Goal: Information Seeking & Learning: Learn about a topic

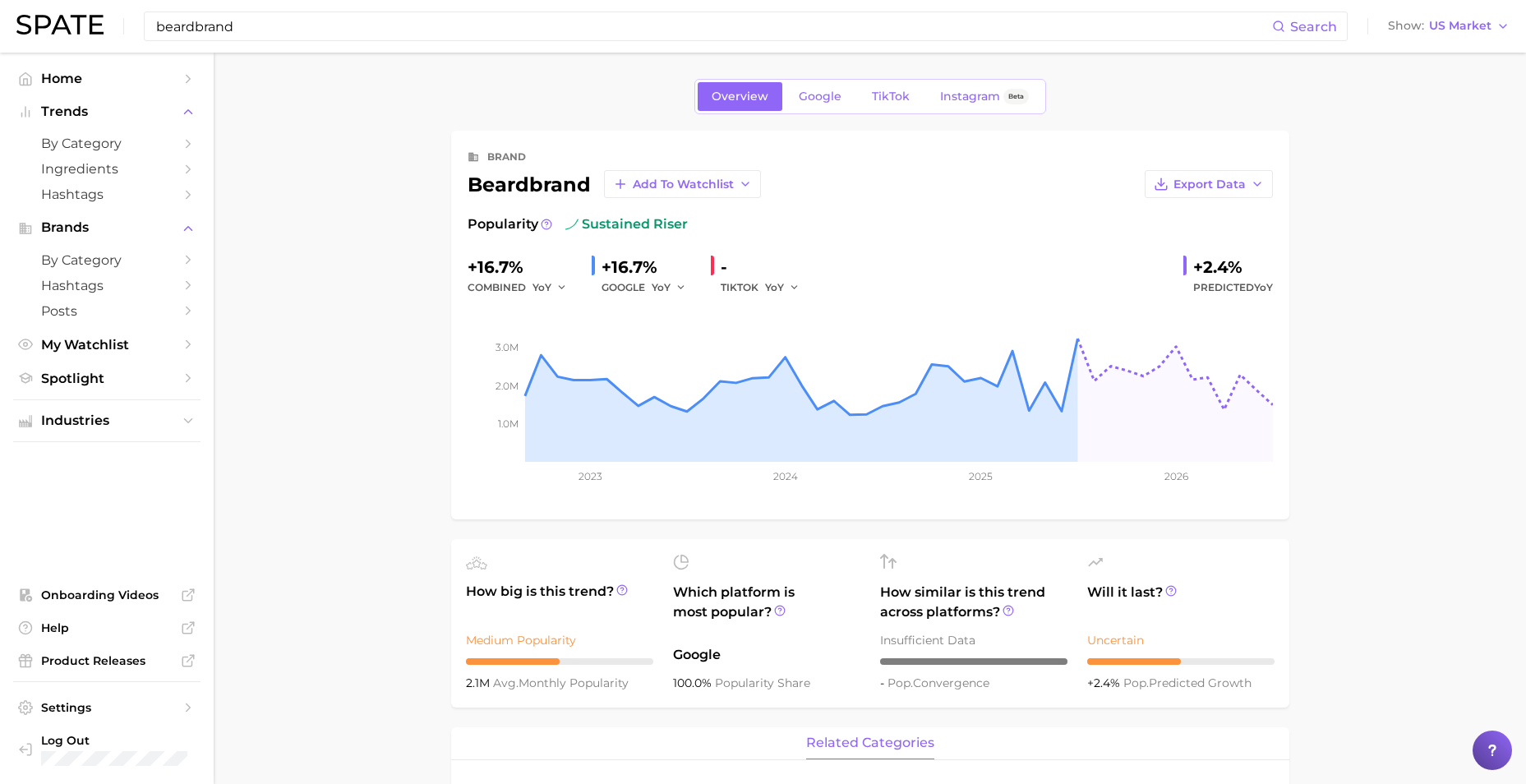
click at [465, 26] on input "beardbrand" at bounding box center [714, 26] width 1118 height 28
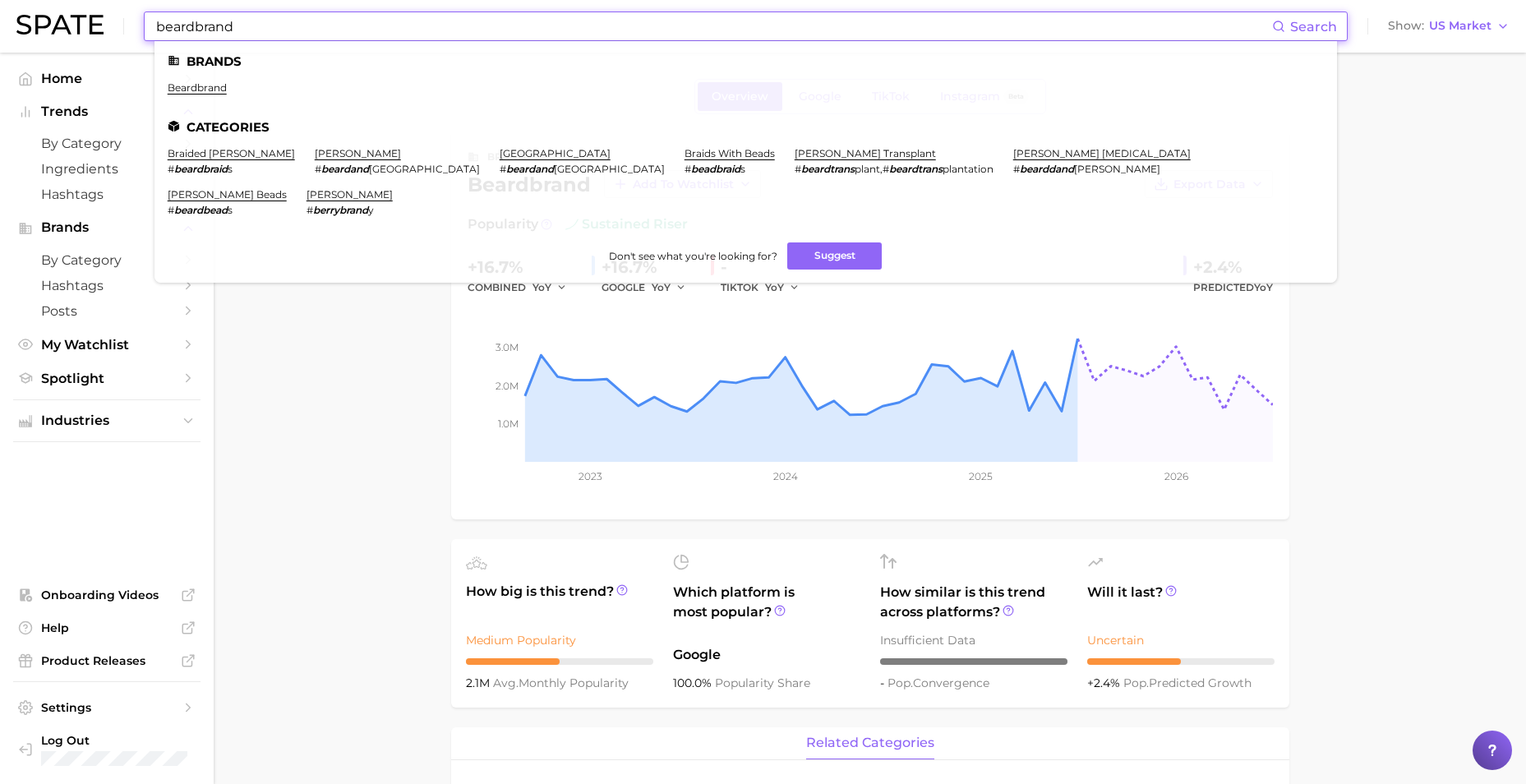
drag, startPoint x: 266, startPoint y: 26, endPoint x: -408, endPoint y: -61, distance: 680.4
click at [0, 0] on html "beardbrand Search Brands beardbrand Categories braided [PERSON_NAME] # beardbra…" at bounding box center [763, 392] width 1526 height 784
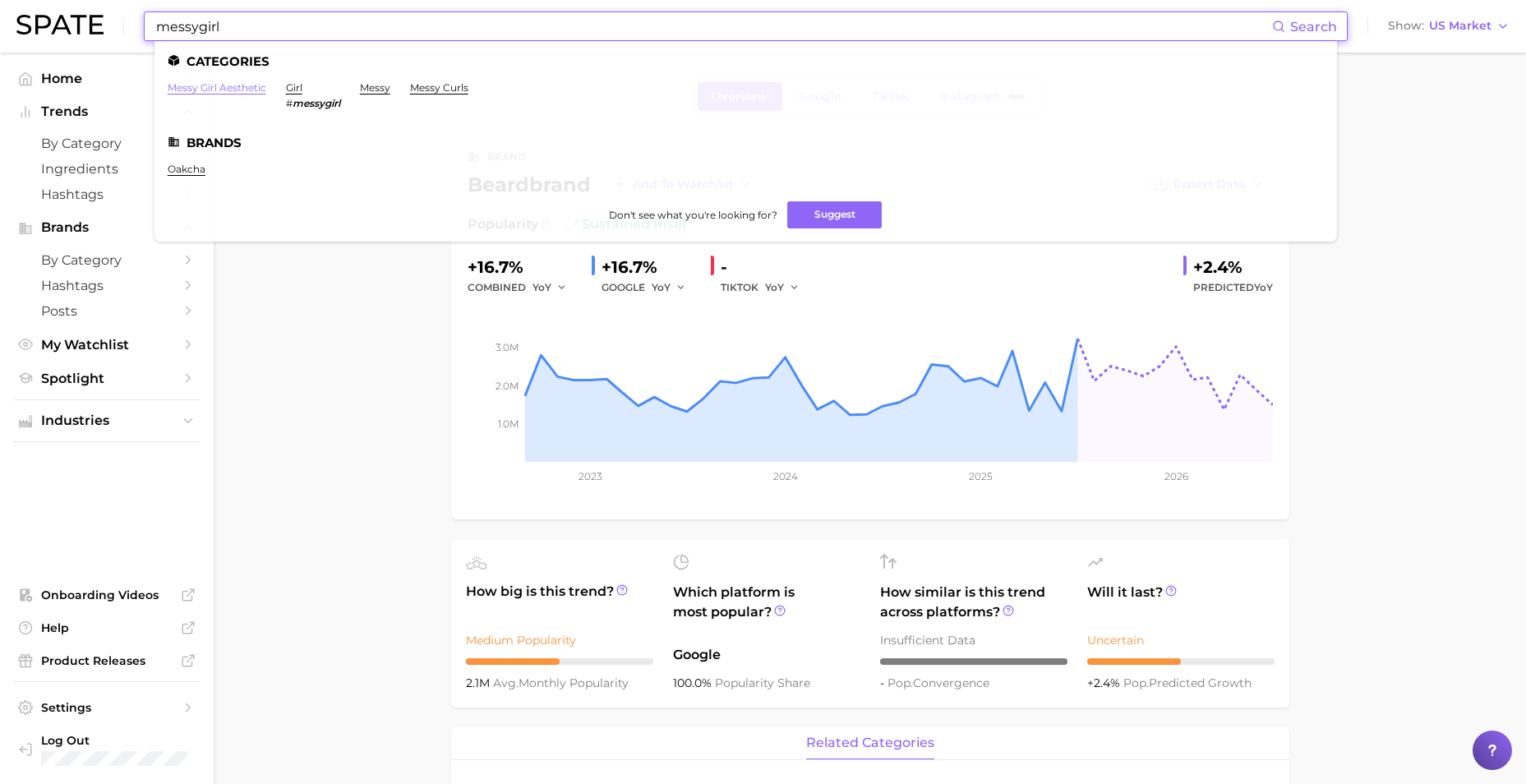
type input "messygirl"
click at [228, 88] on link "messy girl aesthetic" at bounding box center [217, 87] width 99 height 12
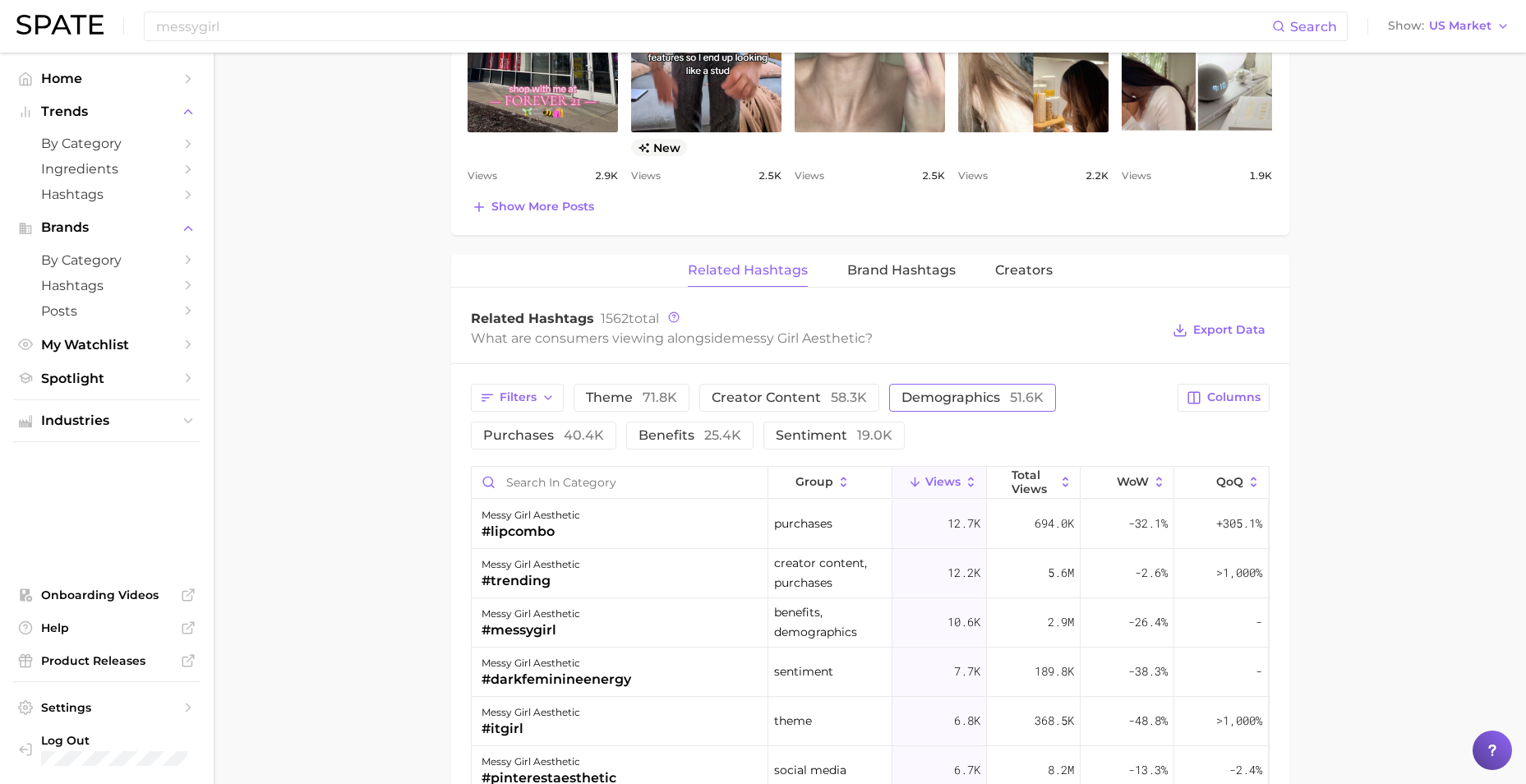
scroll to position [986, 0]
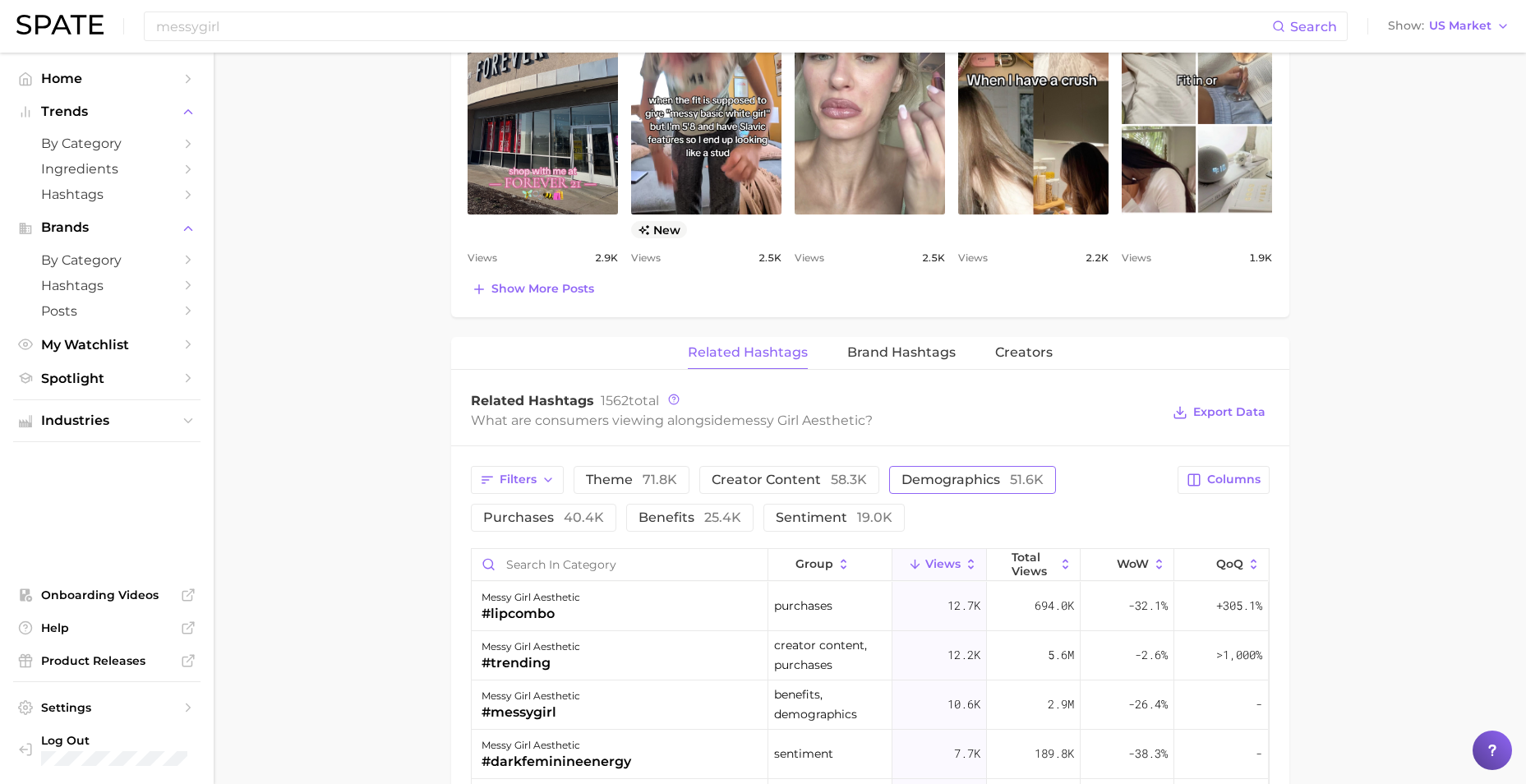
click at [961, 471] on button "demographics 51.6k" at bounding box center [972, 480] width 167 height 28
click at [961, 471] on button "demographics 51.6k" at bounding box center [984, 480] width 190 height 28
click at [926, 346] on span "Brand Hashtags" at bounding box center [901, 352] width 108 height 15
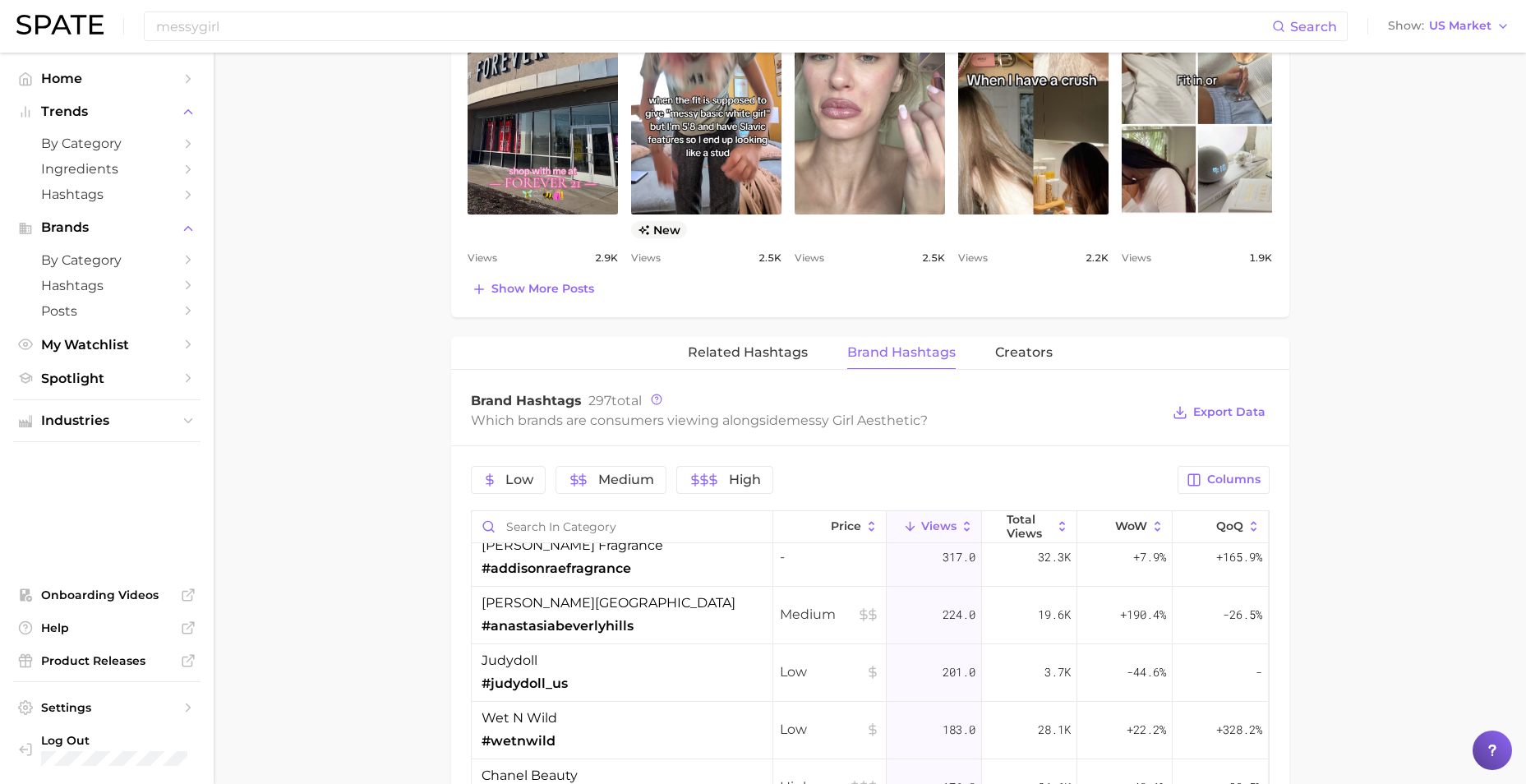
scroll to position [822, 0]
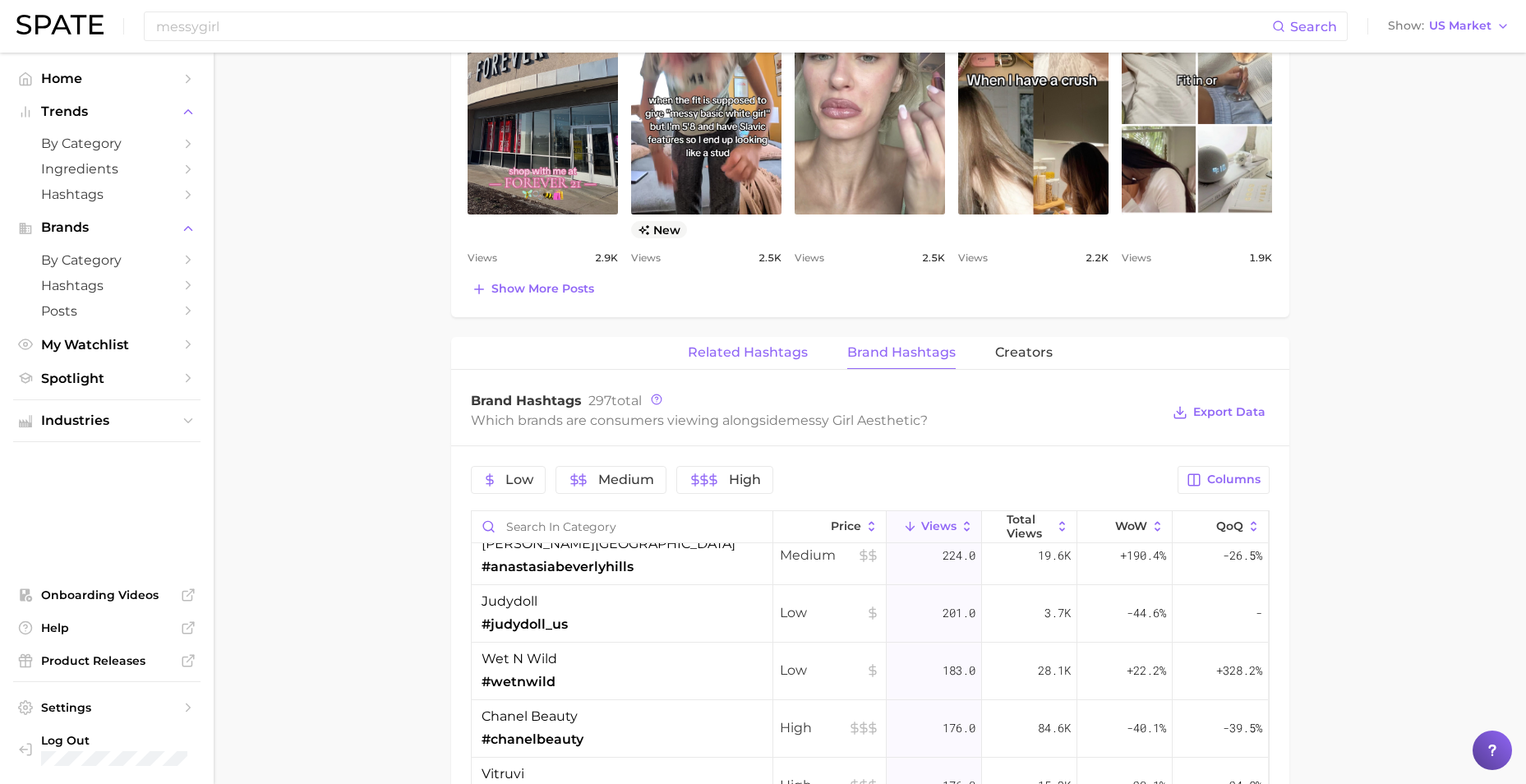
click at [745, 353] on span "Related Hashtags" at bounding box center [748, 352] width 120 height 15
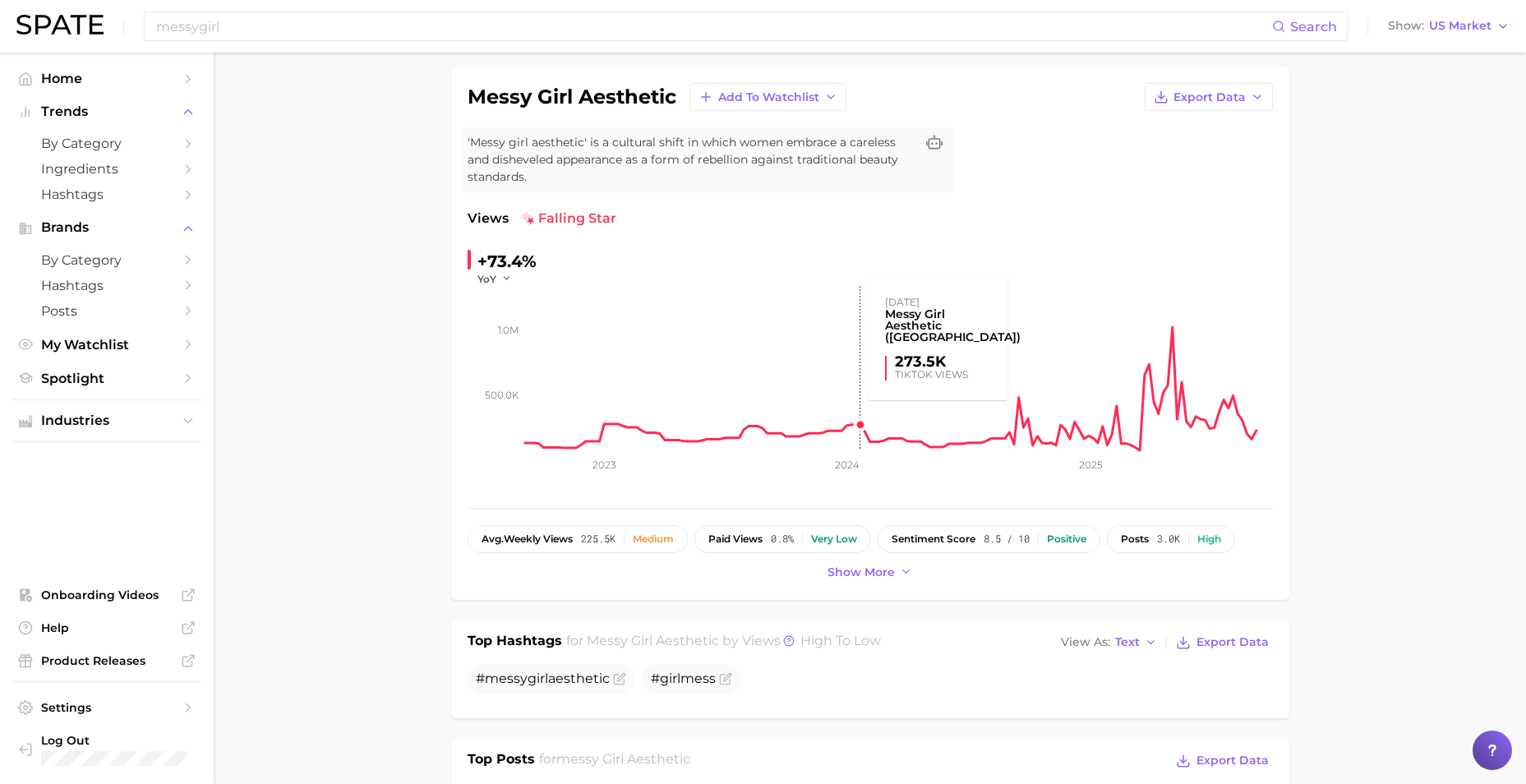
scroll to position [82, 0]
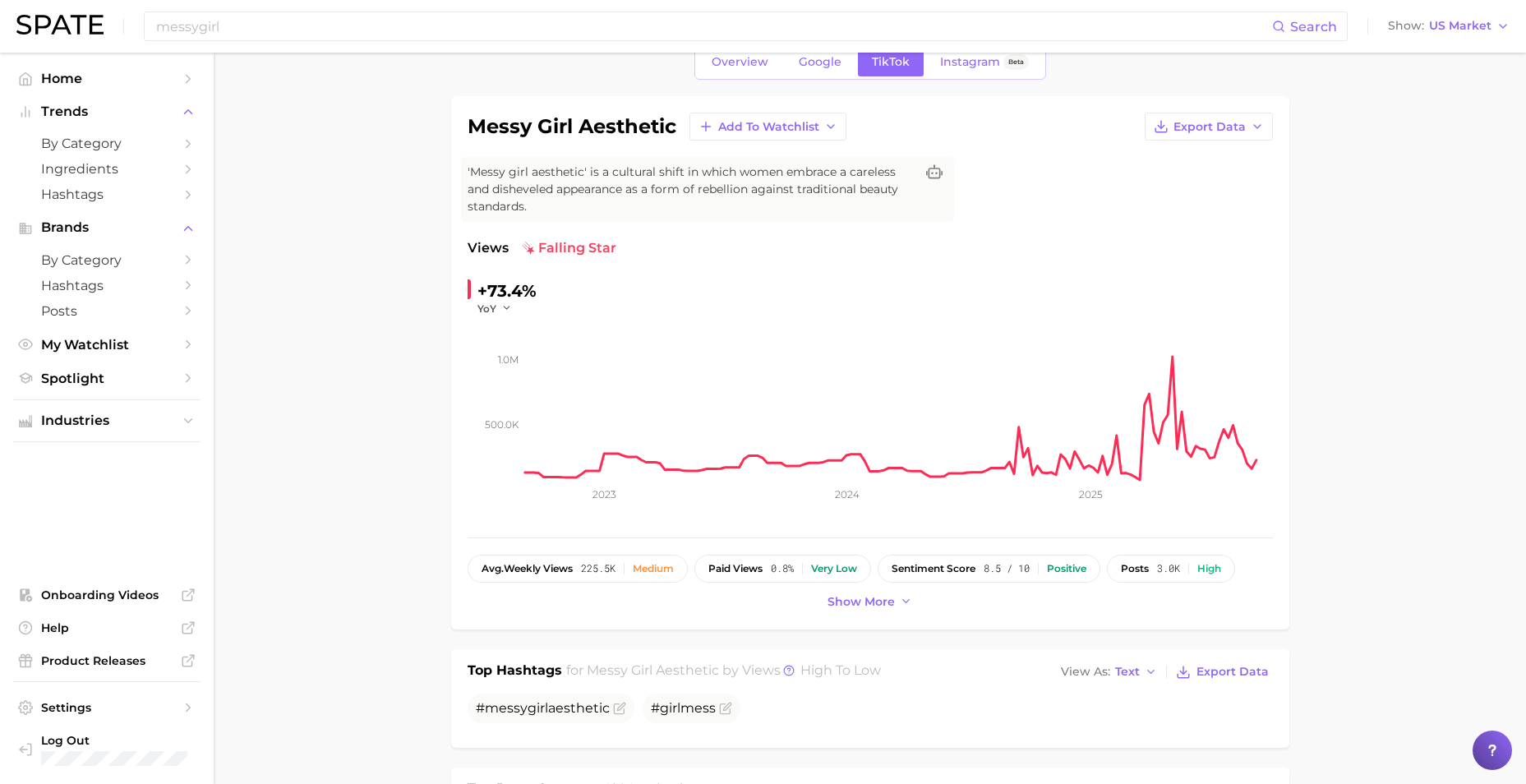
click at [508, 316] on icon "500.0k 1.0m 2023 2024 2025" at bounding box center [870, 418] width 805 height 205
click at [506, 307] on icon "button" at bounding box center [507, 308] width 12 height 12
click at [507, 392] on span "MoM" at bounding box center [500, 391] width 29 height 14
click at [503, 309] on button "MoM" at bounding box center [498, 309] width 41 height 14
click at [522, 415] on button "WoW" at bounding box center [568, 421] width 181 height 30
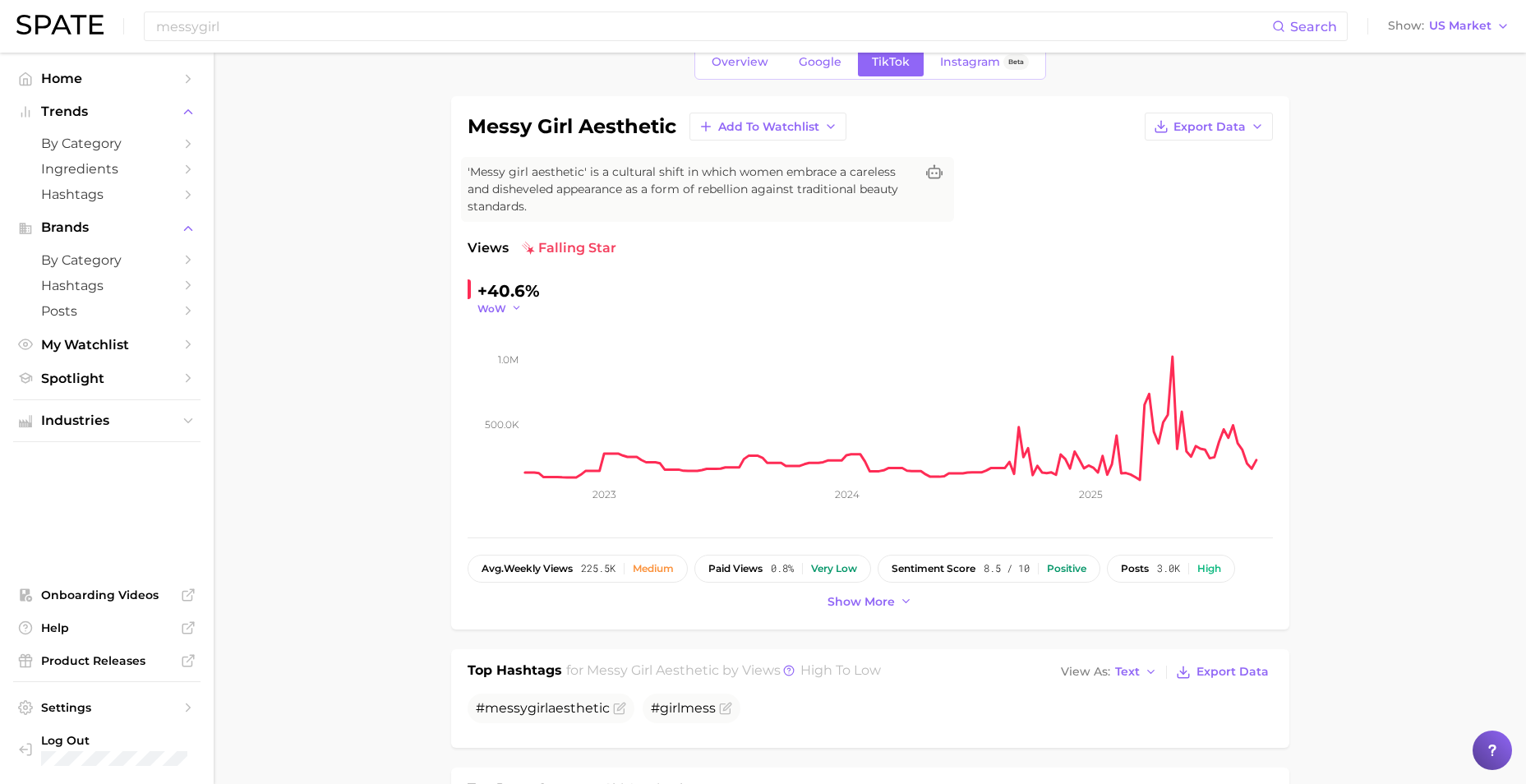
click at [515, 308] on icon "button" at bounding box center [517, 308] width 12 height 12
click at [507, 357] on span "QoQ" at bounding box center [499, 361] width 27 height 14
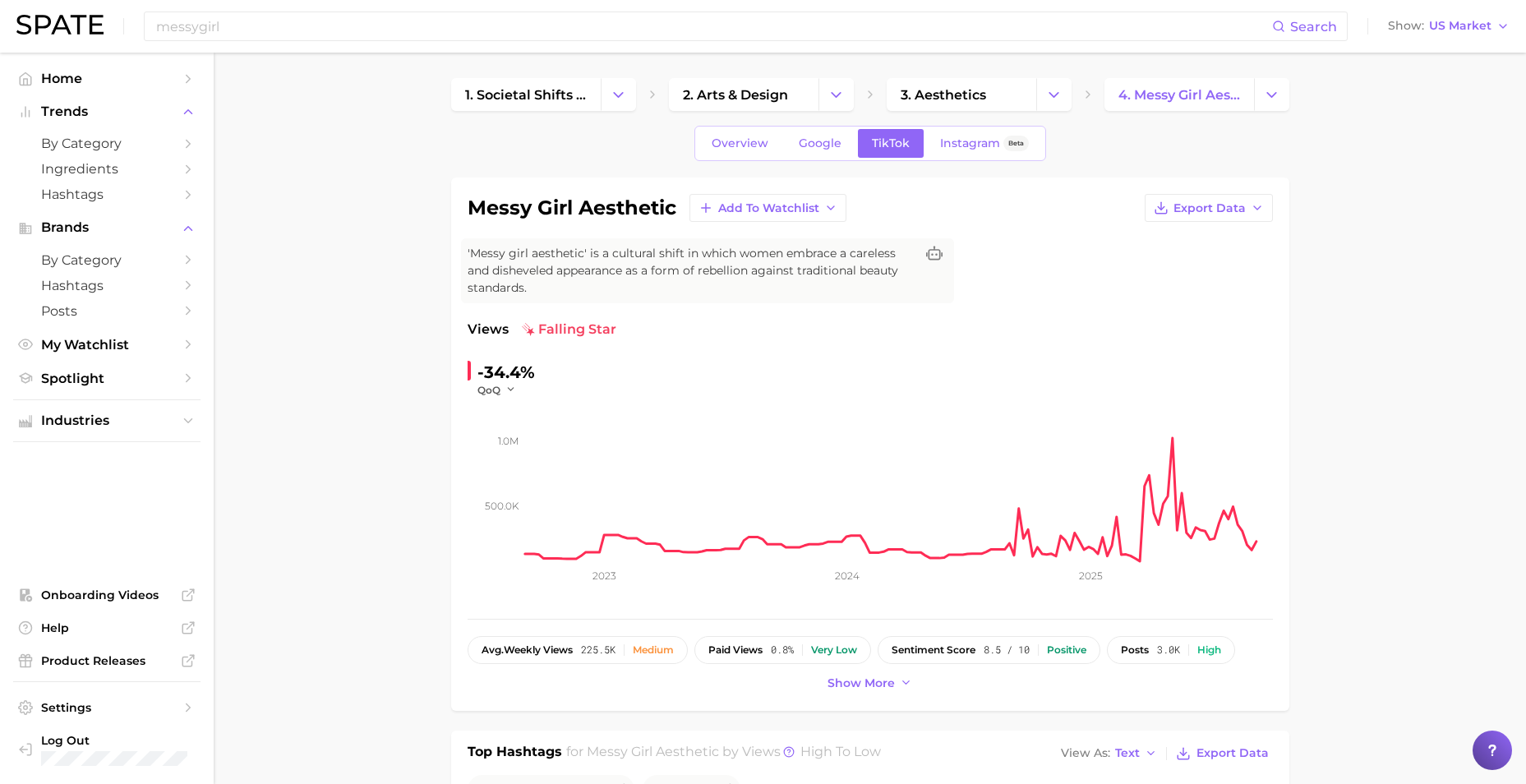
scroll to position [0, 0]
click at [826, 205] on icon "button" at bounding box center [830, 208] width 13 height 13
click at [740, 358] on span "Beauty Trends" at bounding box center [759, 359] width 85 height 14
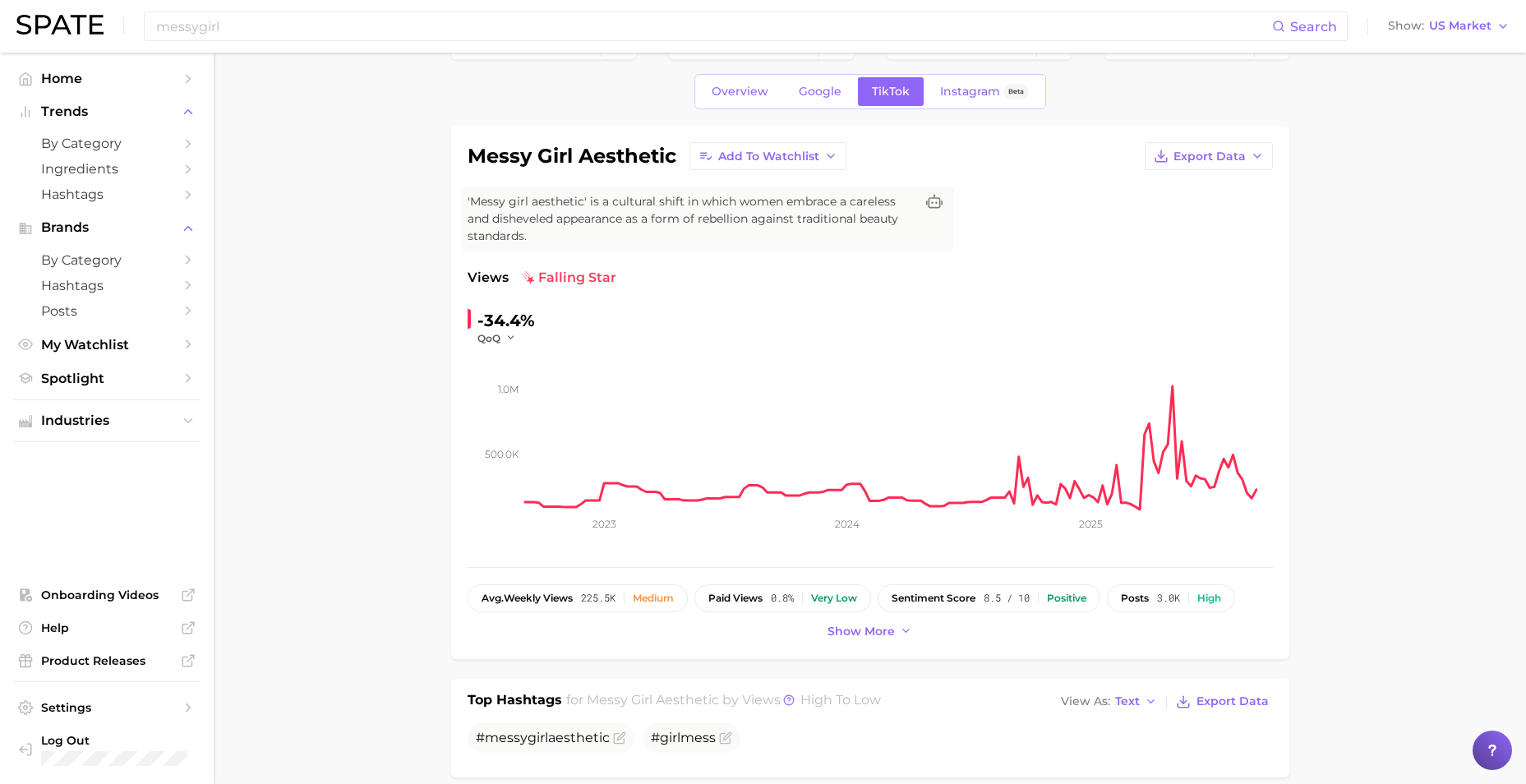
scroll to position [82, 0]
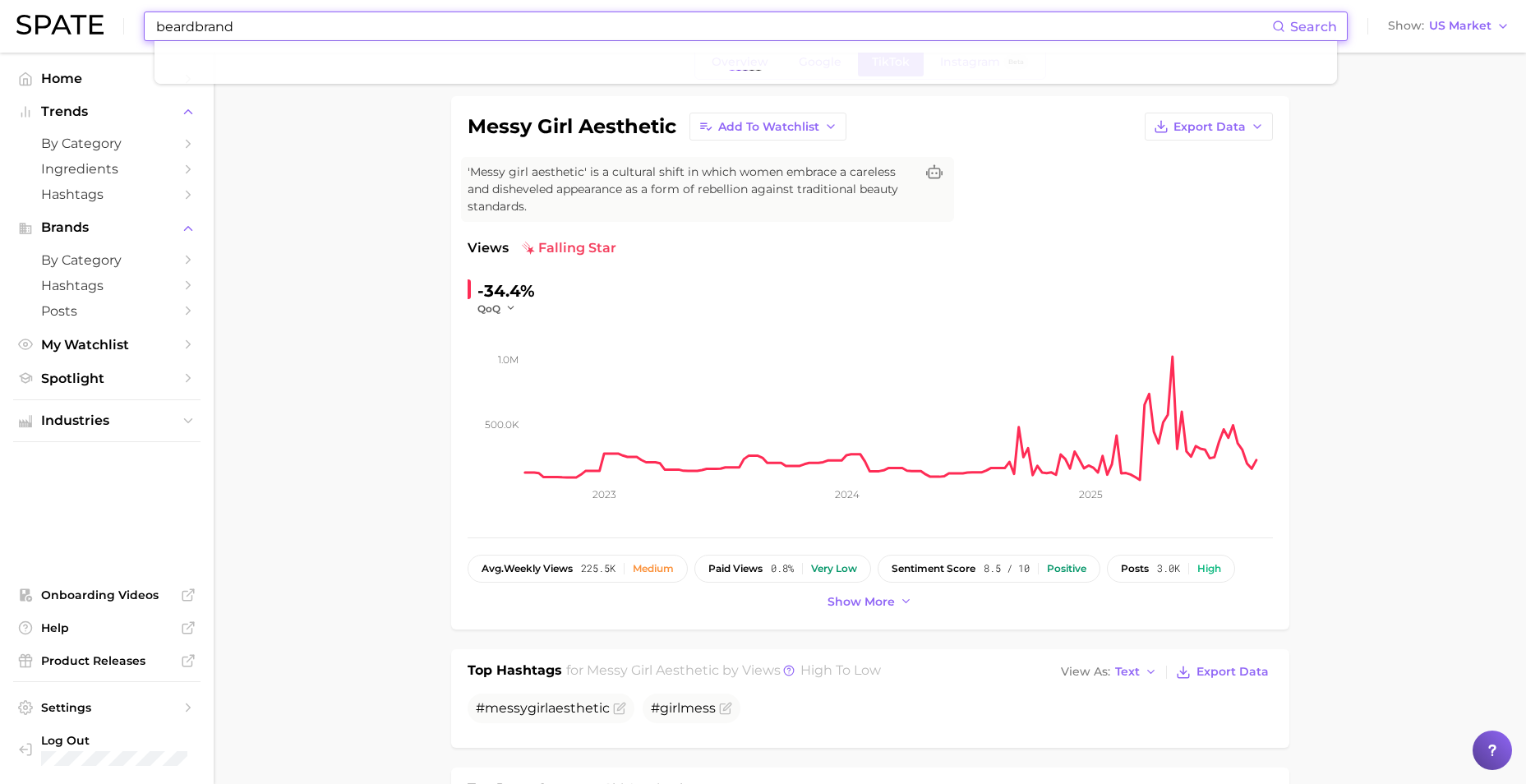
type input "beardbrand"
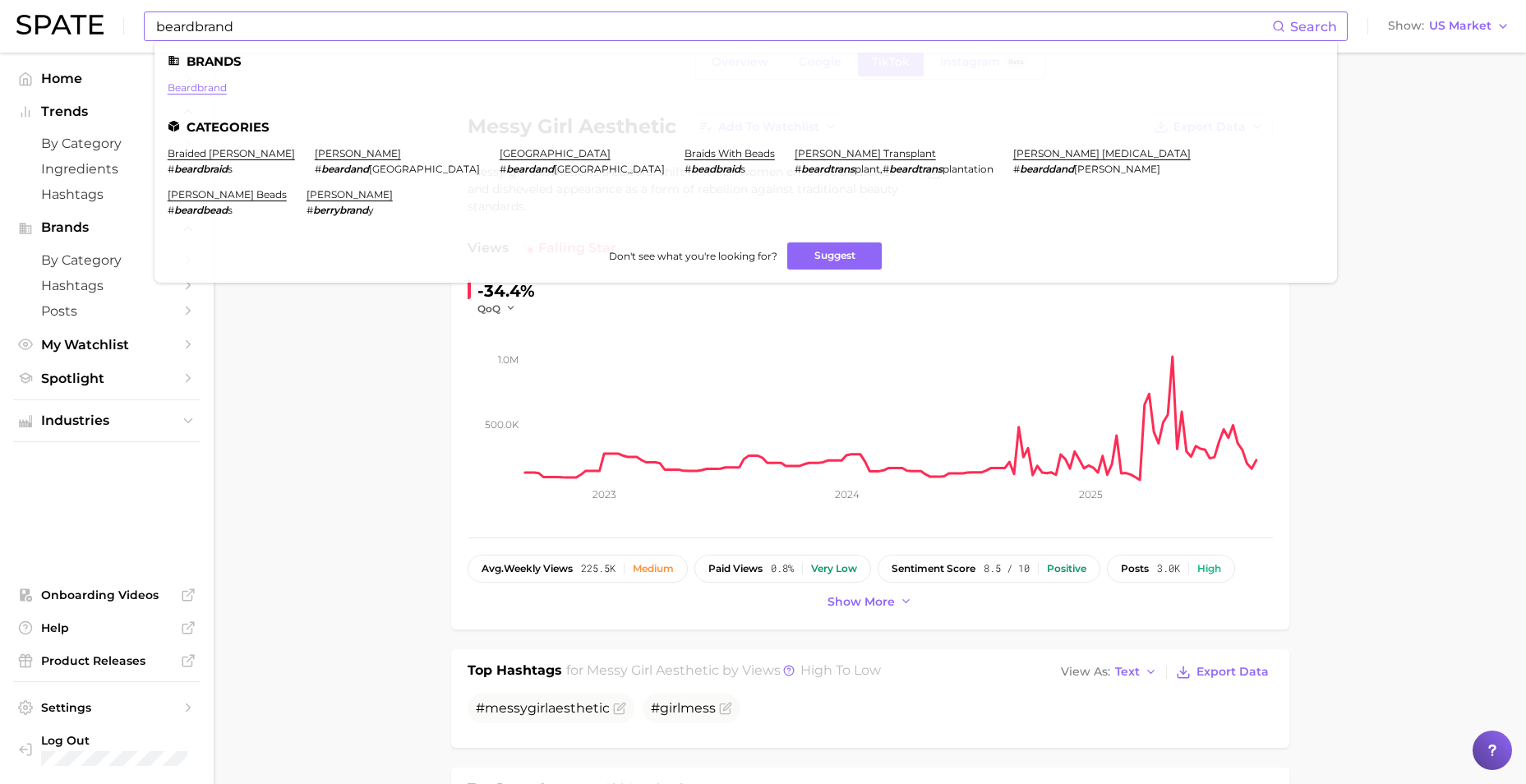
click at [201, 89] on link "beardbrand" at bounding box center [197, 87] width 59 height 12
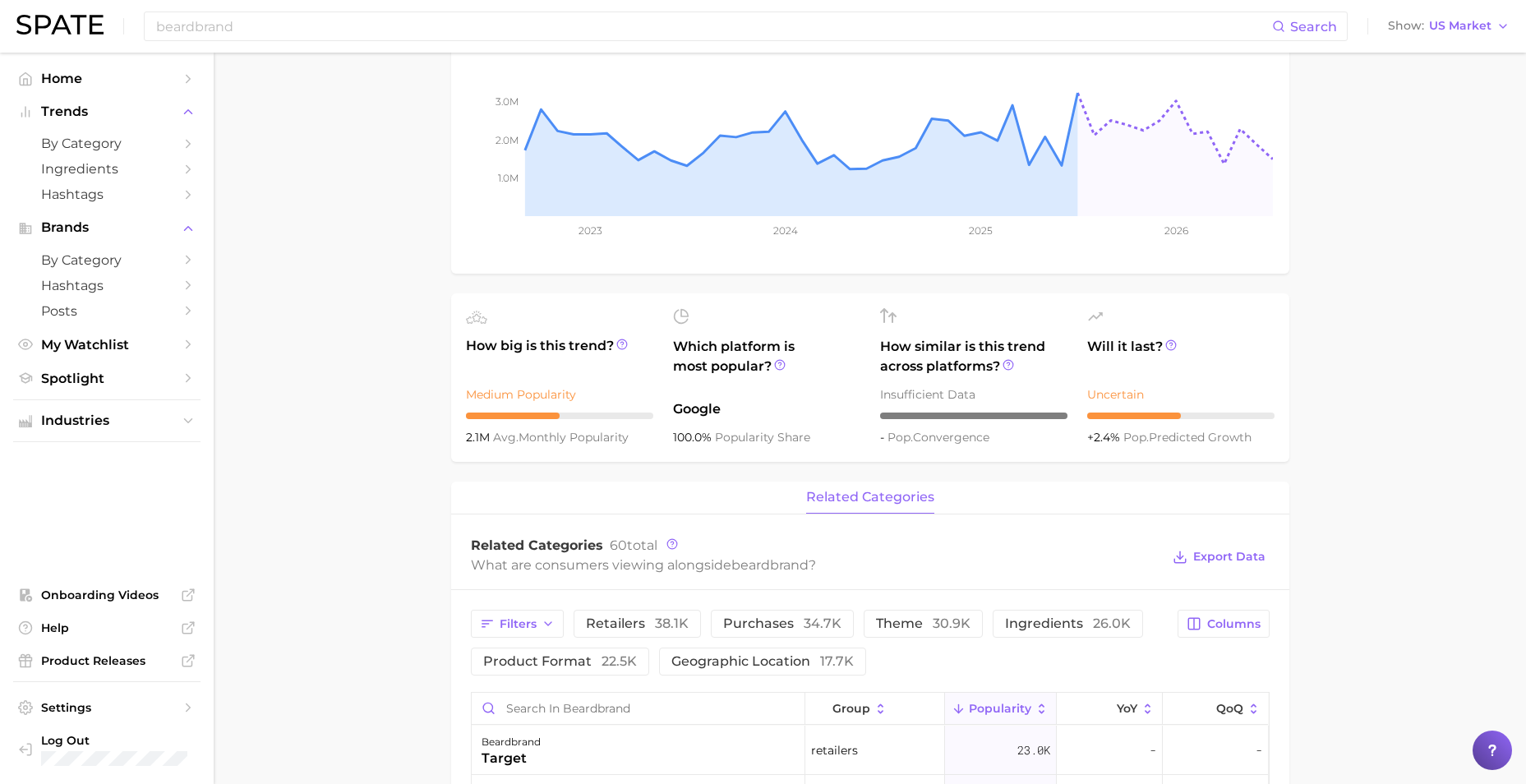
scroll to position [247, 0]
click at [914, 496] on span "related categories" at bounding box center [870, 496] width 128 height 15
click at [861, 497] on span "related categories" at bounding box center [870, 496] width 128 height 15
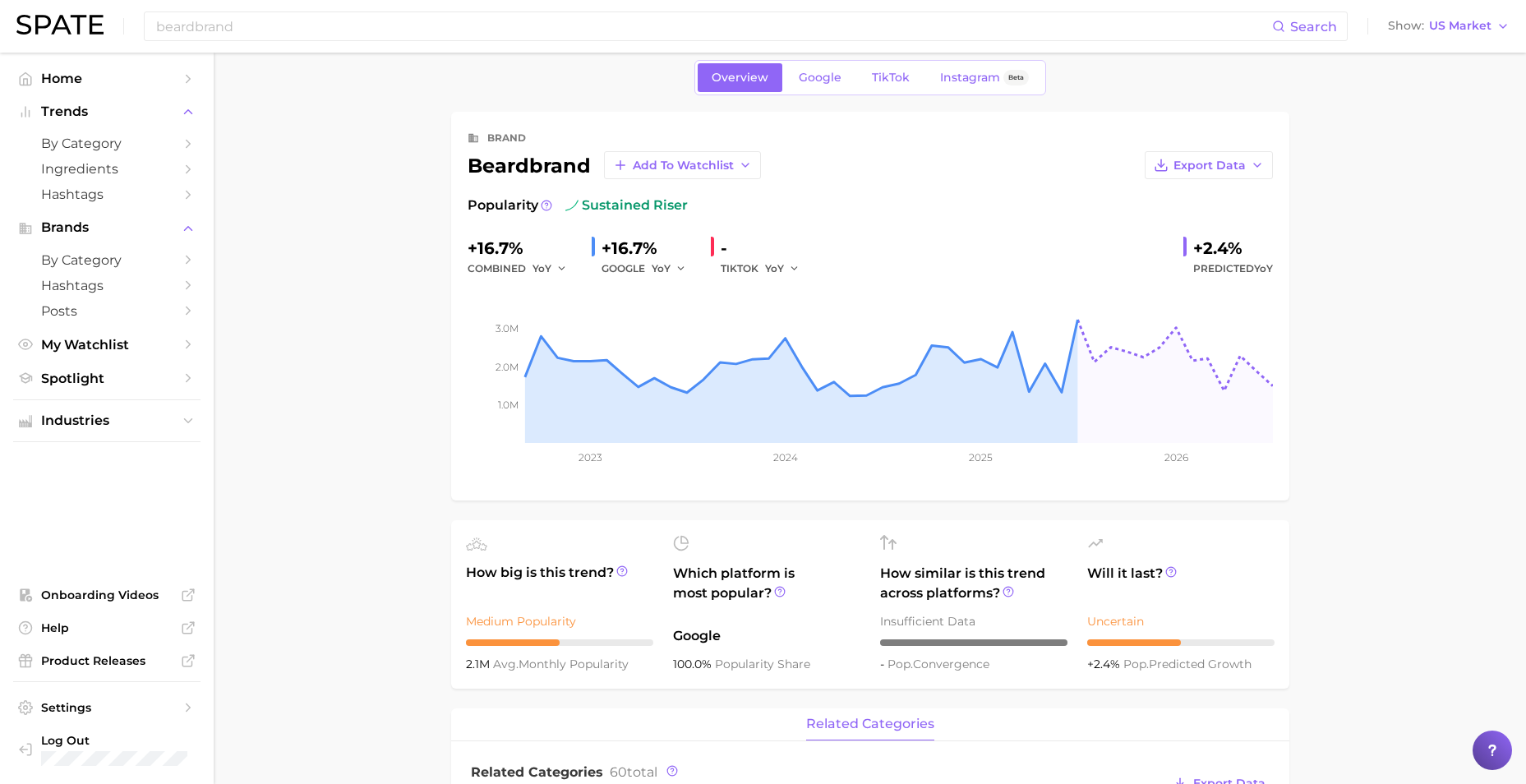
scroll to position [0, 0]
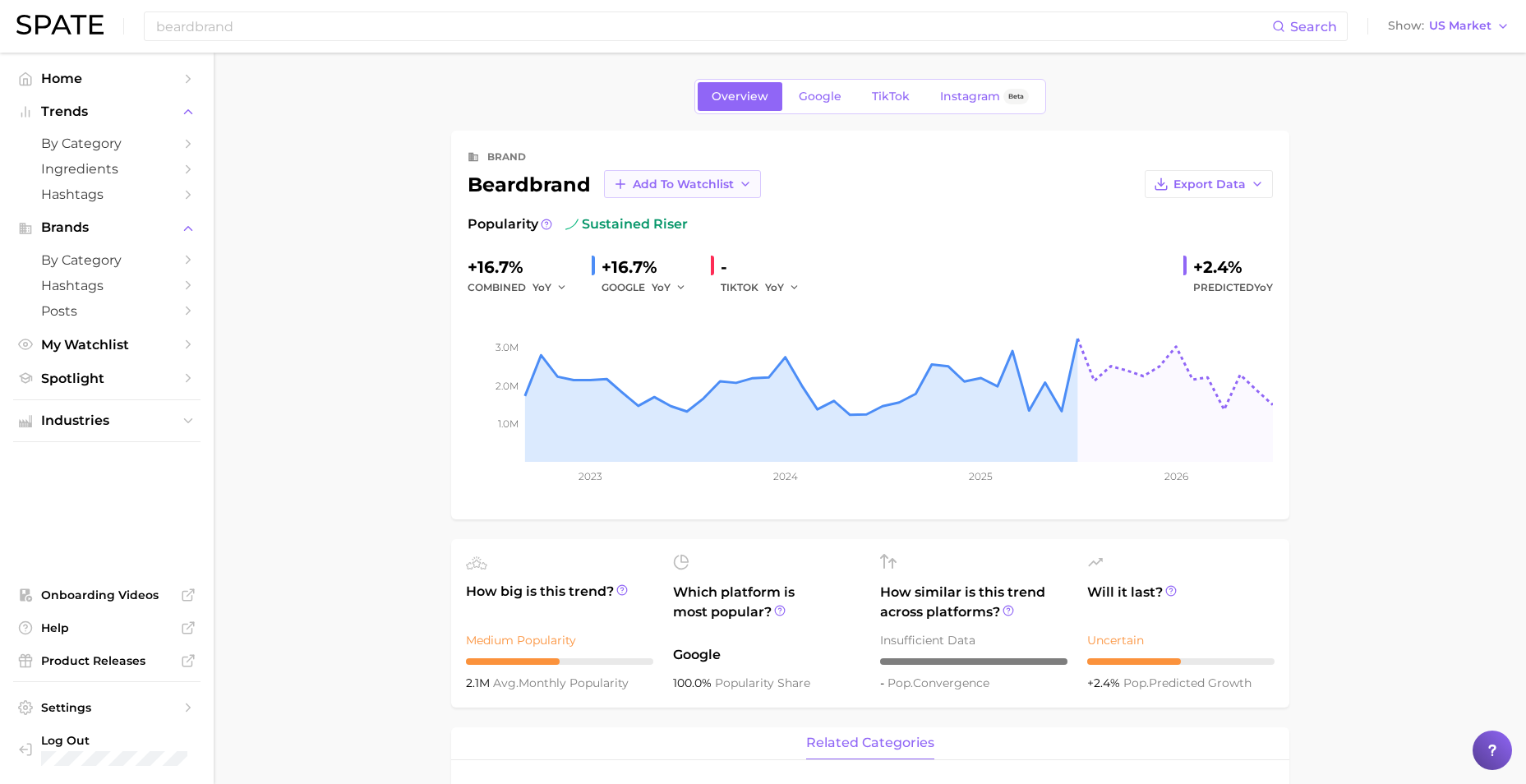
click at [747, 184] on icon "button" at bounding box center [745, 184] width 13 height 13
click at [671, 299] on span "Men's Brands" at bounding box center [672, 305] width 80 height 14
click at [111, 257] on span "by Category" at bounding box center [106, 260] width 131 height 16
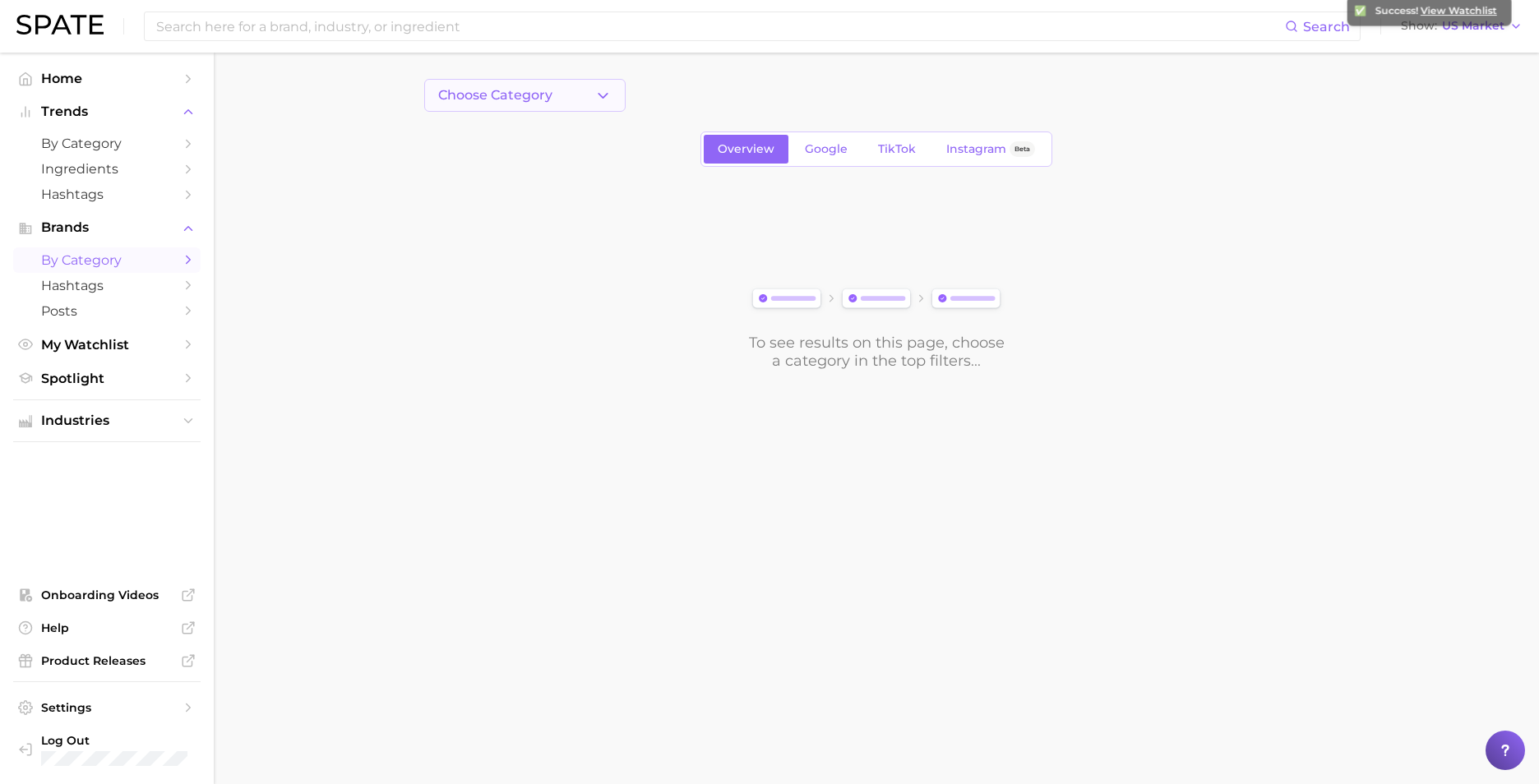
click at [594, 91] on icon "button" at bounding box center [602, 95] width 17 height 17
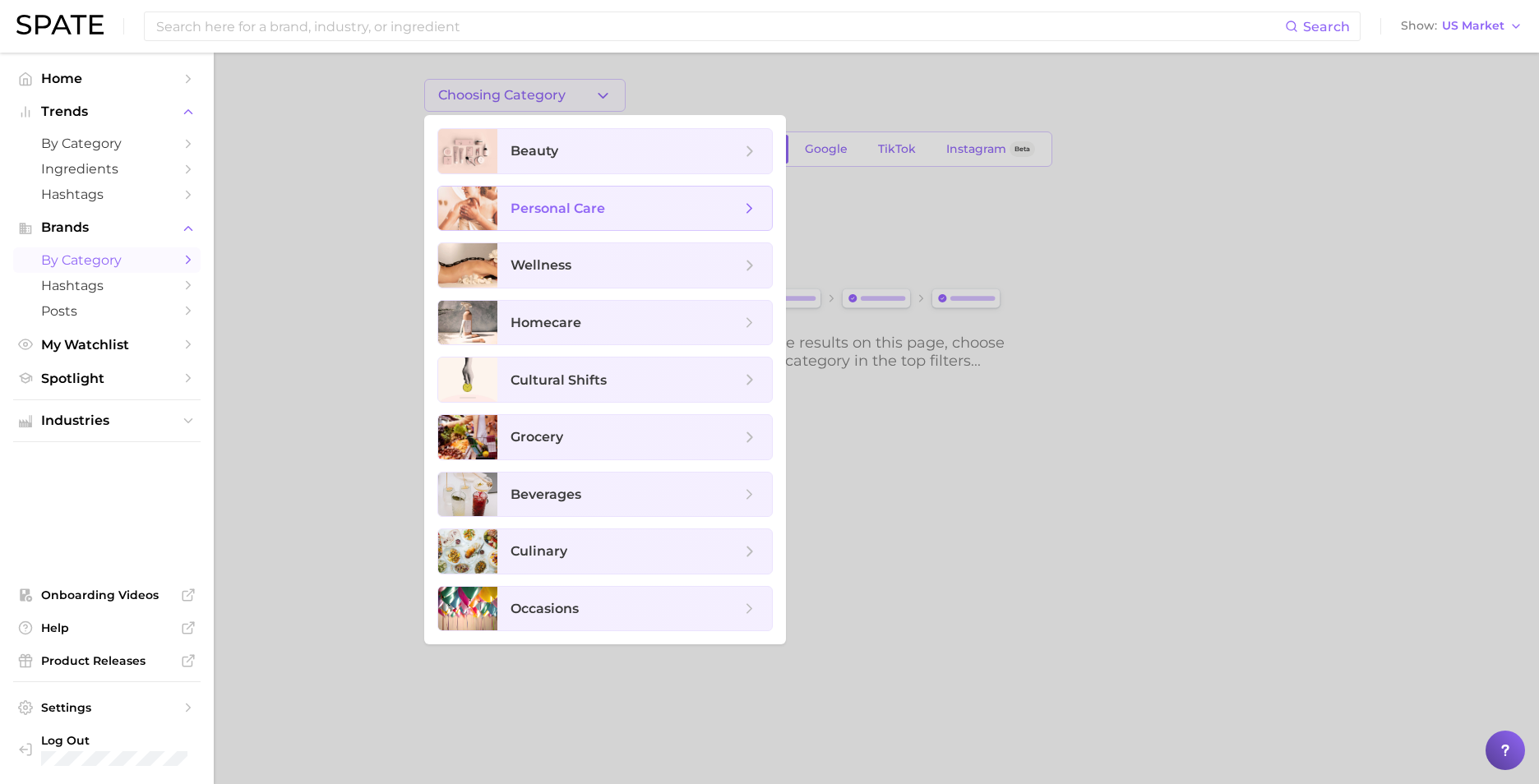
click at [569, 201] on span "personal care" at bounding box center [557, 209] width 95 height 16
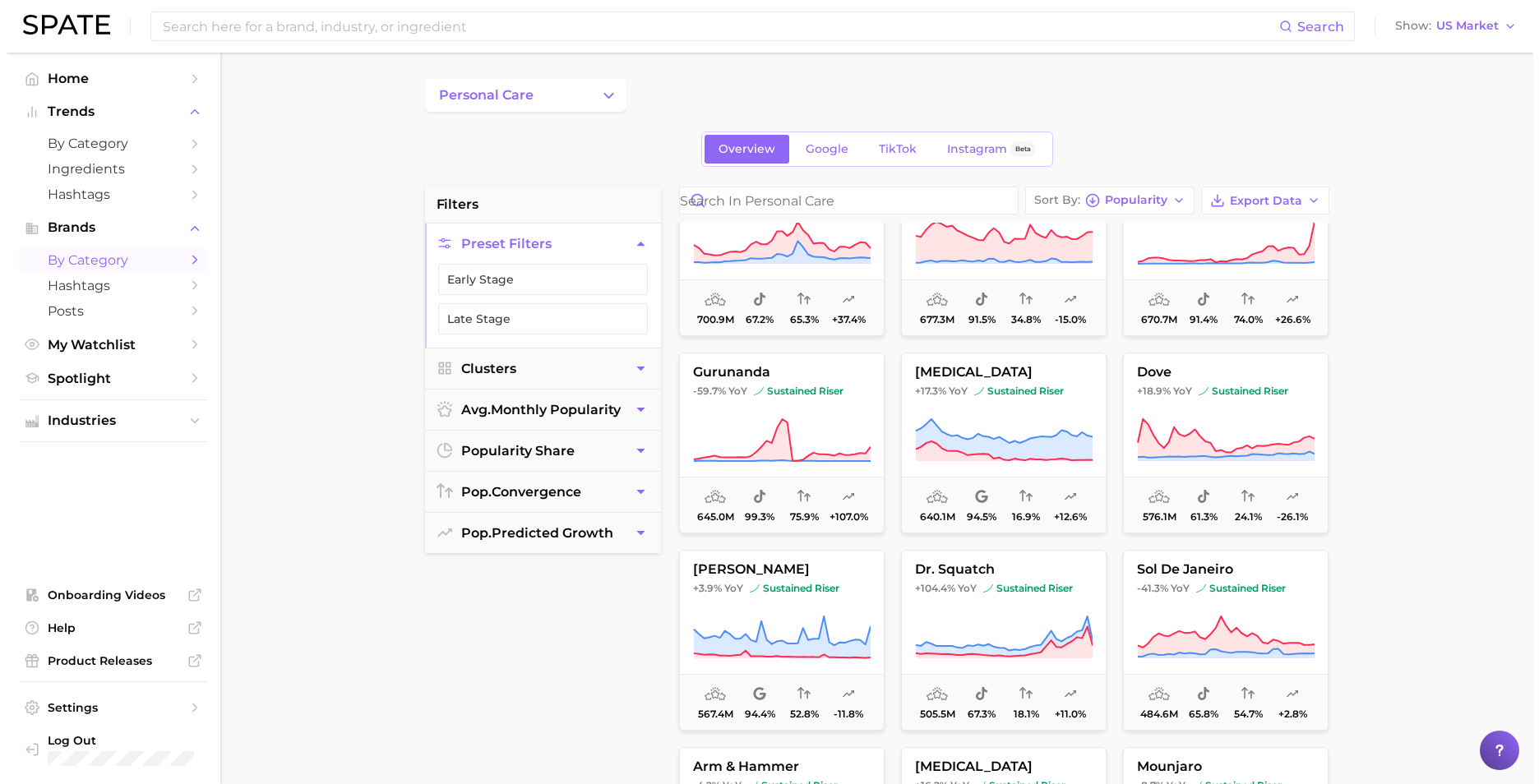
scroll to position [493, 0]
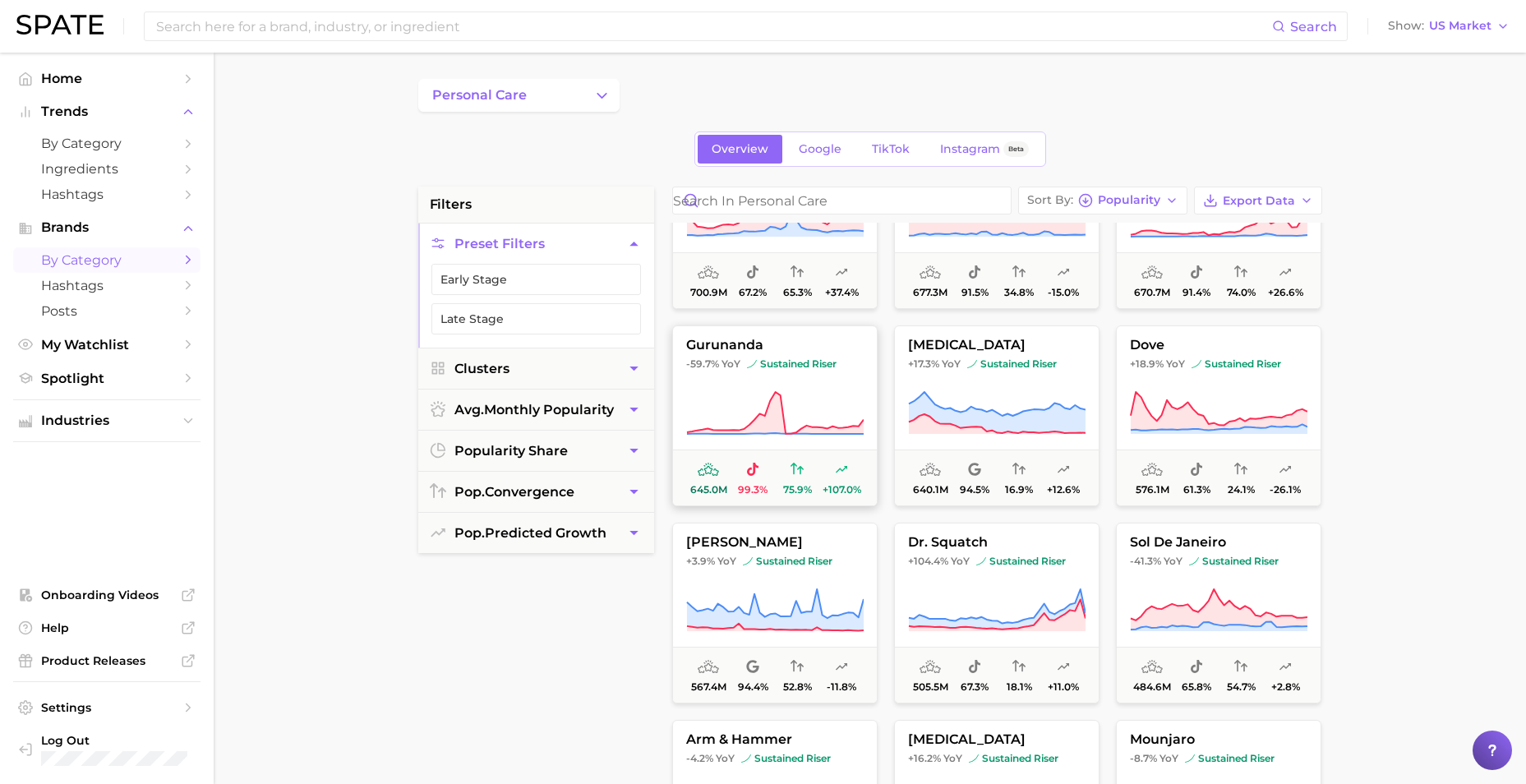
click at [720, 352] on span "gurunanda" at bounding box center [775, 345] width 204 height 15
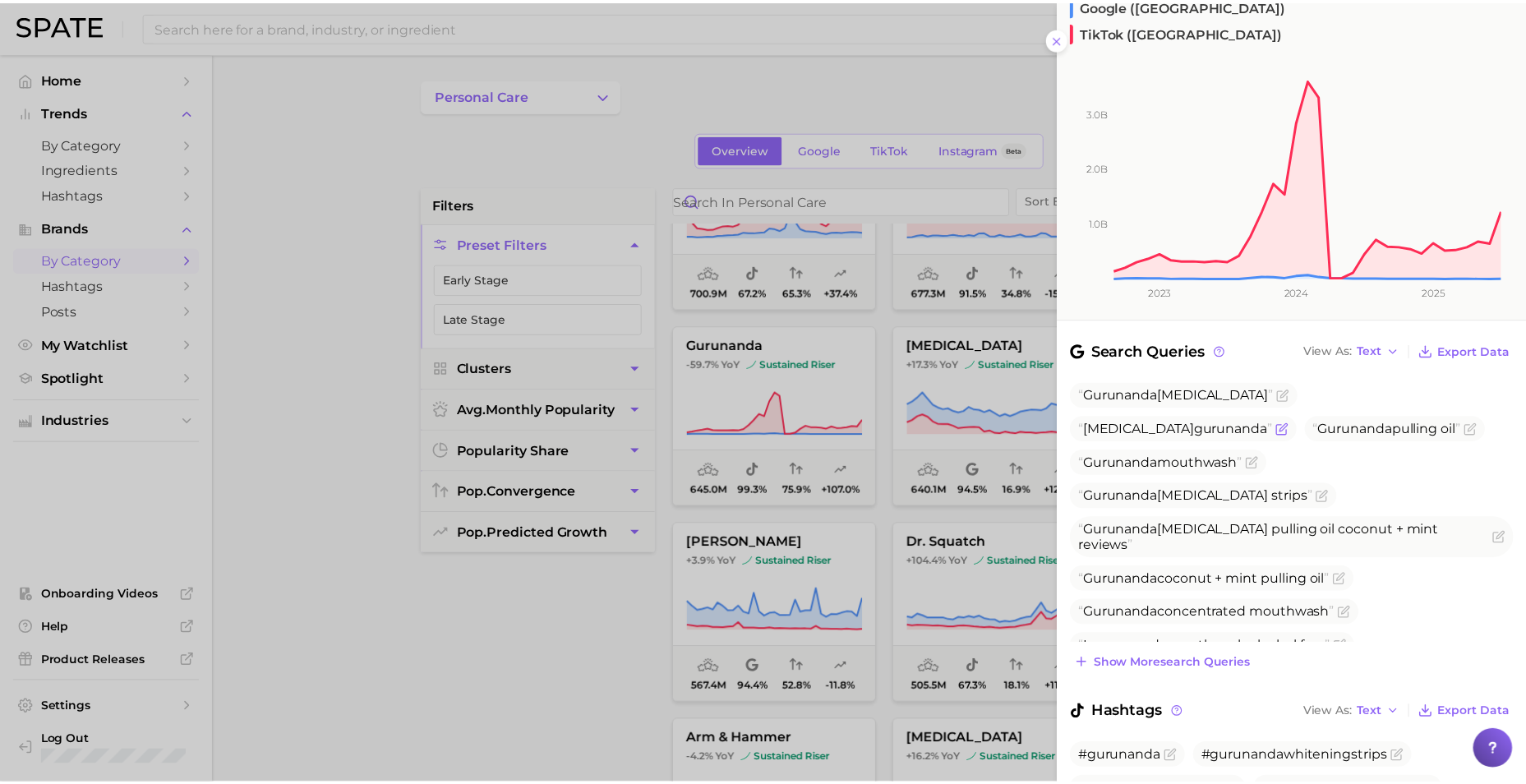
scroll to position [329, 0]
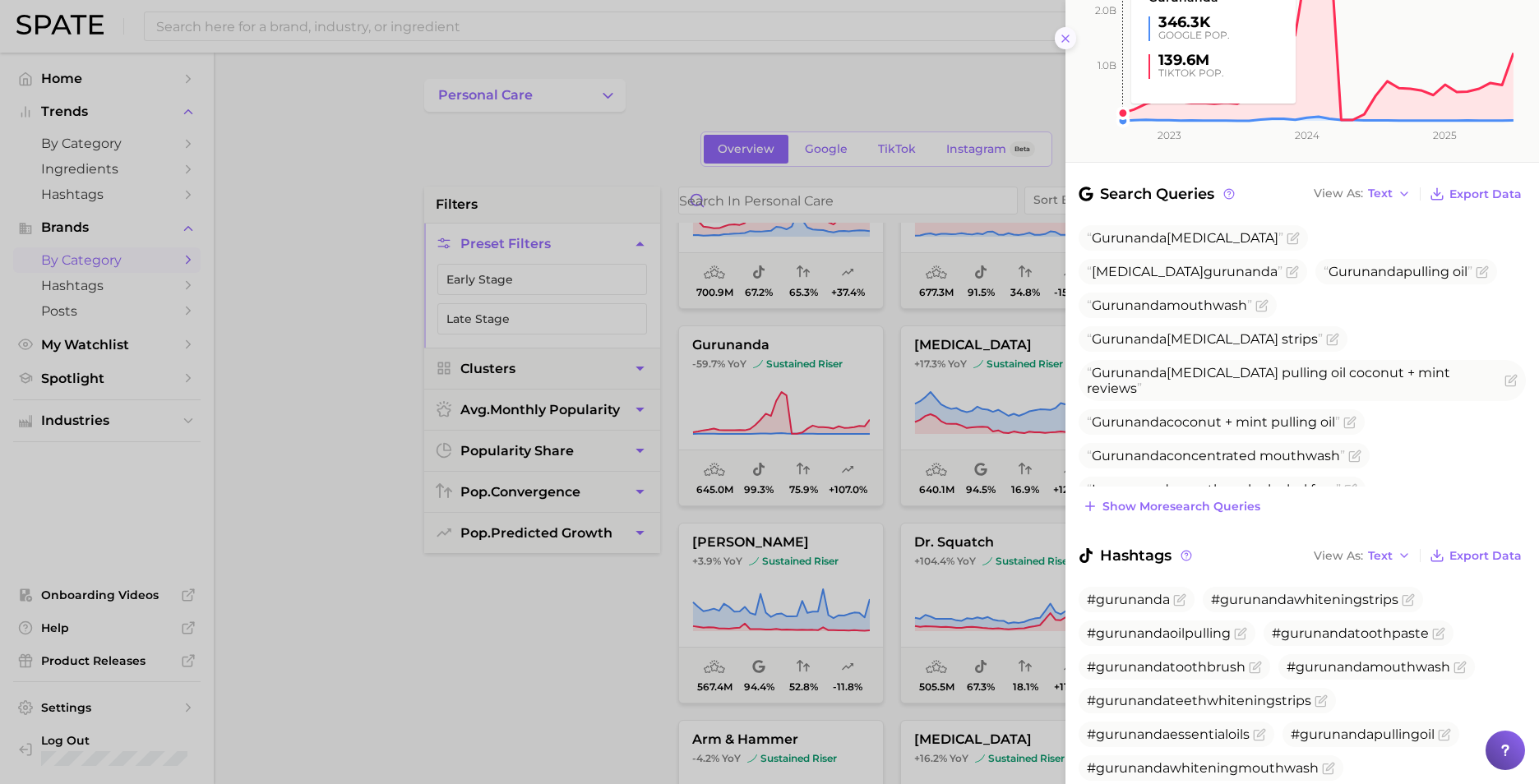
click at [1062, 43] on icon at bounding box center [1065, 38] width 13 height 13
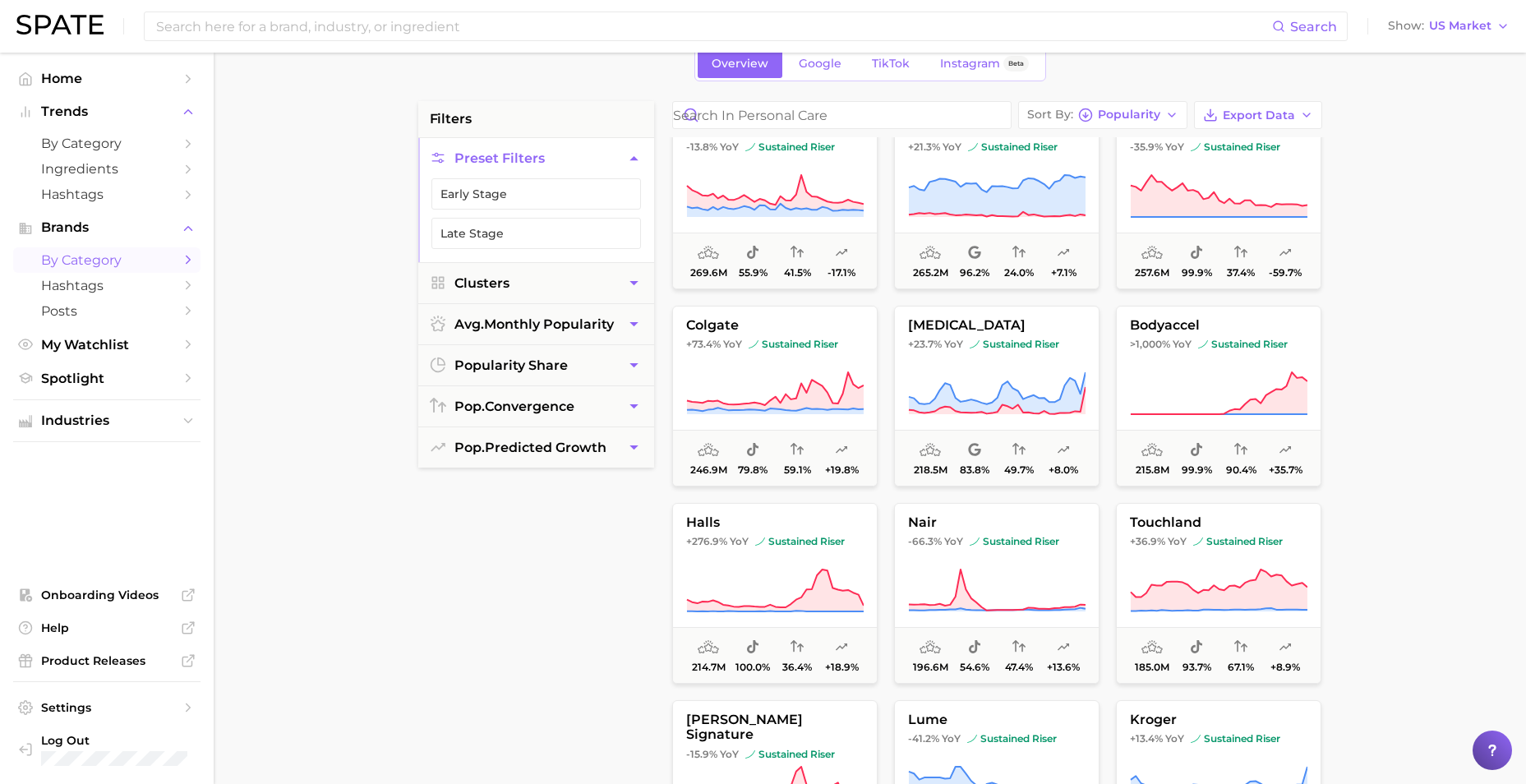
scroll to position [0, 0]
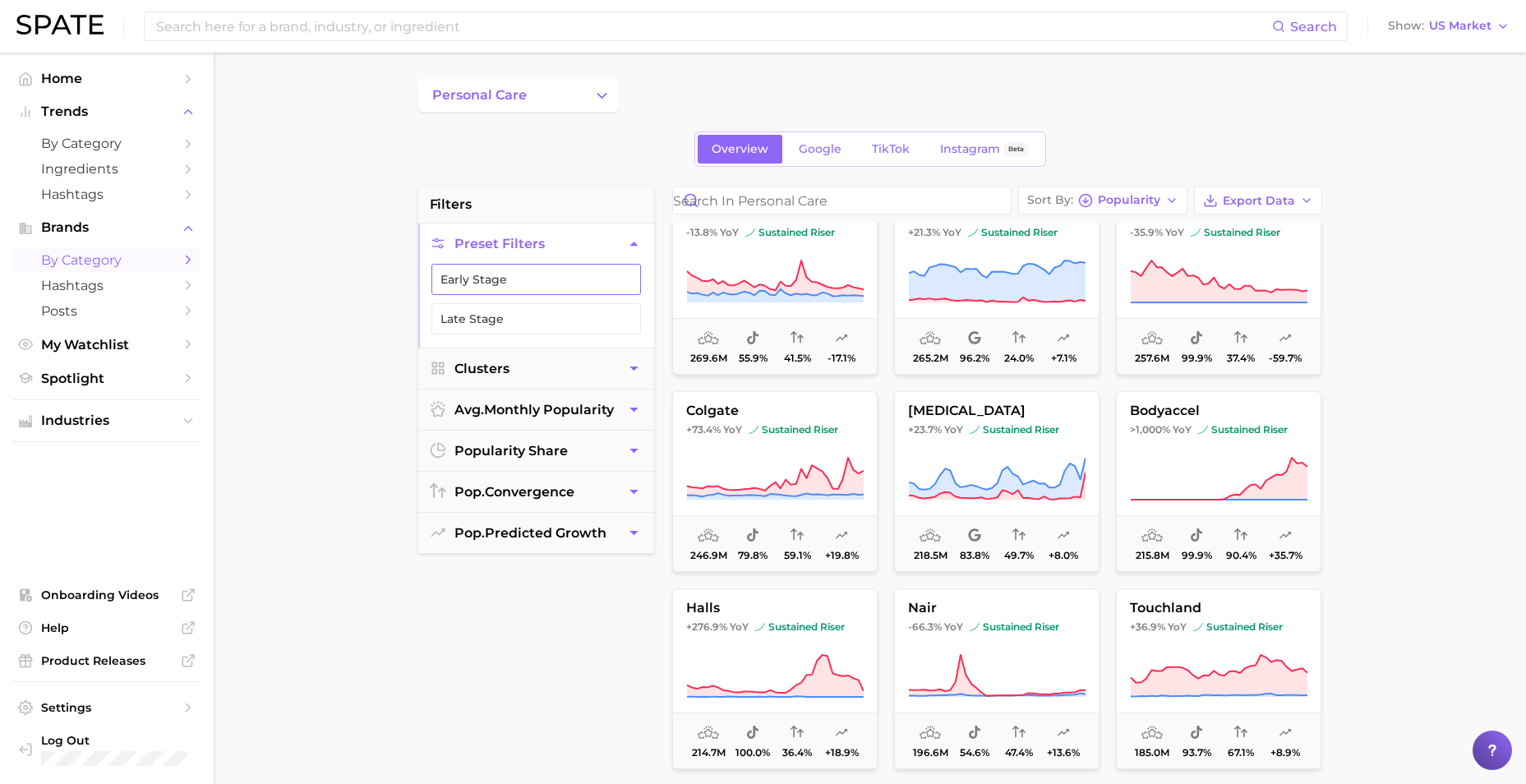
click at [472, 281] on button "Early Stage" at bounding box center [536, 279] width 210 height 31
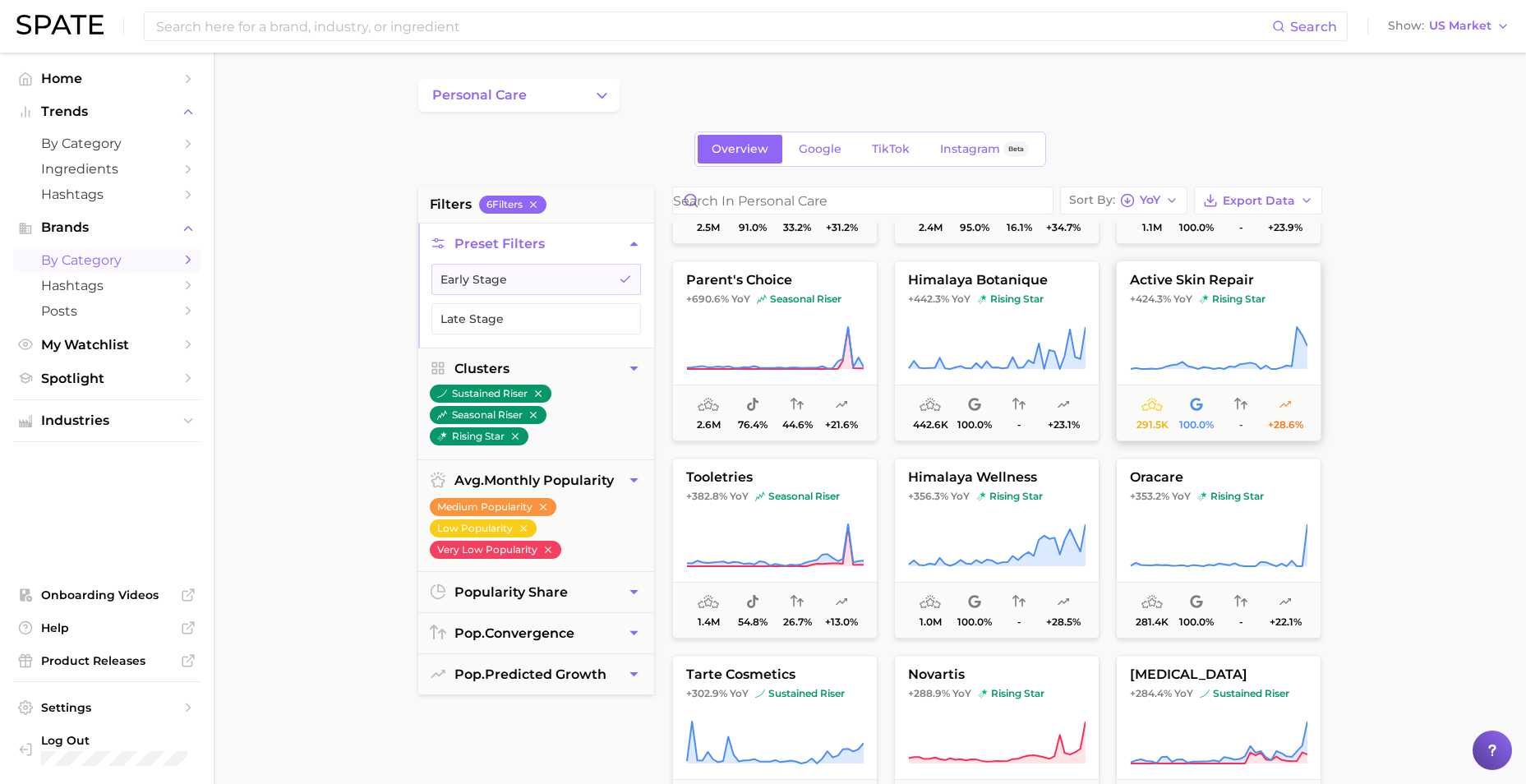
scroll to position [164, 0]
click at [769, 480] on span "tooletries" at bounding box center [775, 476] width 204 height 15
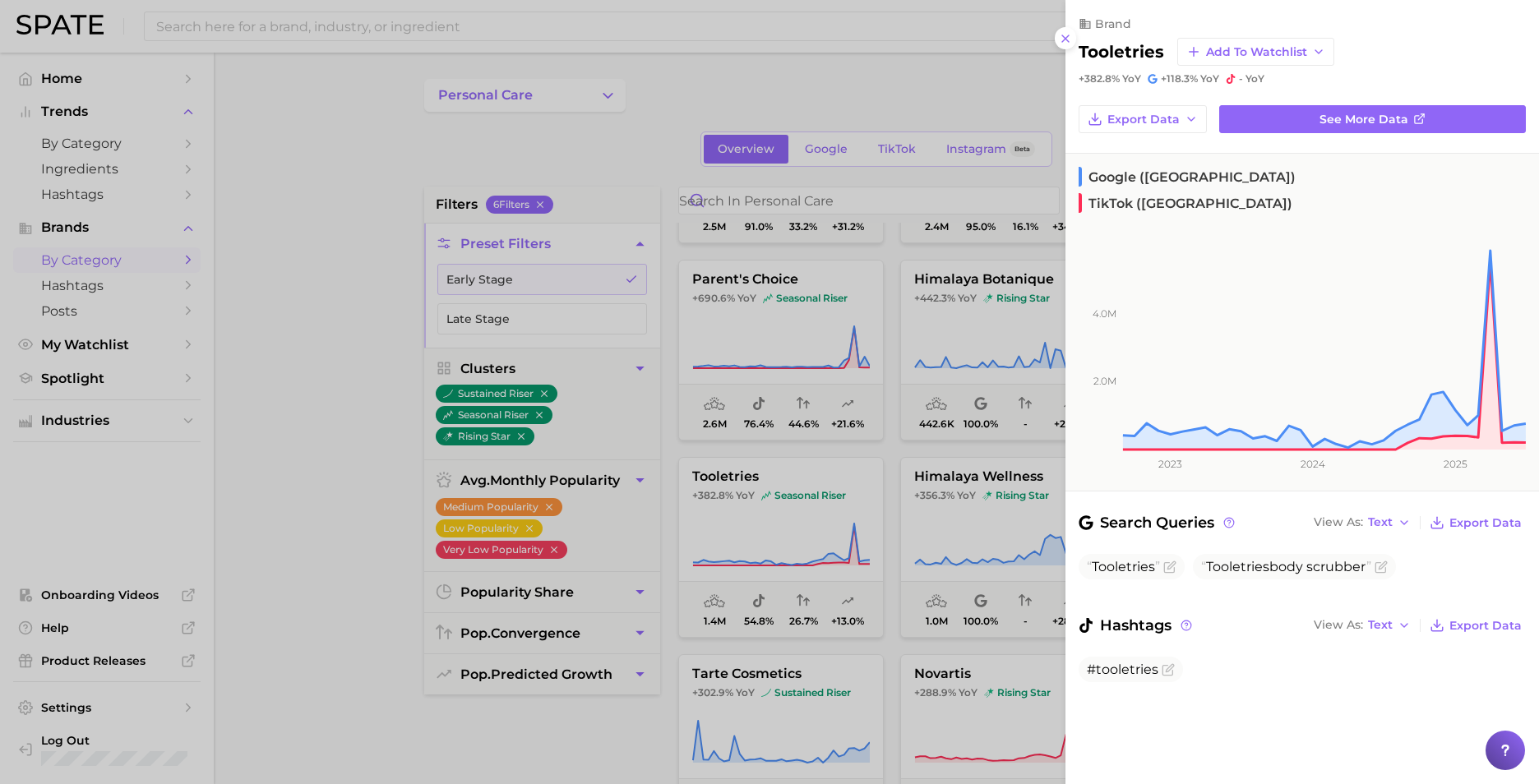
drag, startPoint x: 358, startPoint y: 485, endPoint x: 467, endPoint y: 460, distance: 111.3
click at [362, 481] on div at bounding box center [769, 392] width 1539 height 784
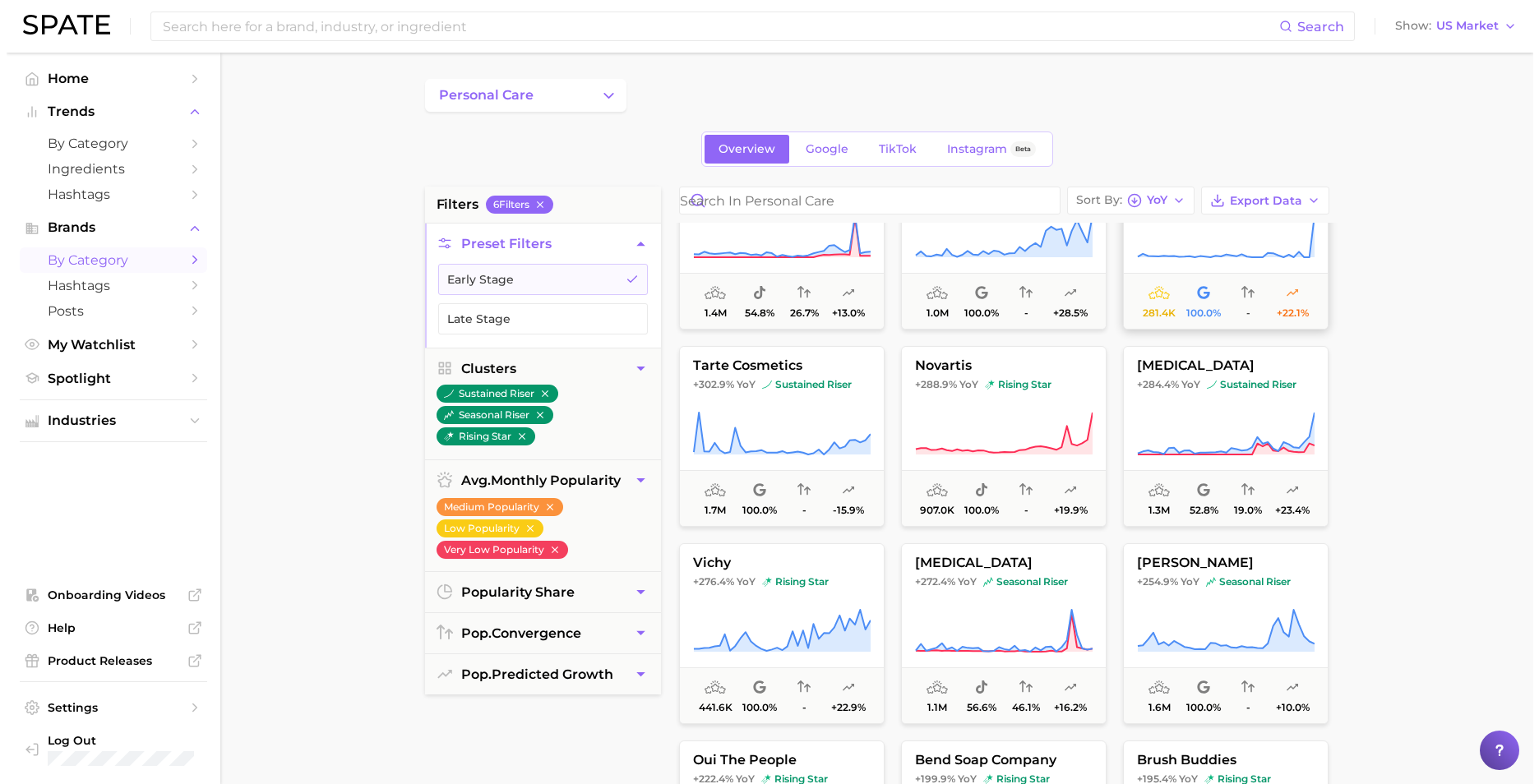
scroll to position [493, 0]
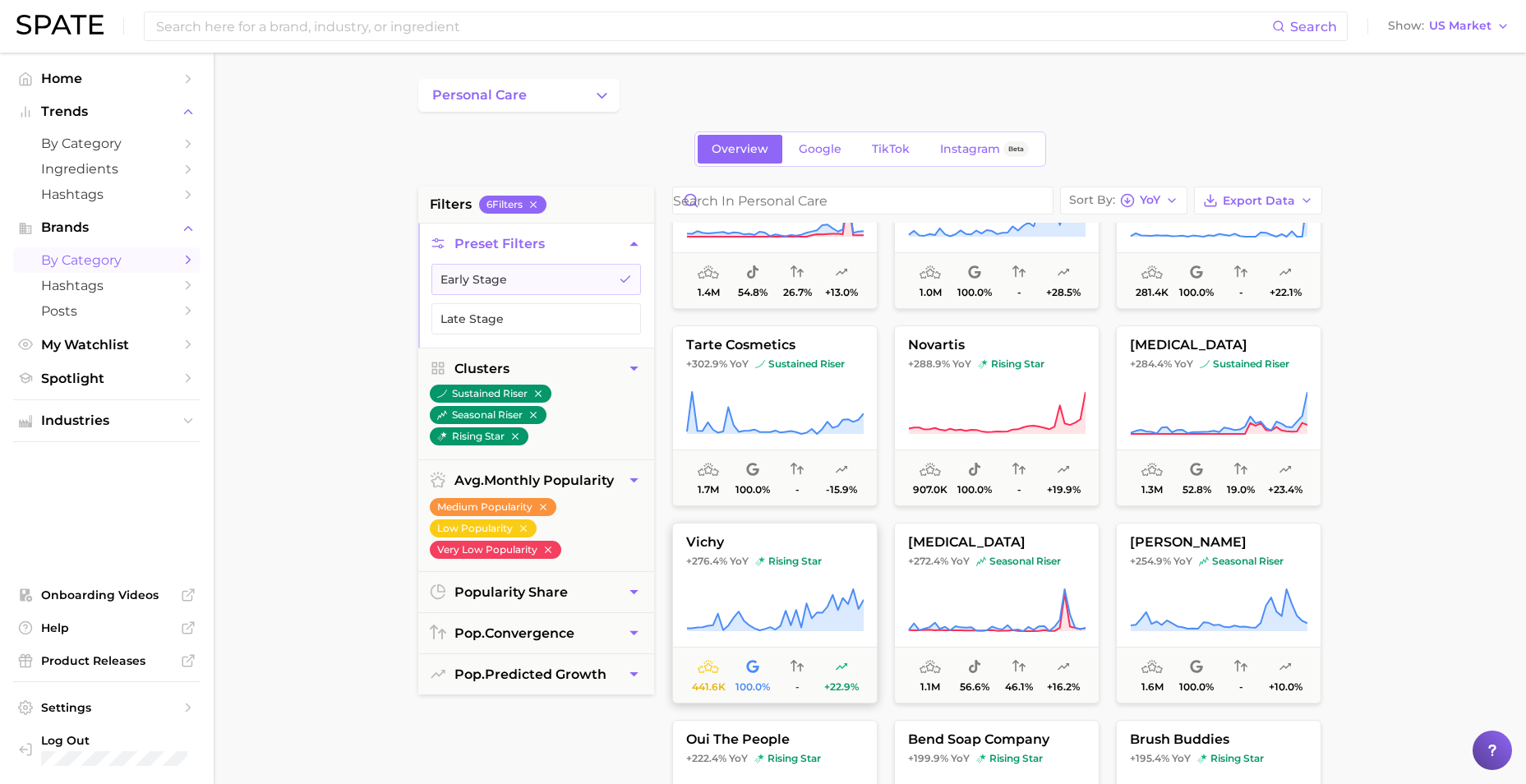
click at [712, 540] on span "vichy" at bounding box center [775, 542] width 204 height 15
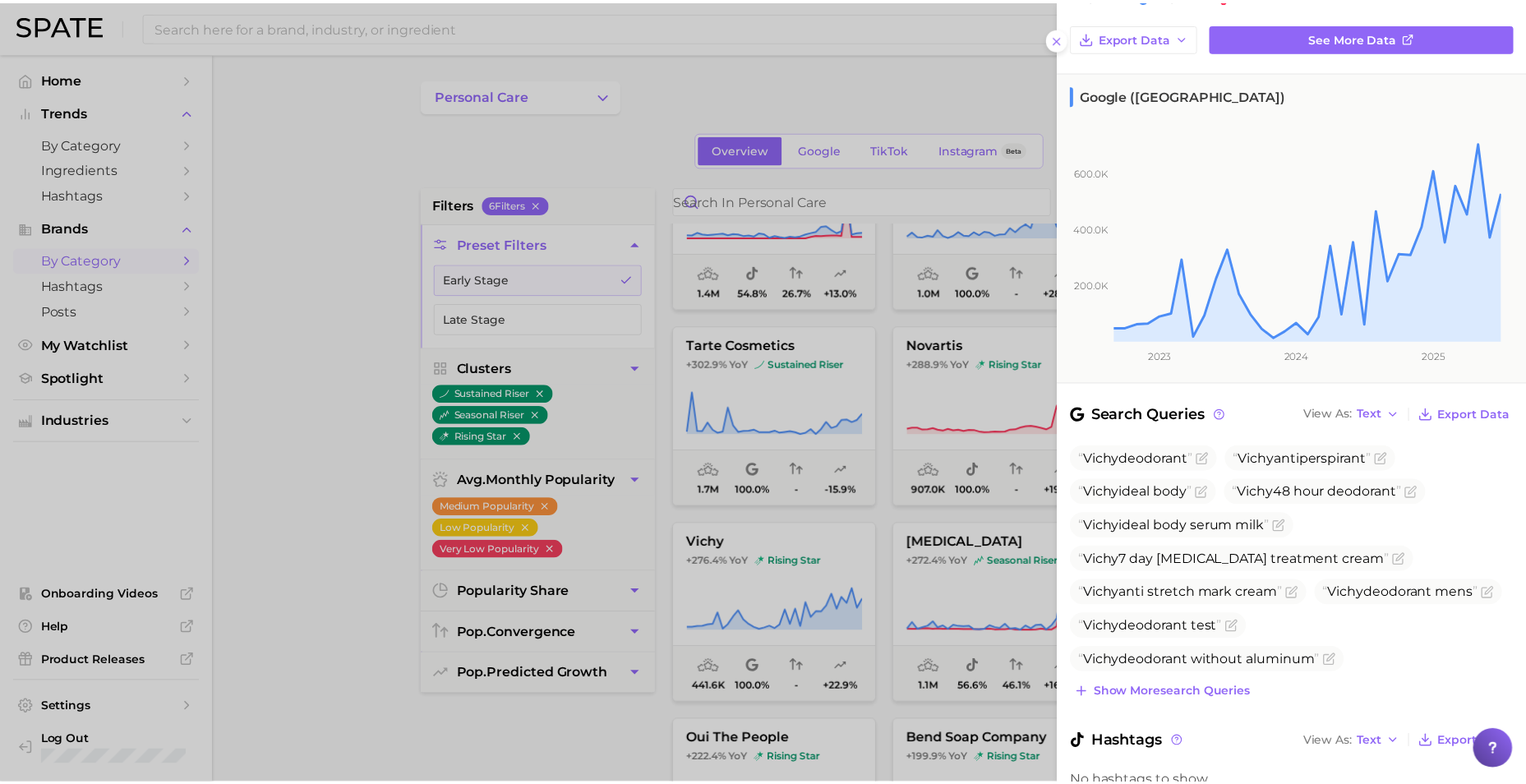
scroll to position [0, 0]
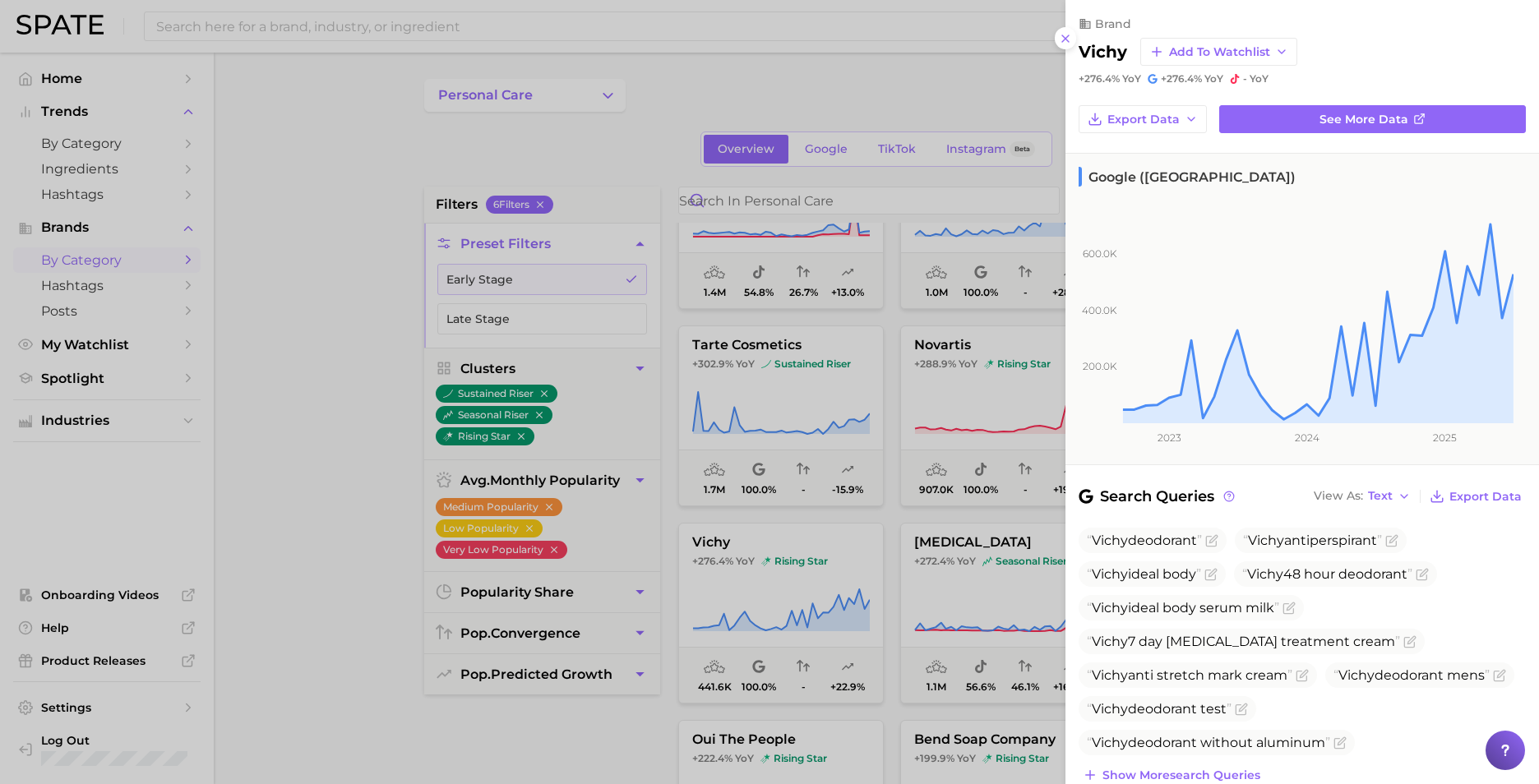
click at [323, 542] on div at bounding box center [769, 392] width 1539 height 784
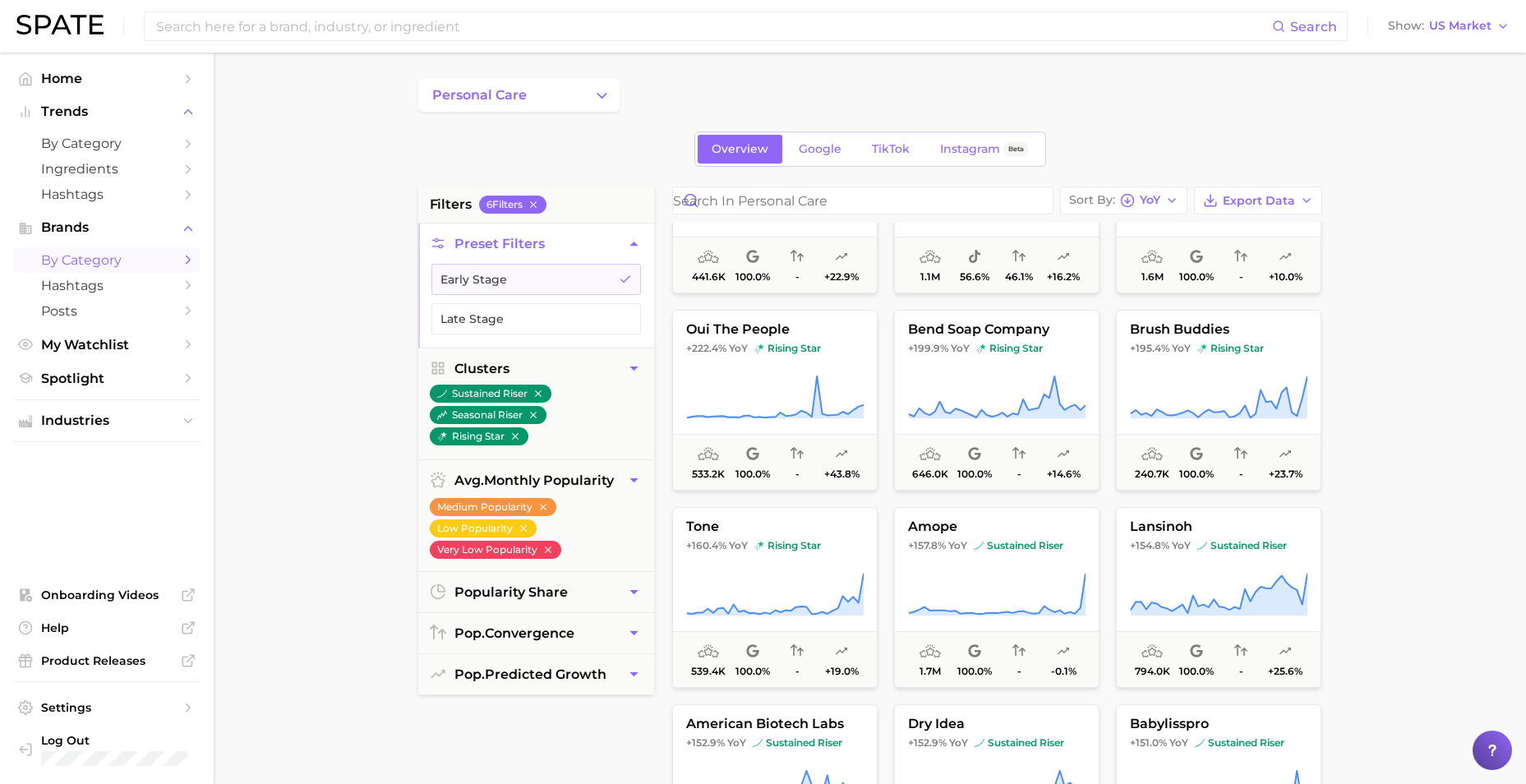
scroll to position [904, 0]
drag, startPoint x: 948, startPoint y: 521, endPoint x: 965, endPoint y: 550, distance: 33.5
click at [965, 550] on span "YoY" at bounding box center [957, 544] width 19 height 13
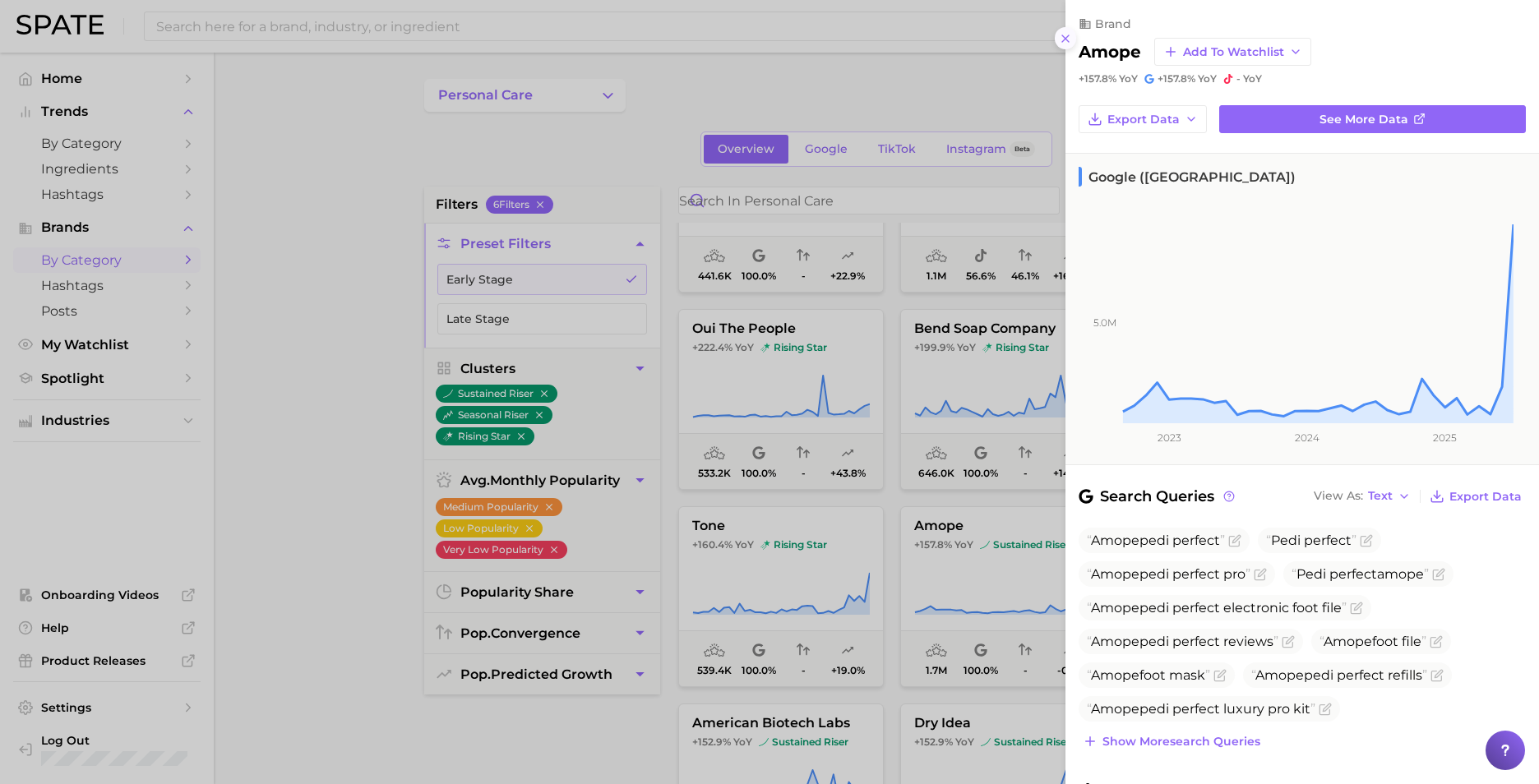
click at [1068, 41] on line at bounding box center [1065, 38] width 7 height 7
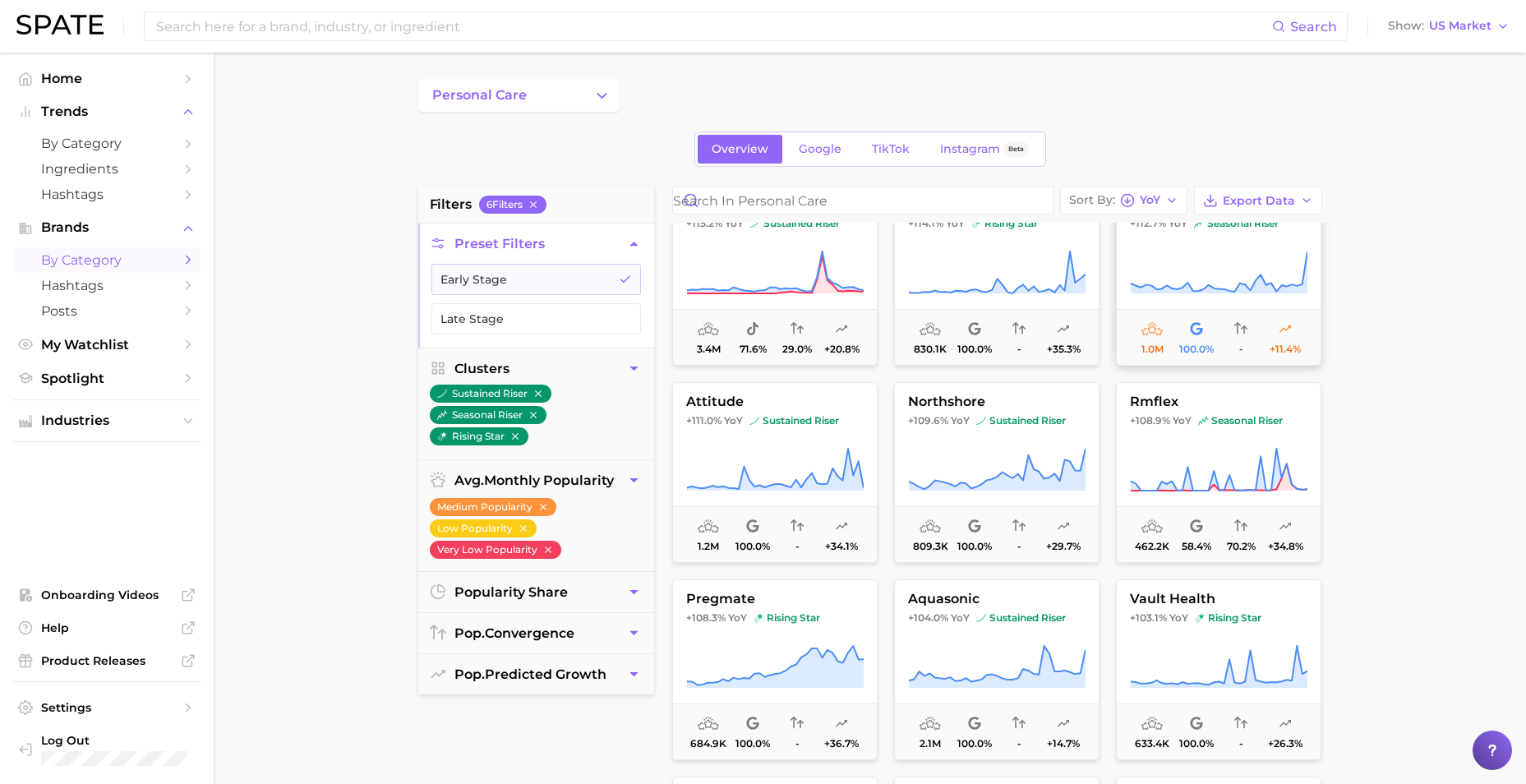
scroll to position [2219, 0]
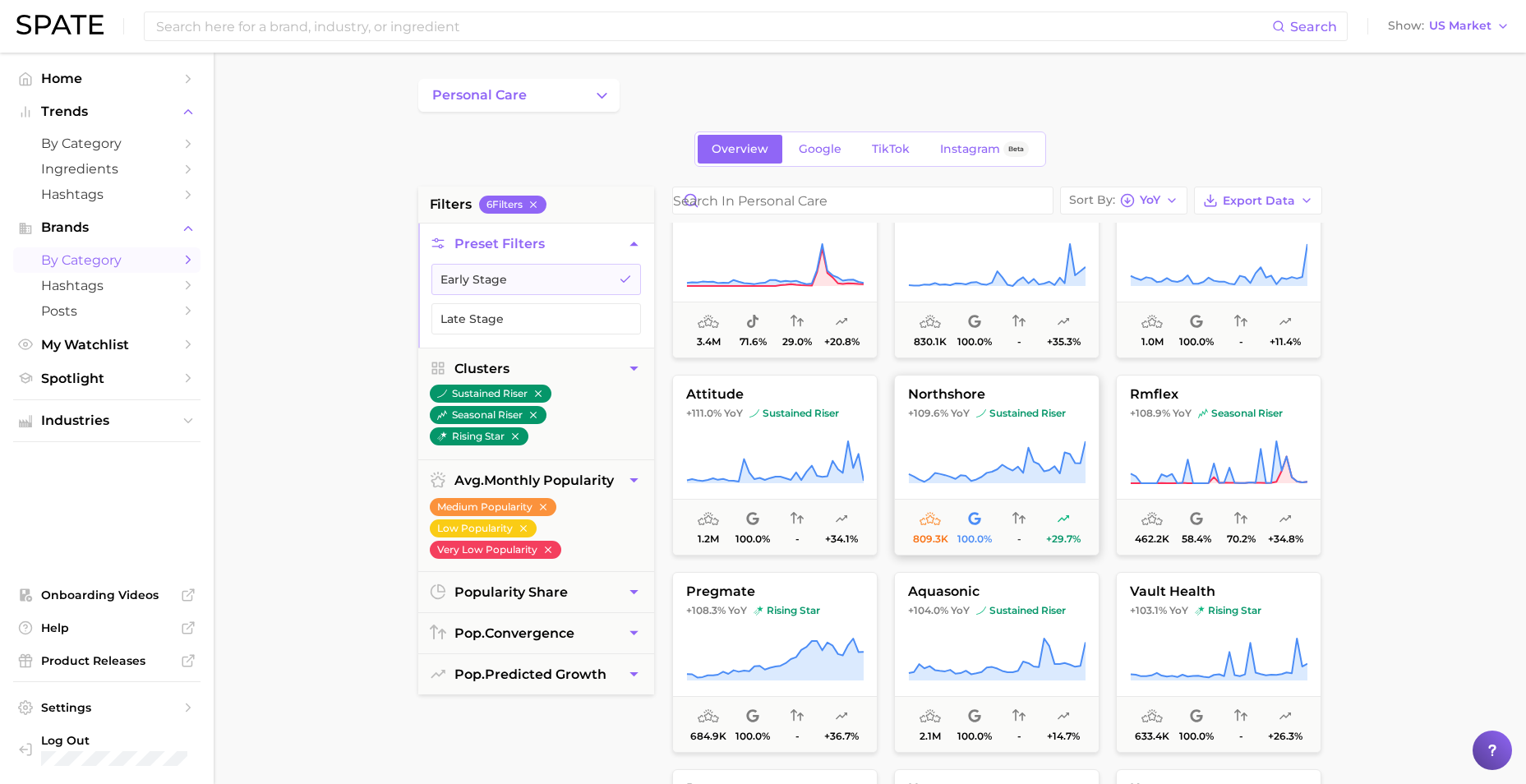
drag, startPoint x: 1010, startPoint y: 431, endPoint x: 966, endPoint y: 432, distance: 44.4
click at [966, 432] on button "northshore +109.6% YoY sustained riser 809.3k 100.0% - +29.7%" at bounding box center [996, 465] width 205 height 181
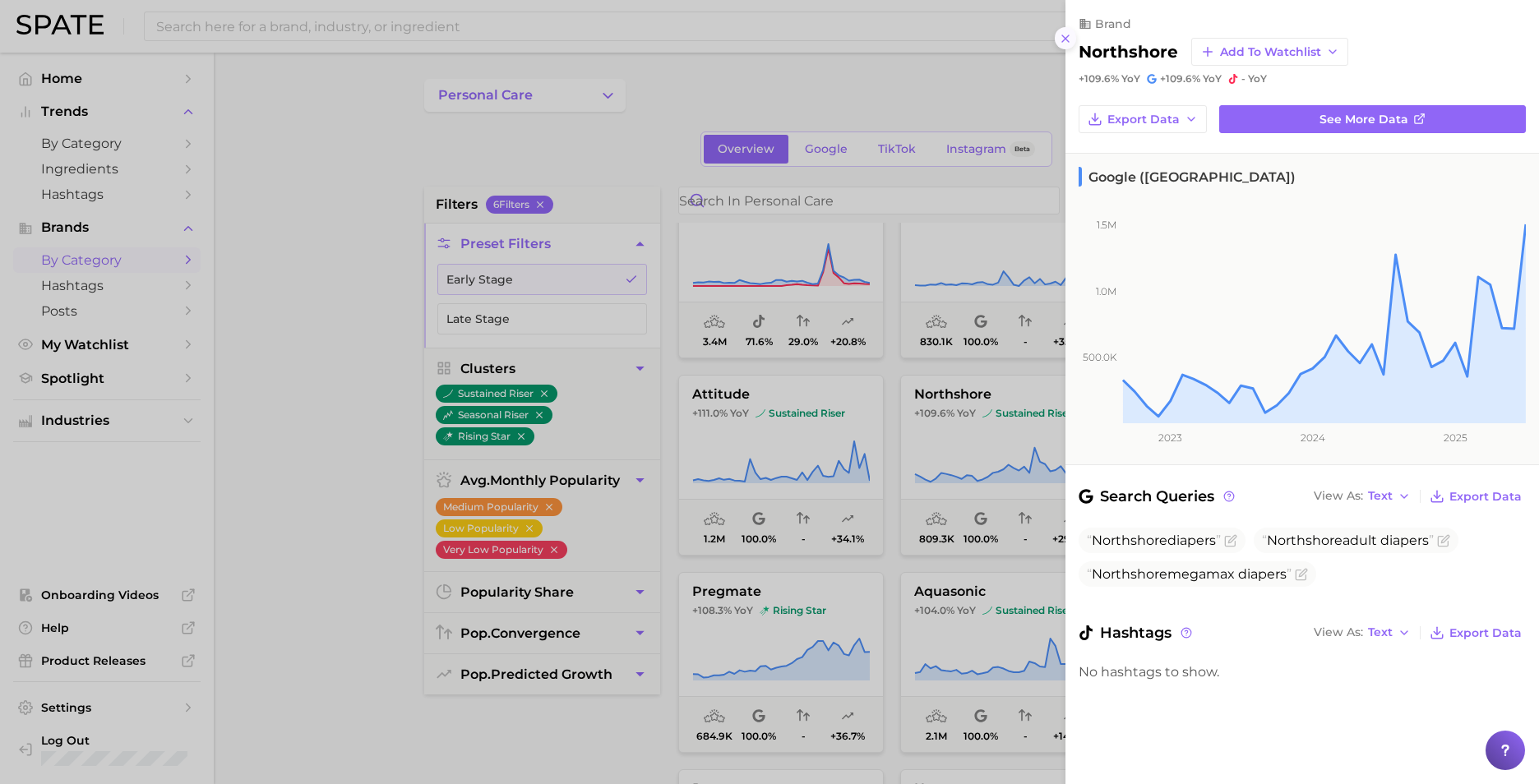
click at [1060, 40] on icon at bounding box center [1065, 38] width 13 height 13
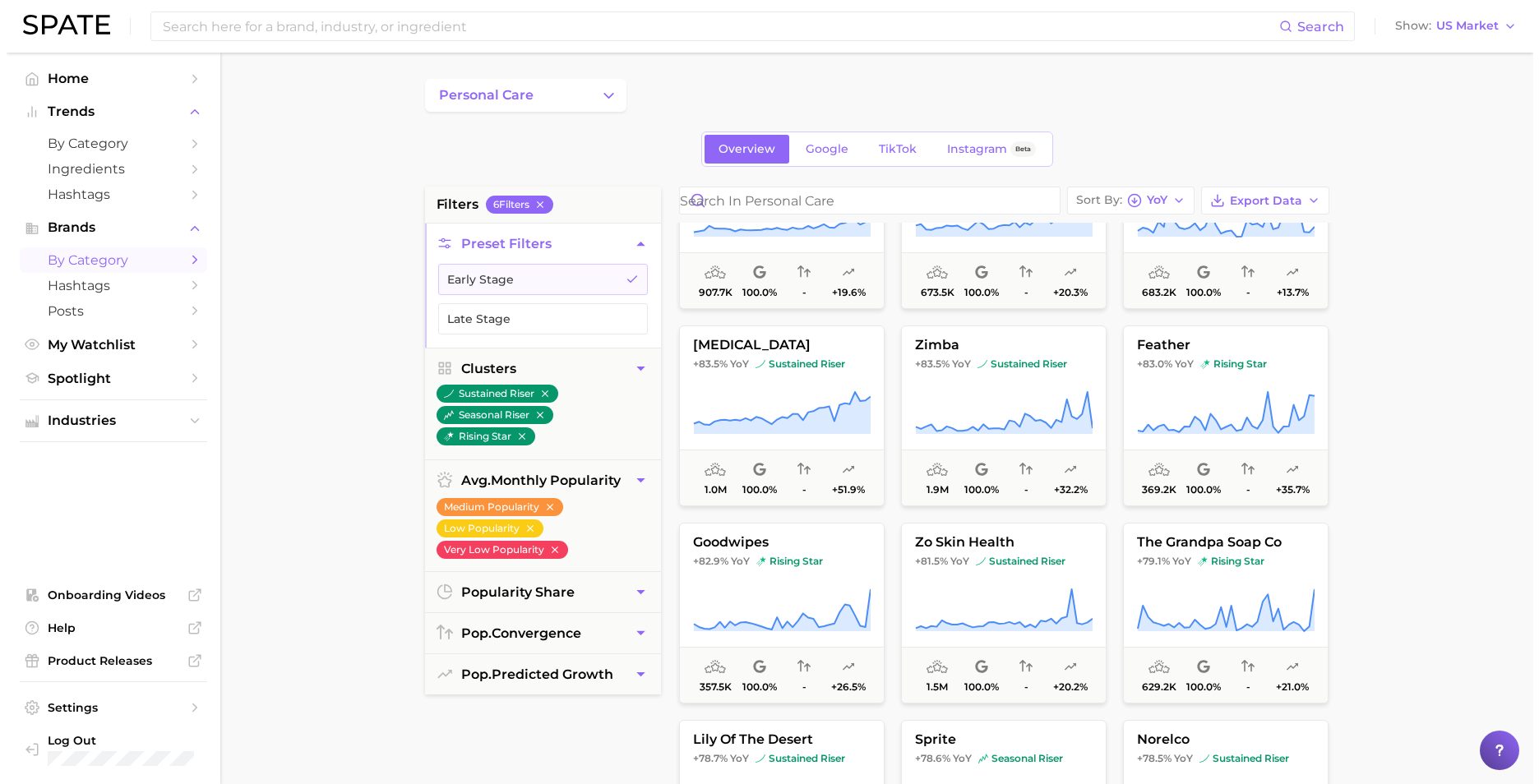
scroll to position [3616, 0]
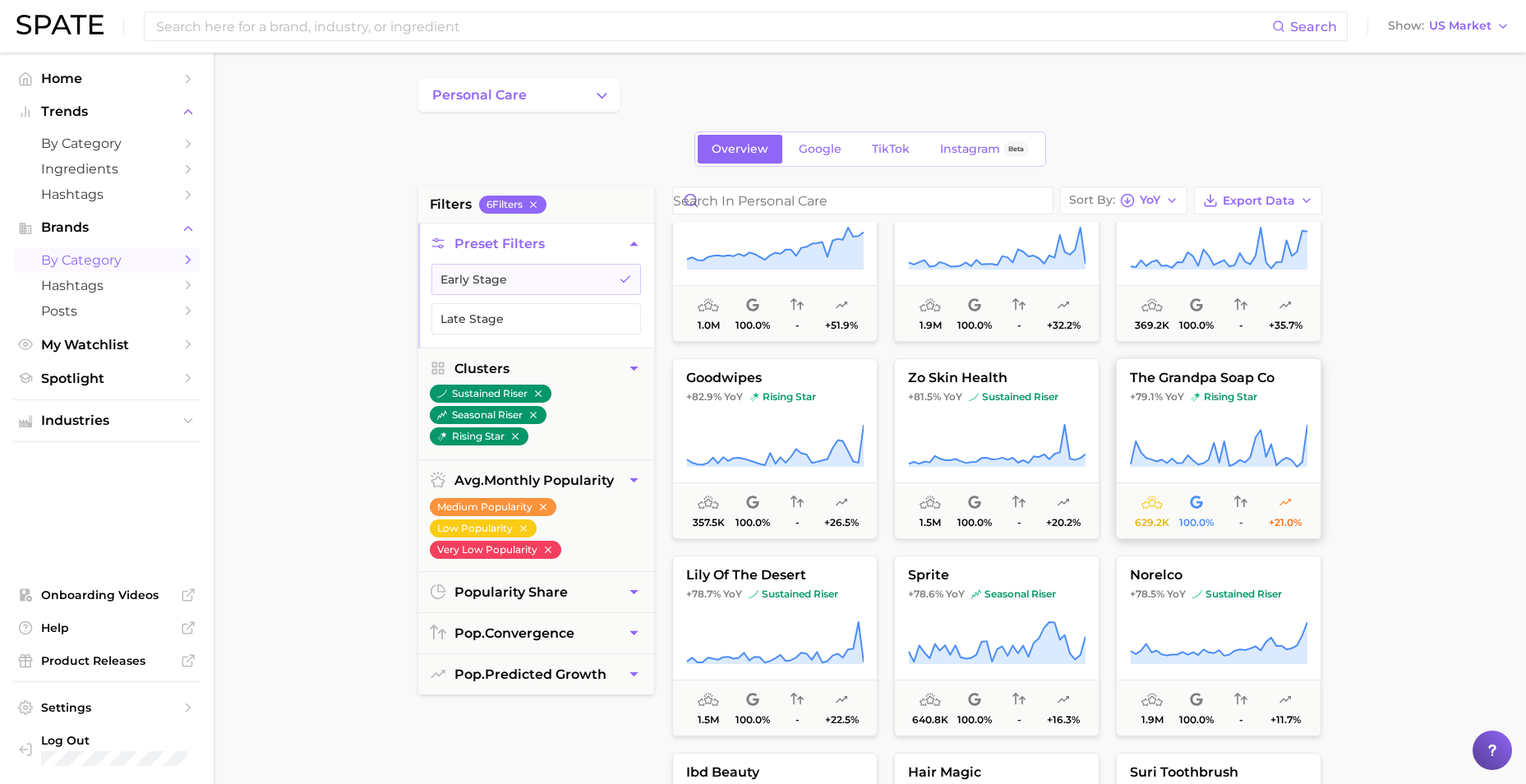
click at [1258, 384] on span "the grandpa soap co" at bounding box center [1219, 378] width 204 height 15
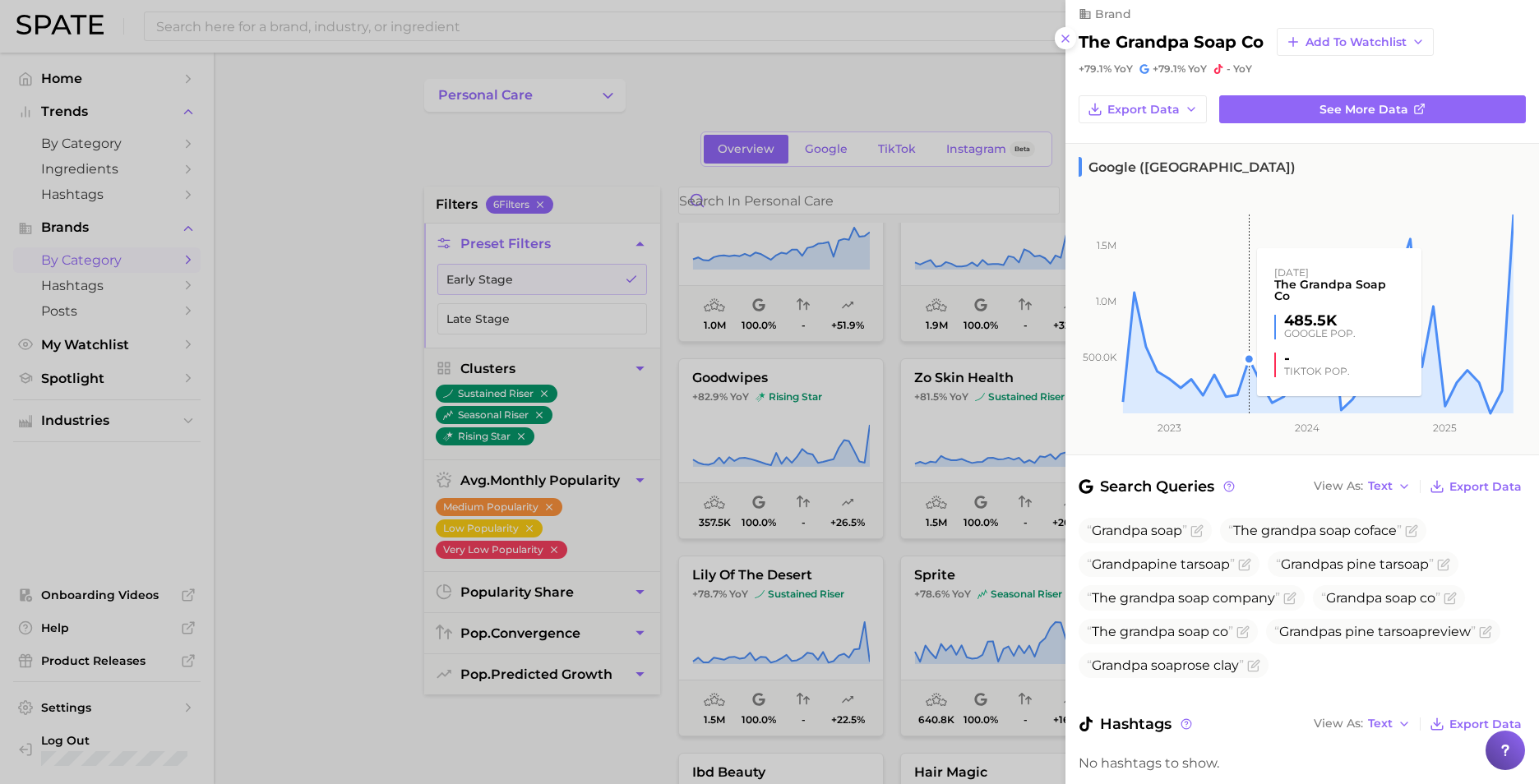
scroll to position [0, 0]
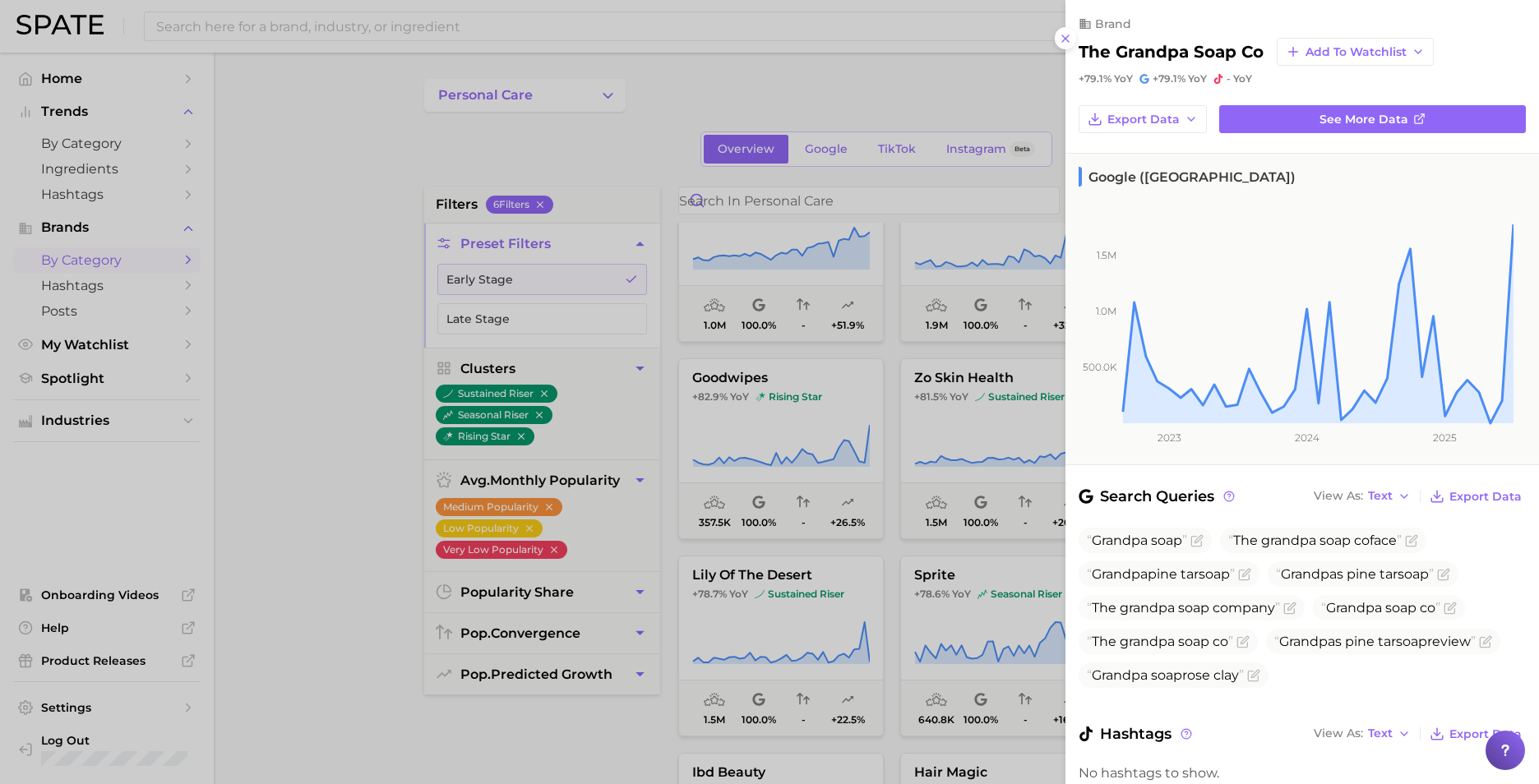
drag, startPoint x: 318, startPoint y: 224, endPoint x: 1202, endPoint y: 248, distance: 883.8
click at [318, 224] on div at bounding box center [769, 392] width 1539 height 784
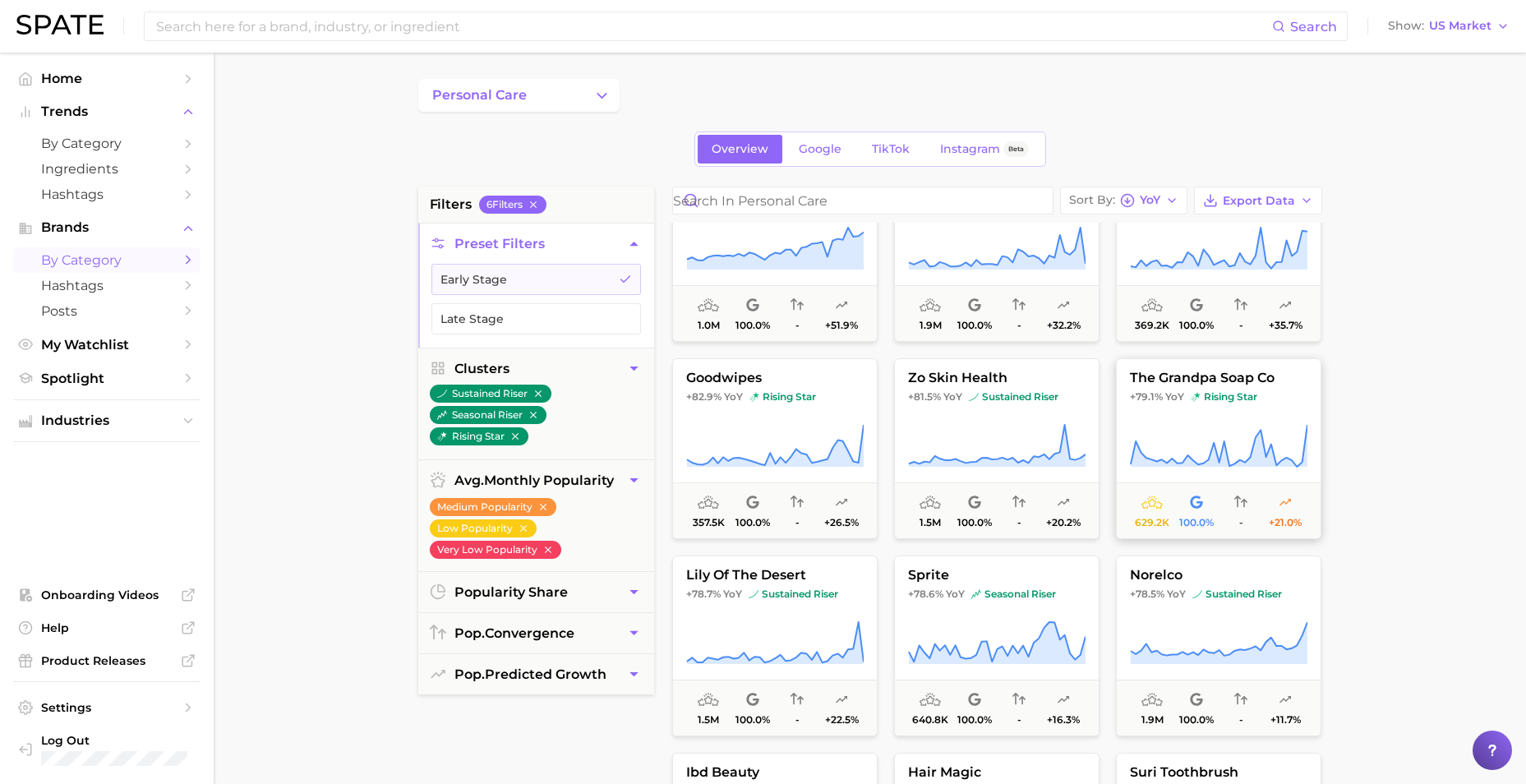
click at [1188, 390] on span "+79.1% YoY rising star" at bounding box center [1219, 396] width 204 height 13
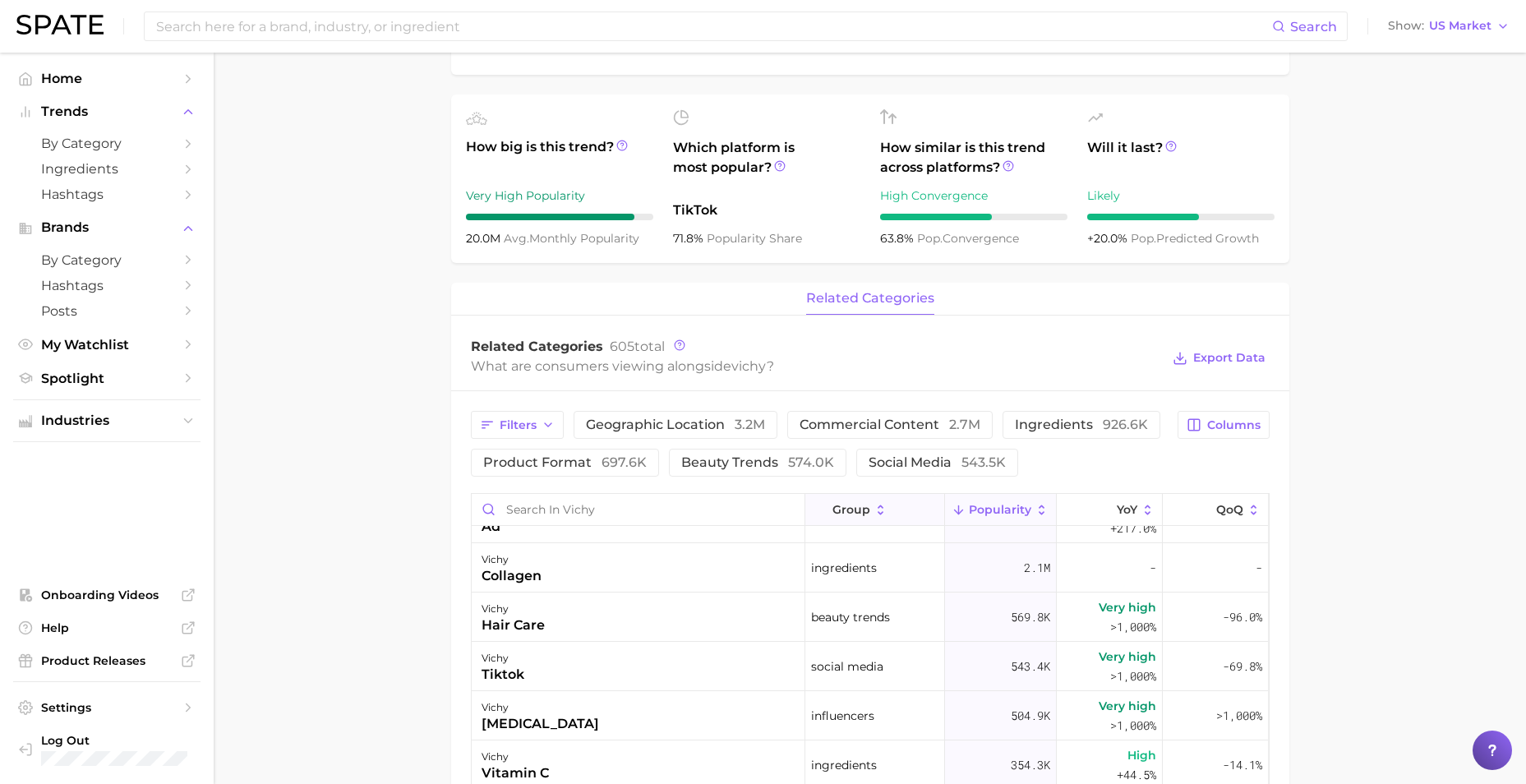
scroll to position [449, 0]
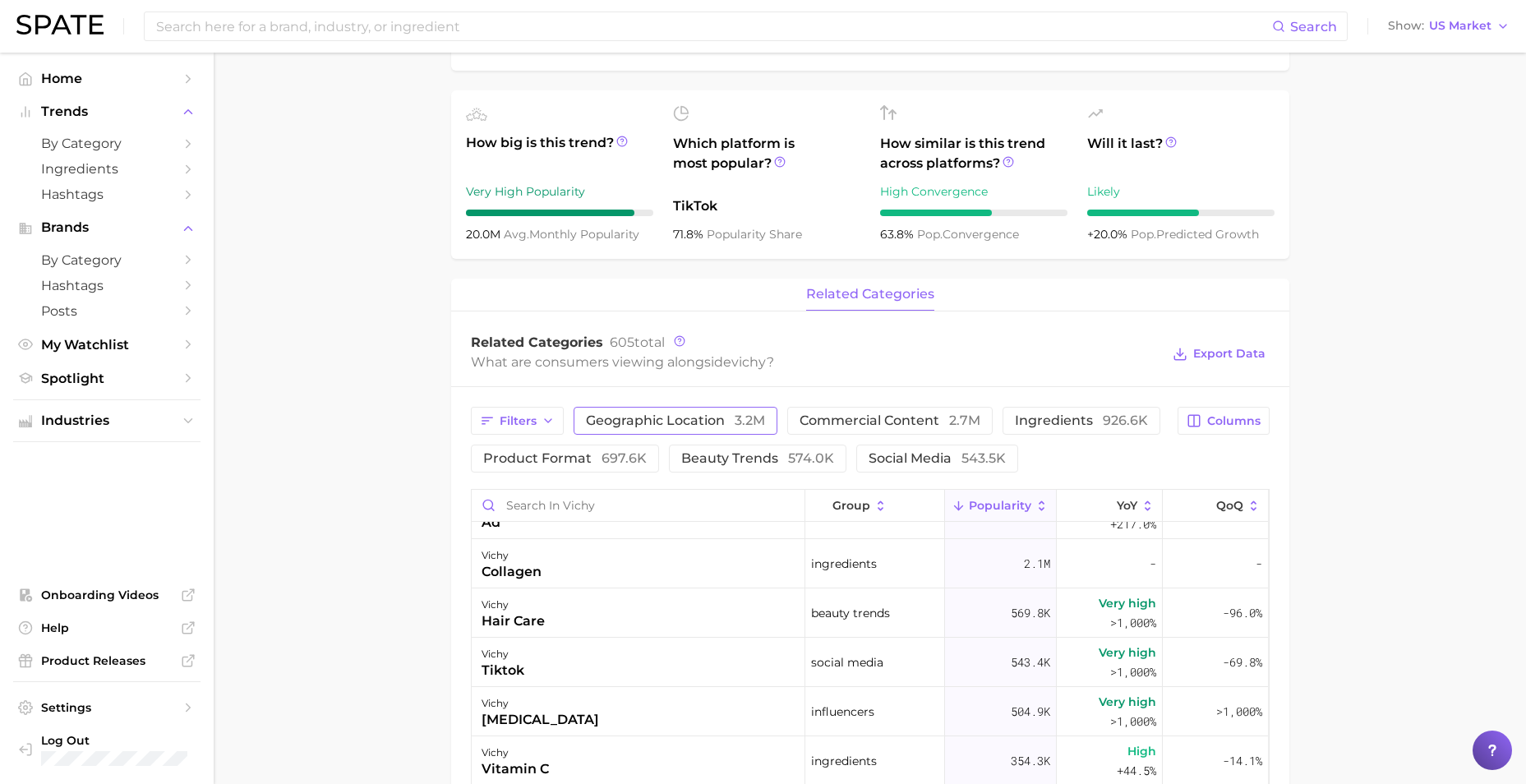
click at [676, 429] on button "geographic location 3.2m" at bounding box center [676, 421] width 204 height 28
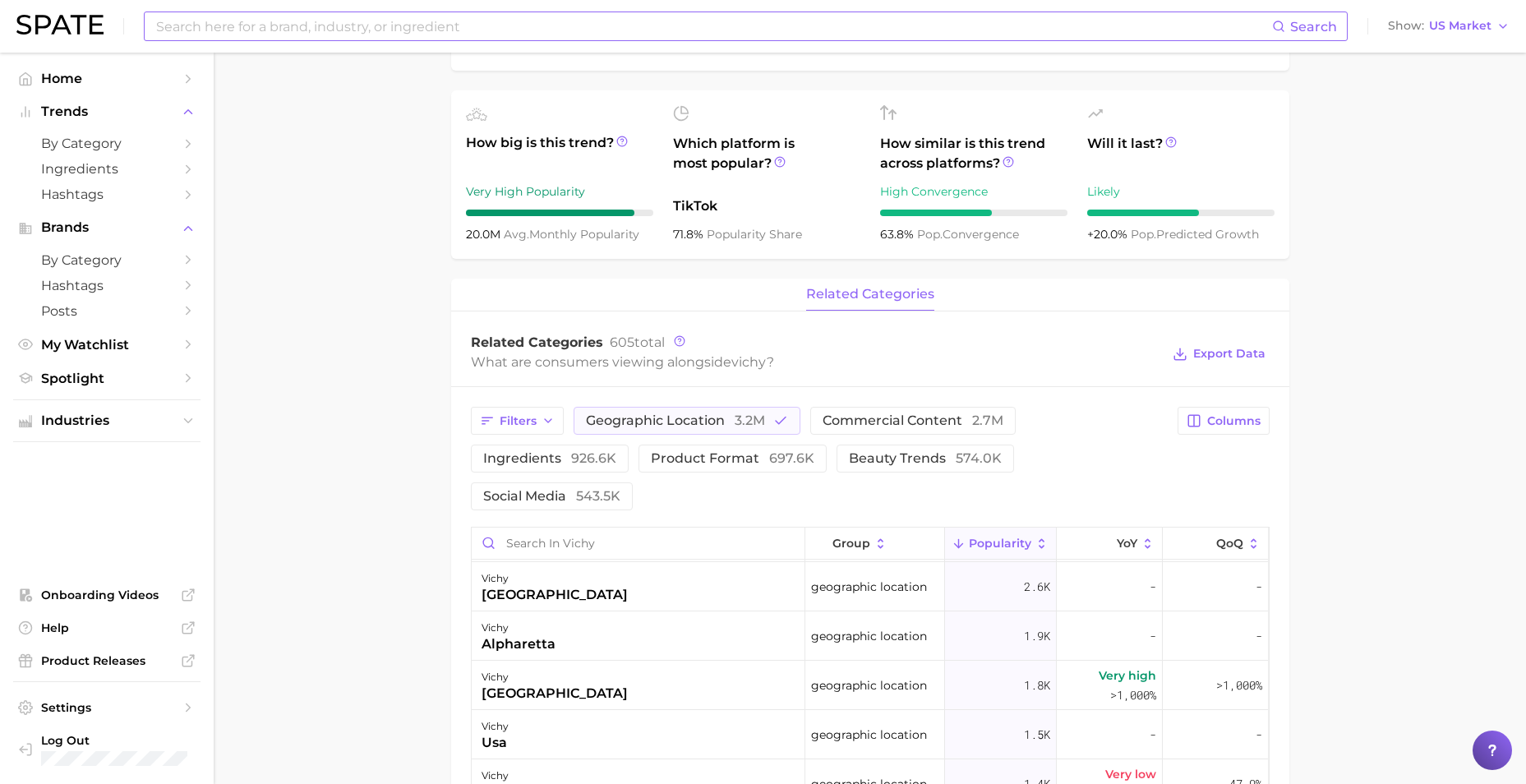
scroll to position [0, 0]
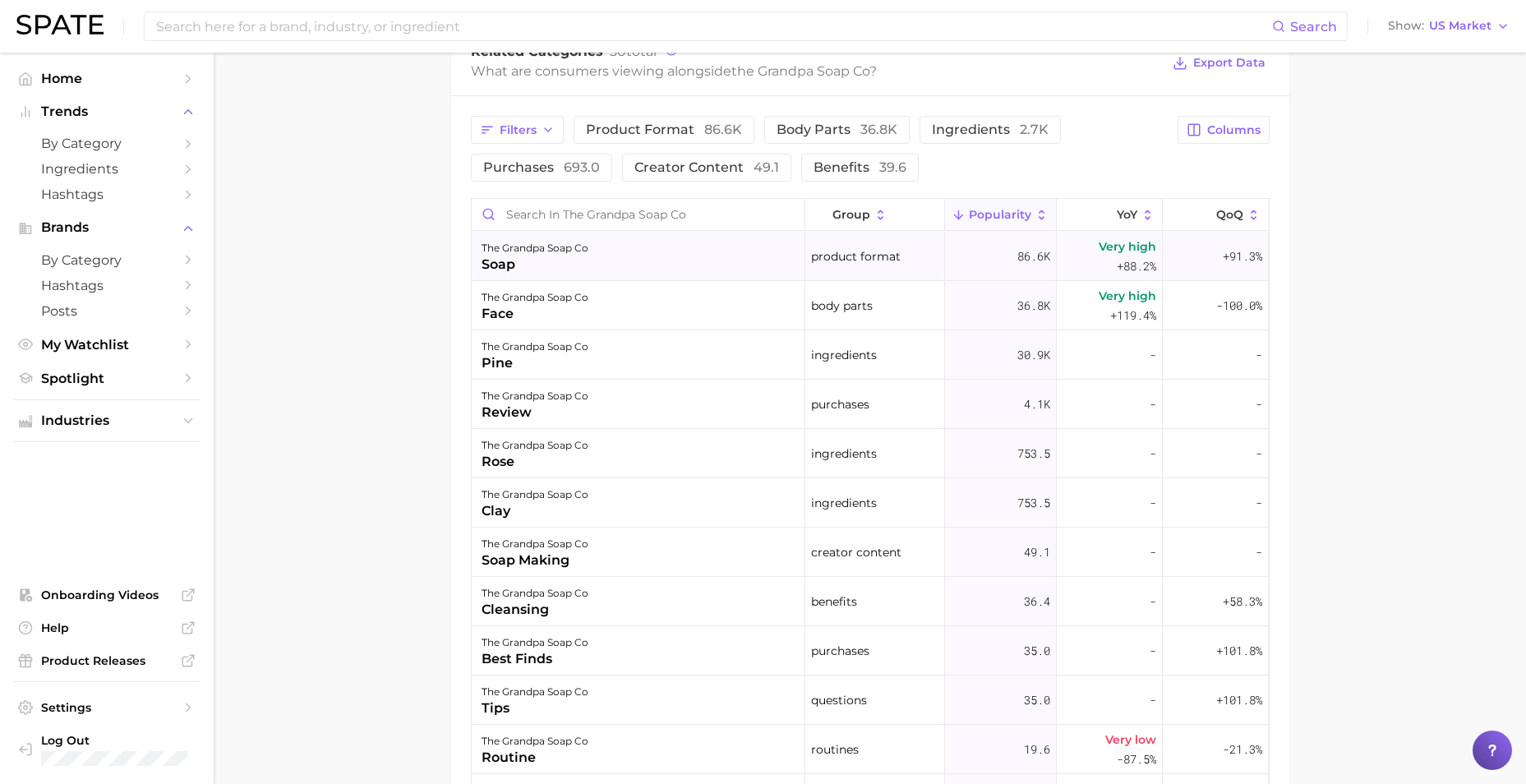
click at [630, 257] on div "the grandpa soap co soap" at bounding box center [639, 256] width 334 height 49
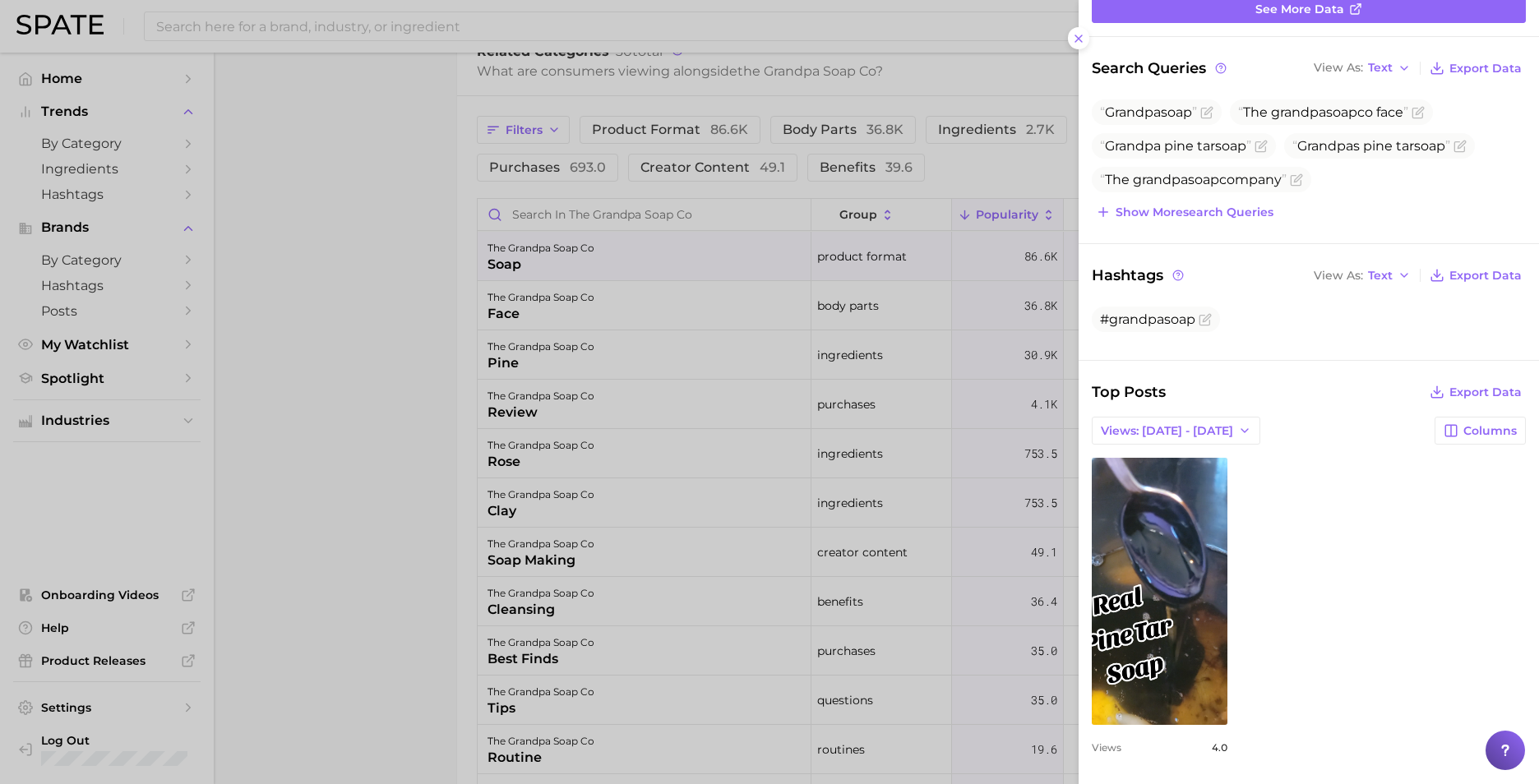
scroll to position [192, 0]
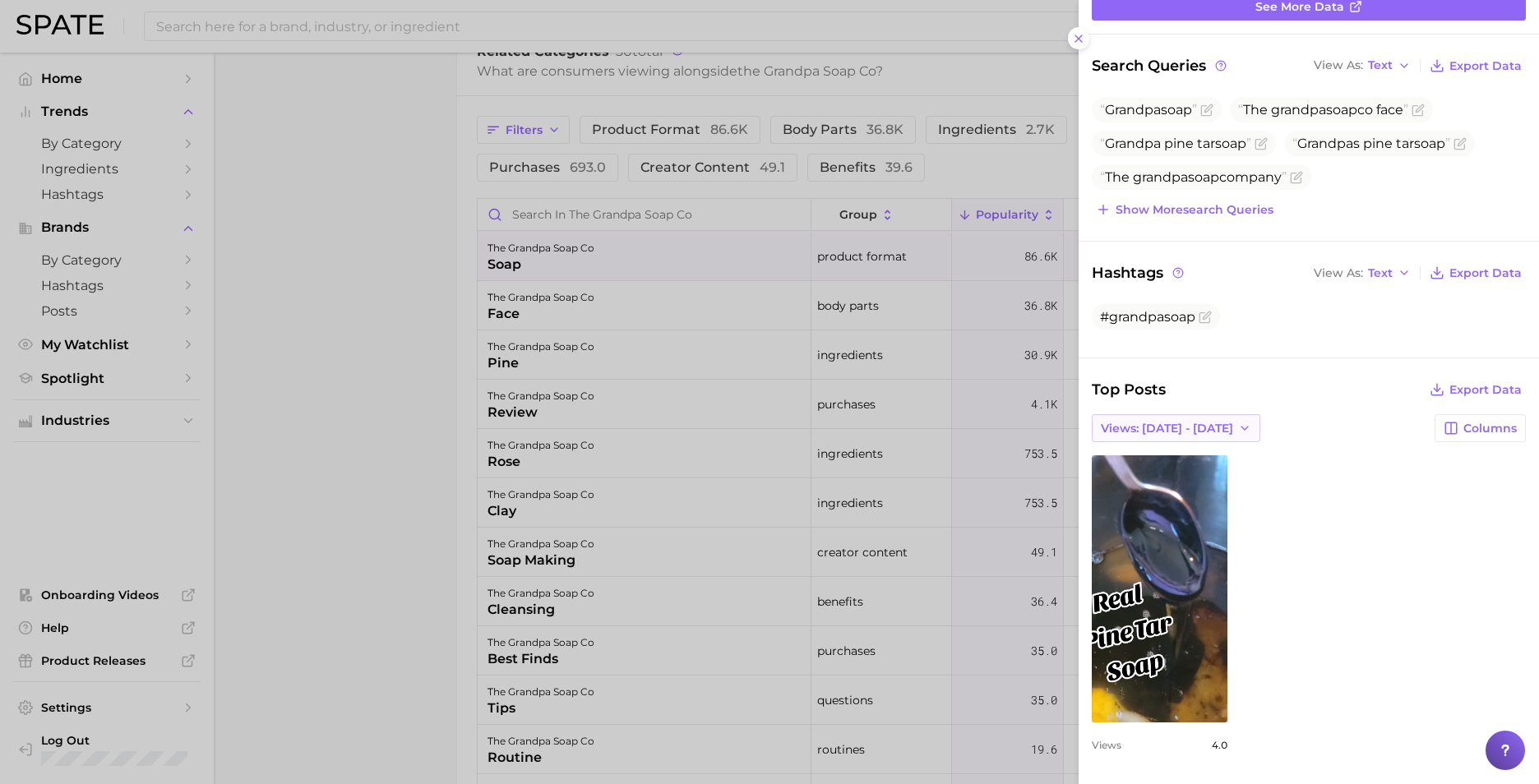
click at [1215, 420] on button "Views: [DATE] - [DATE]" at bounding box center [1175, 428] width 168 height 28
click at [1158, 482] on span "Total Views" at bounding box center [1133, 489] width 67 height 14
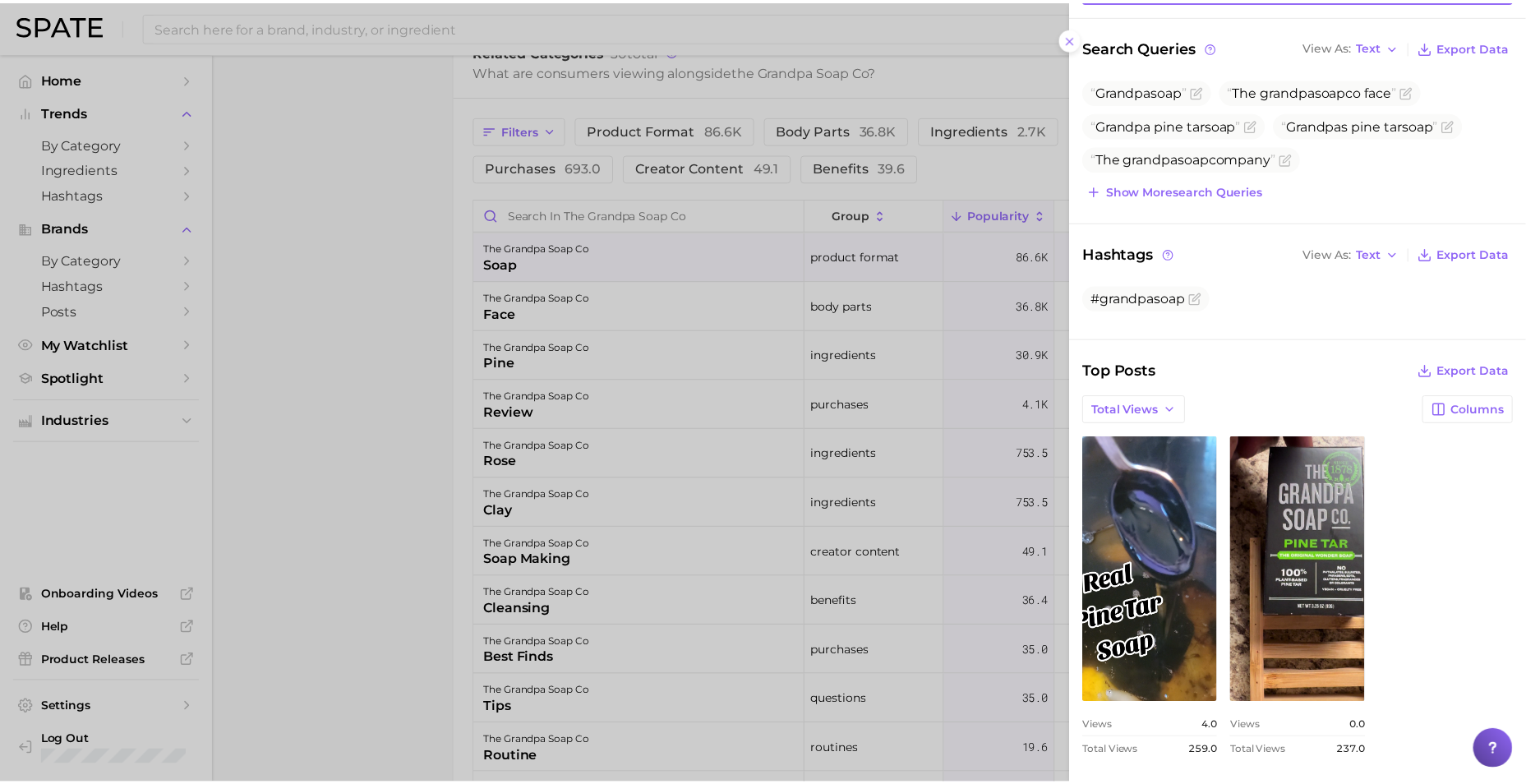
scroll to position [0, 0]
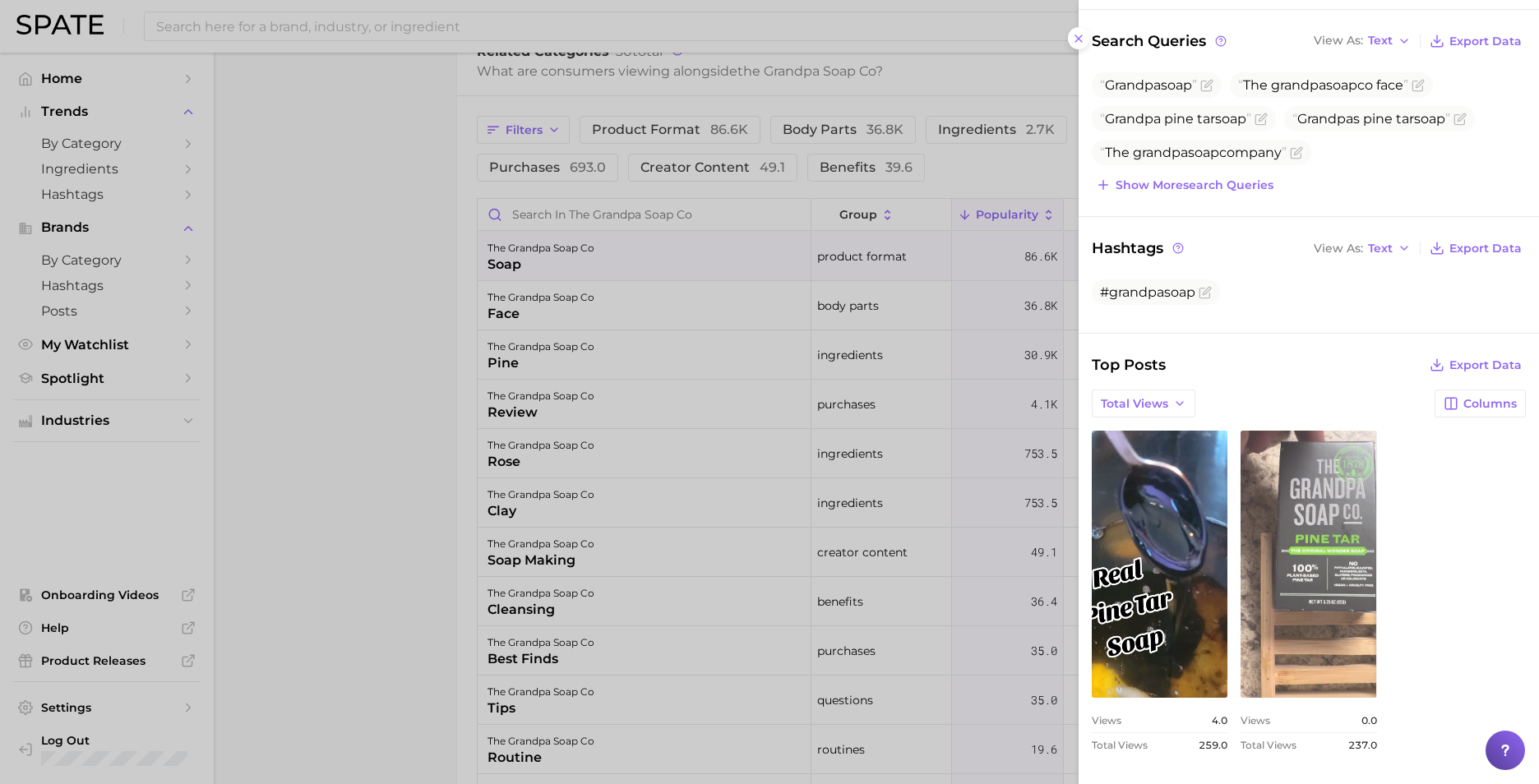
click at [1338, 538] on link "view post on TikTok" at bounding box center [1308, 564] width 136 height 267
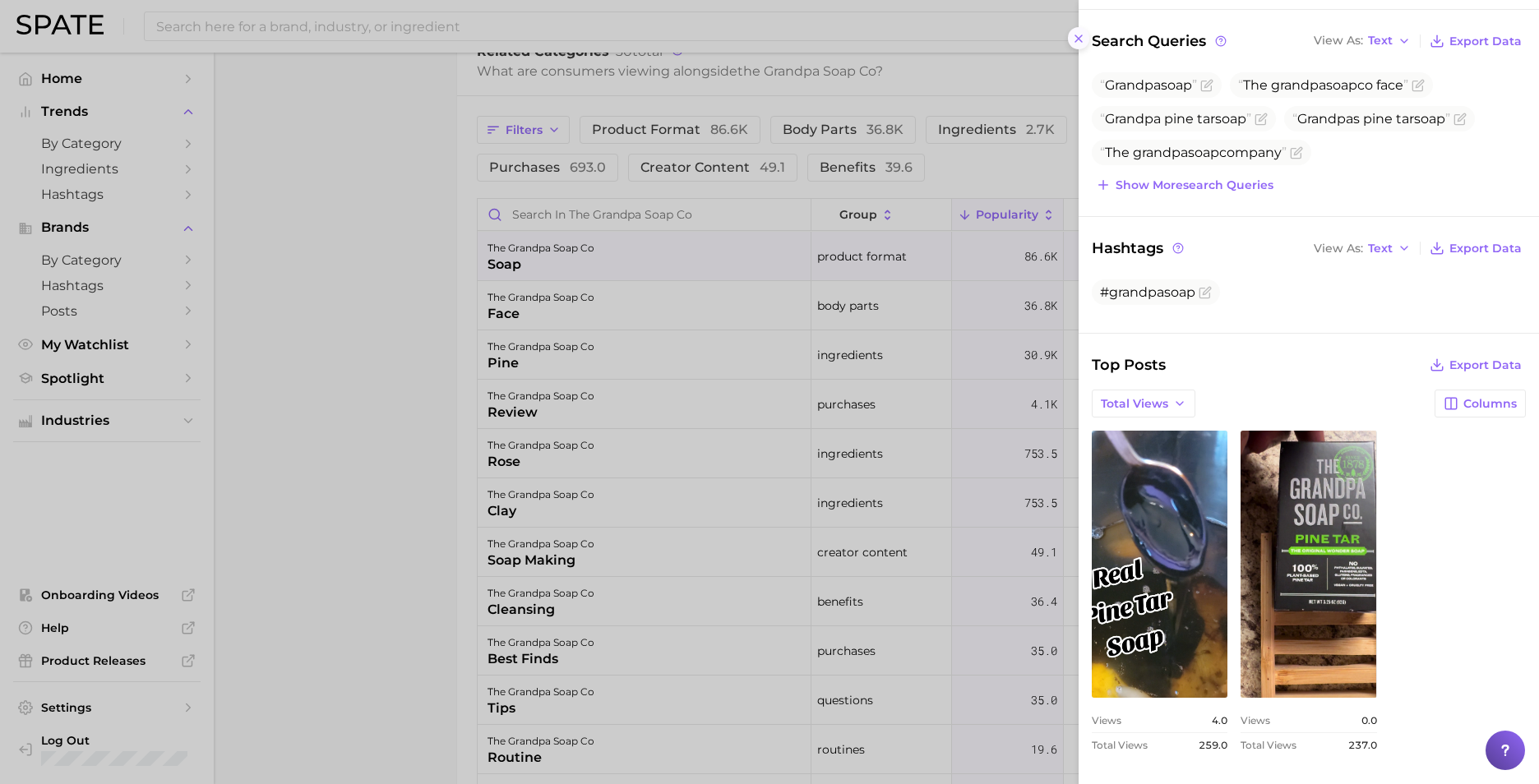
click at [1079, 39] on line at bounding box center [1078, 38] width 7 height 7
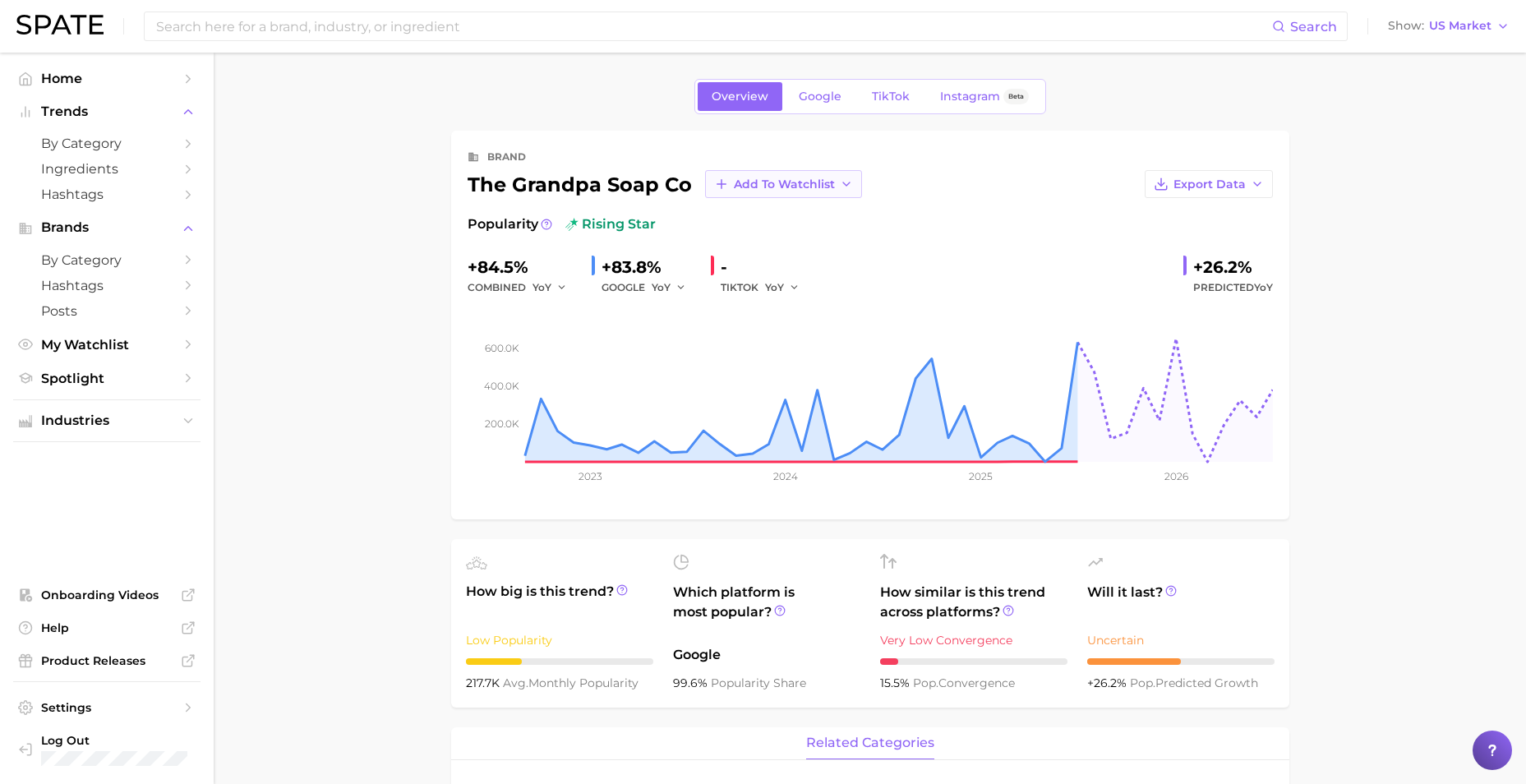
click at [780, 178] on span "Add to Watchlist" at bounding box center [784, 185] width 101 height 14
drag, startPoint x: 776, startPoint y: 230, endPoint x: 777, endPoint y: 243, distance: 13.2
click at [777, 243] on button "Men's Brands" at bounding box center [795, 245] width 181 height 30
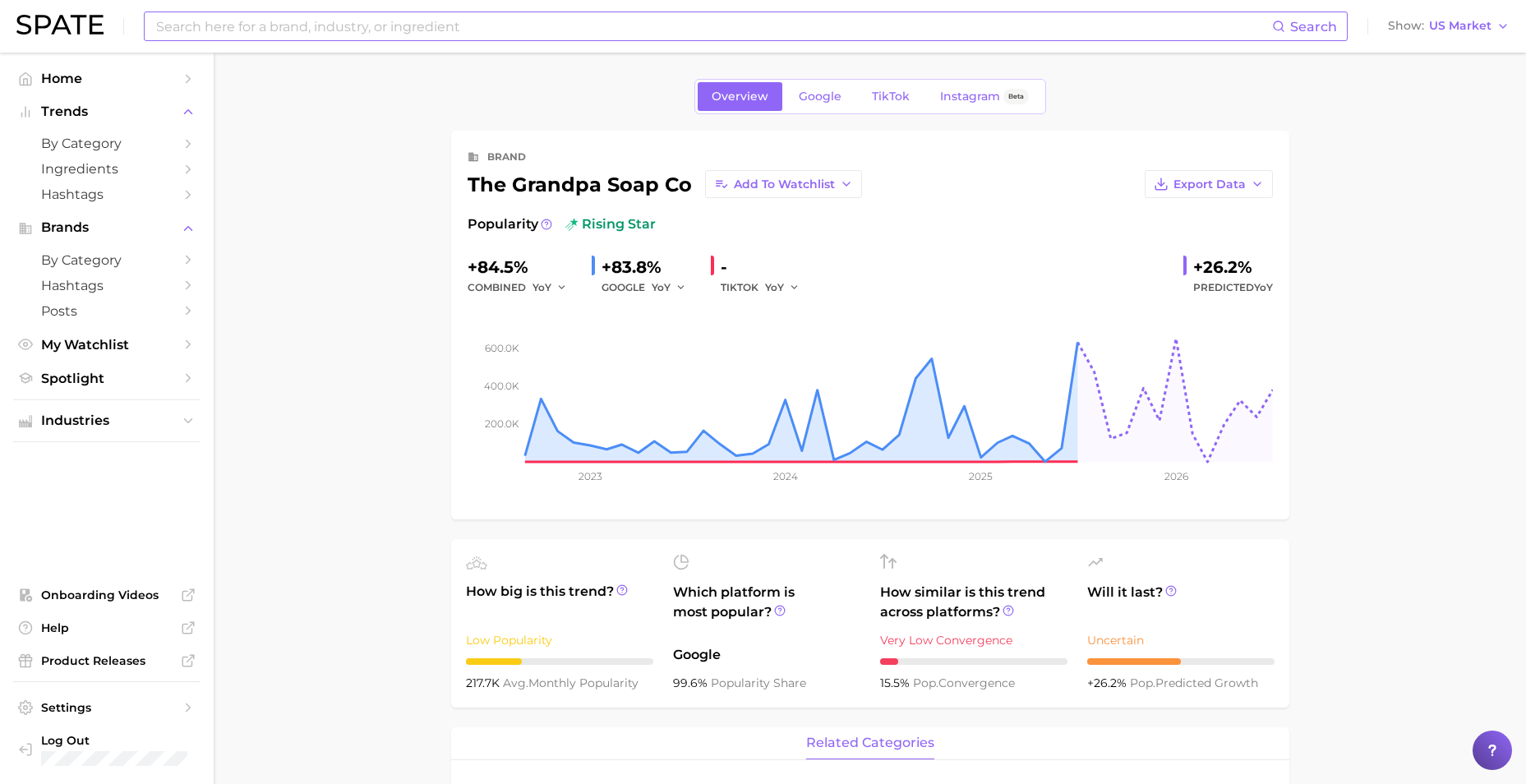
click at [466, 27] on input at bounding box center [714, 26] width 1118 height 28
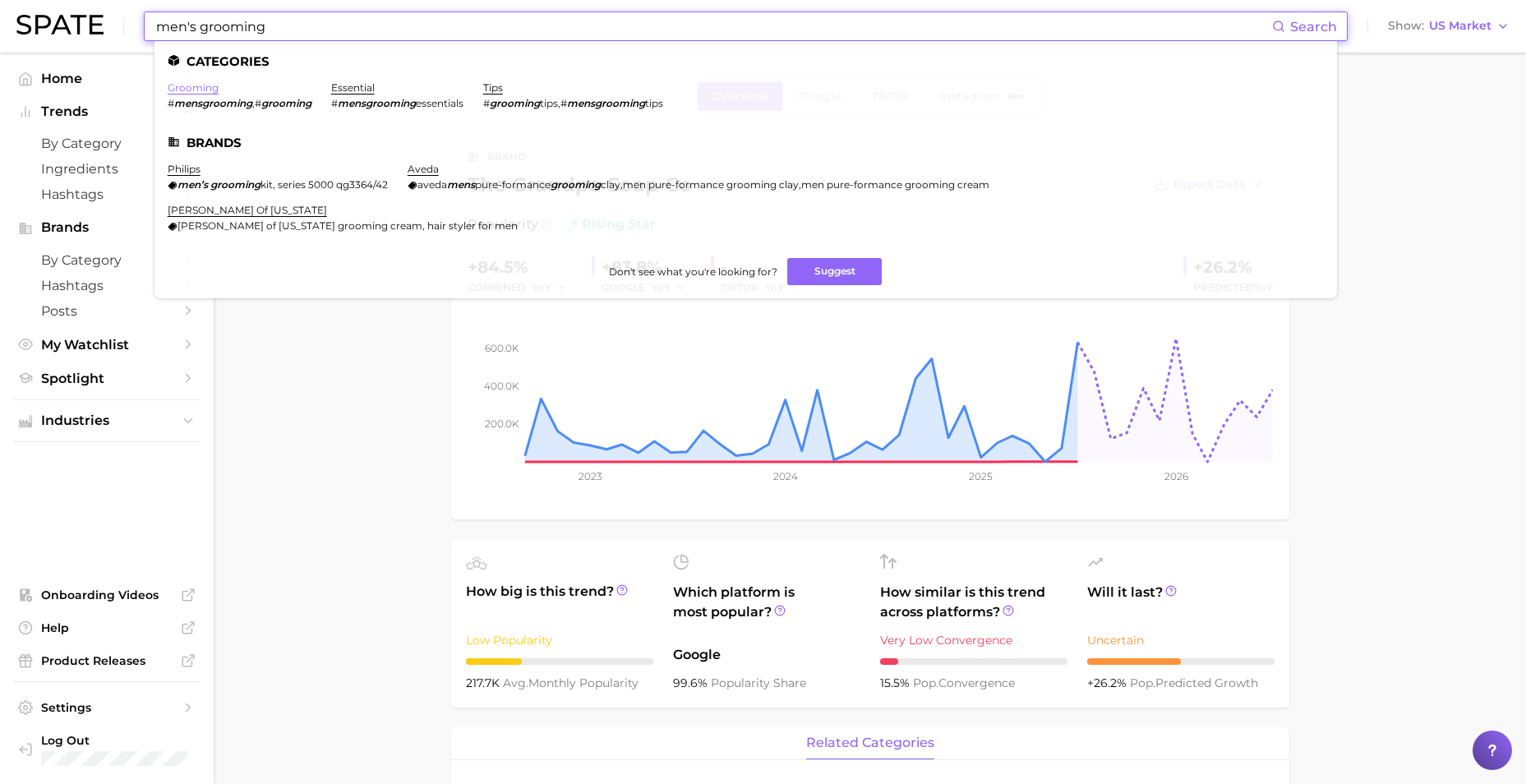
type input "men's grooming"
click at [192, 89] on link "grooming" at bounding box center [193, 87] width 51 height 12
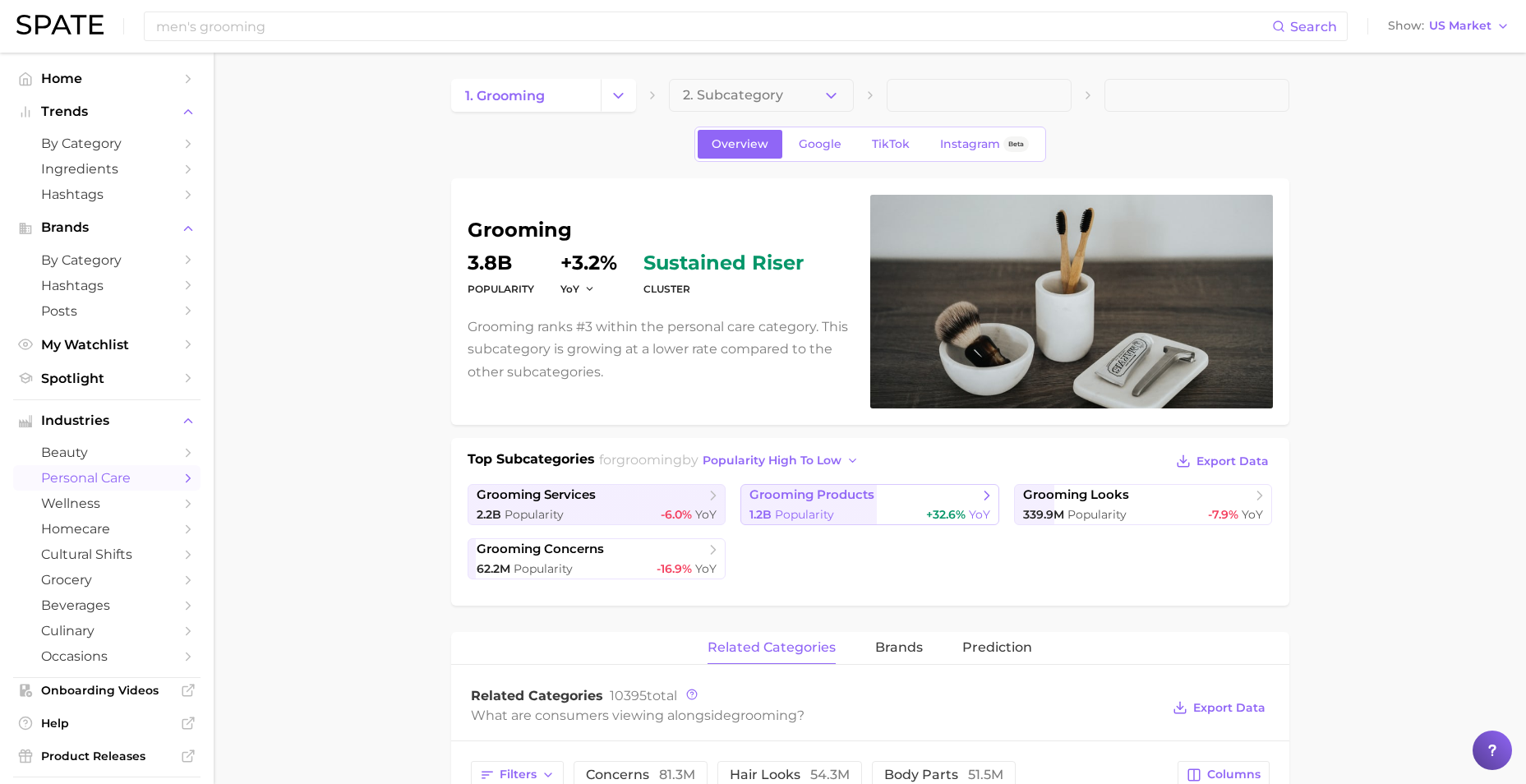
click at [874, 502] on span "grooming products" at bounding box center [812, 495] width 125 height 16
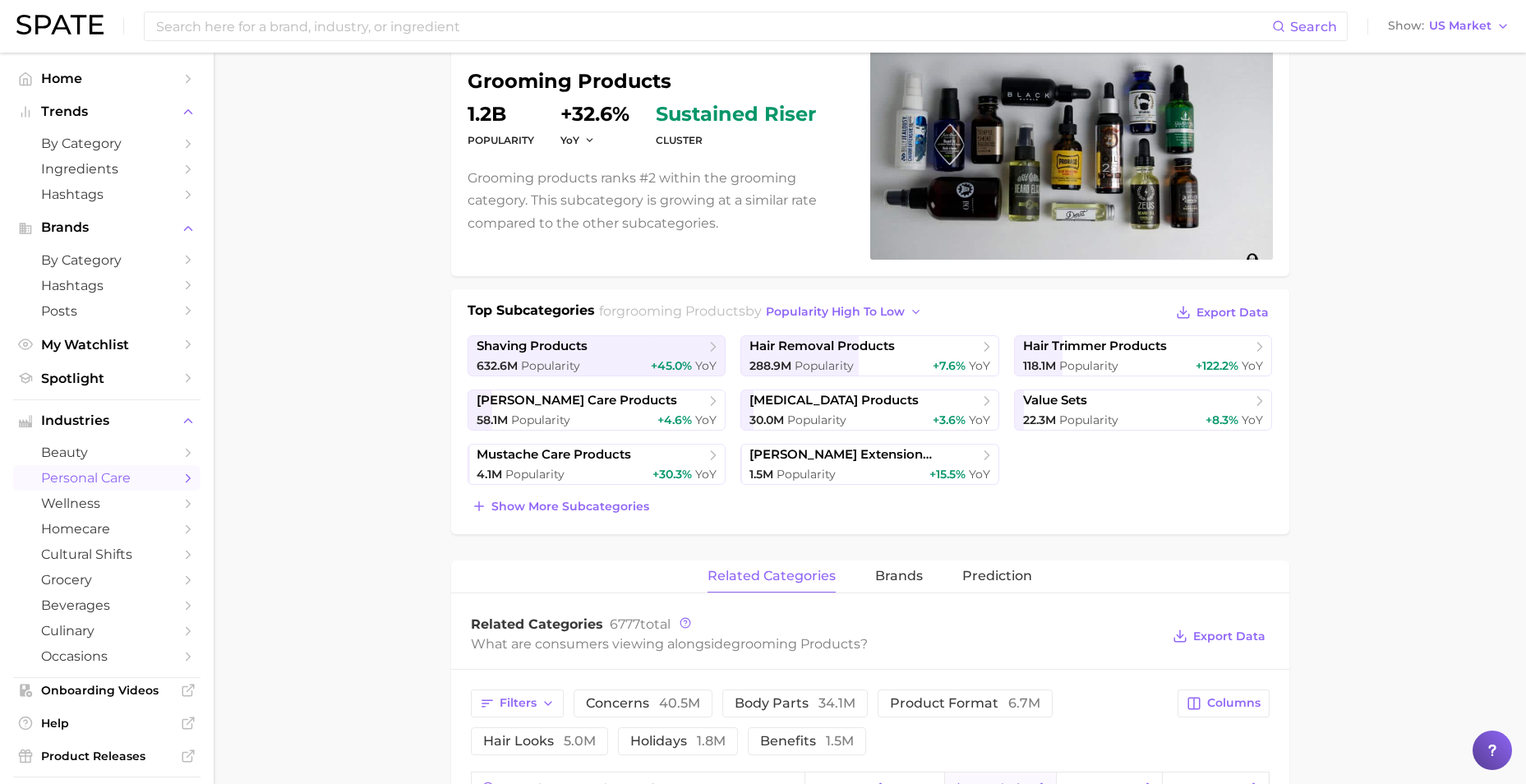
scroll to position [329, 0]
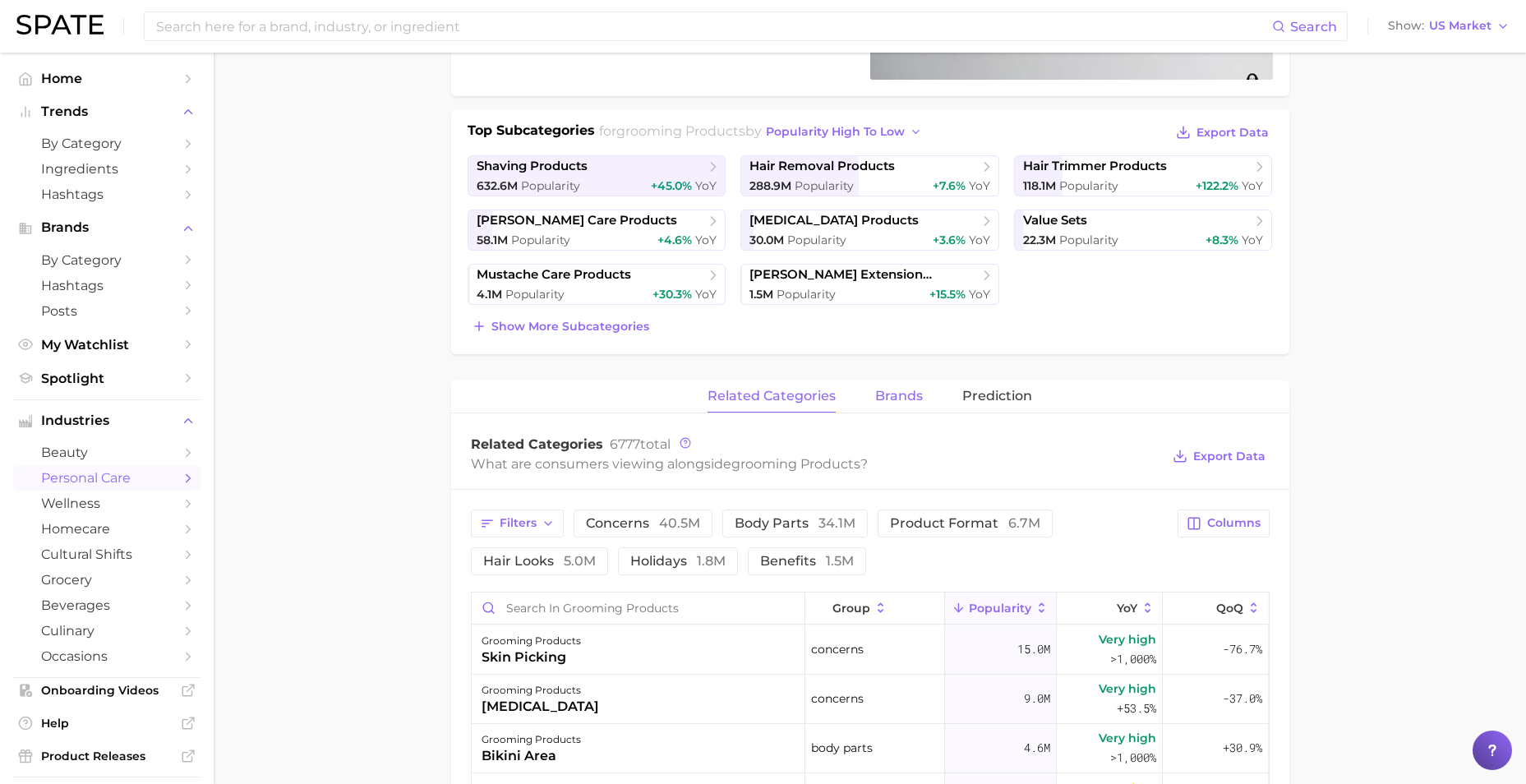
click at [897, 394] on span "brands" at bounding box center [899, 396] width 48 height 15
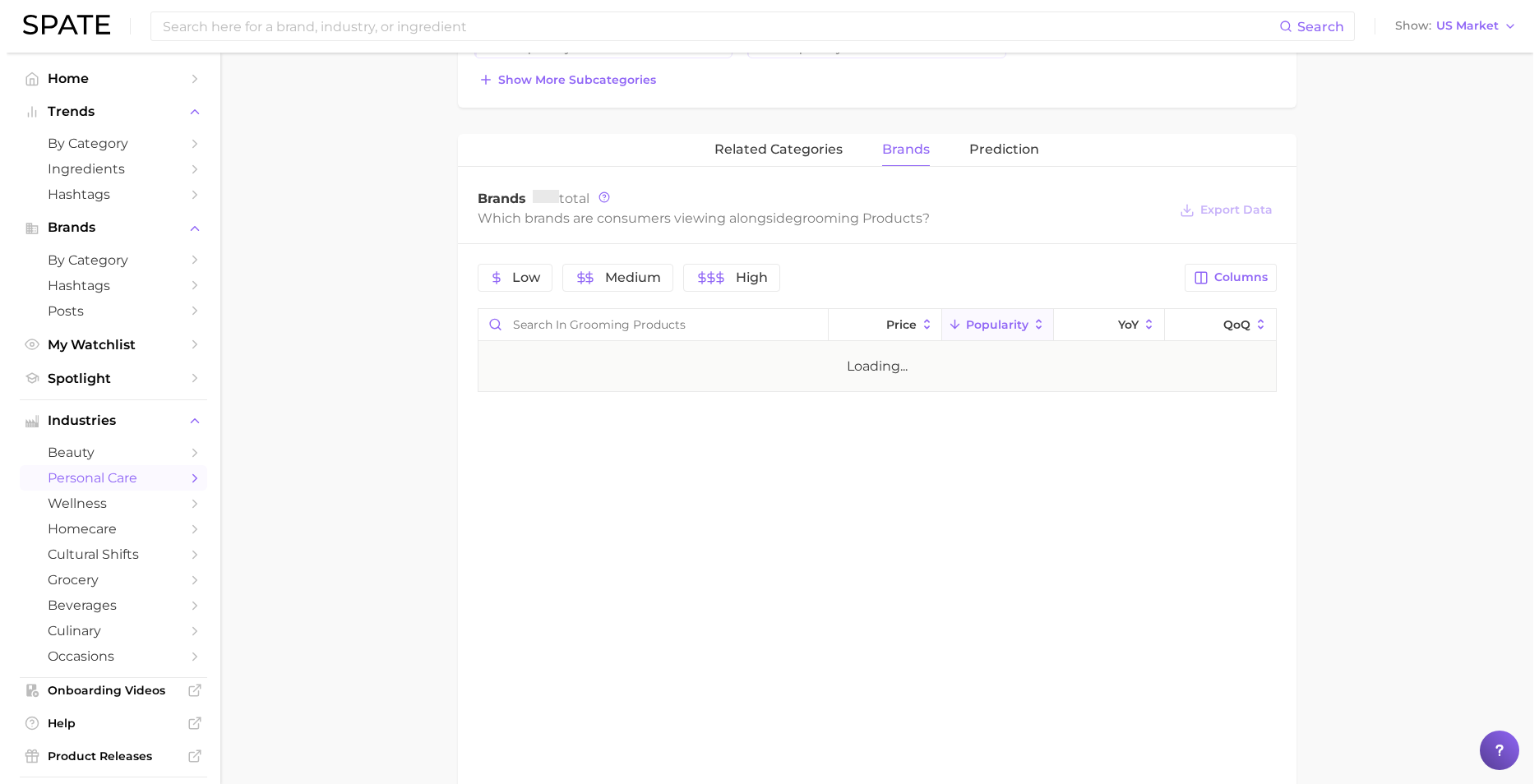
scroll to position [657, 0]
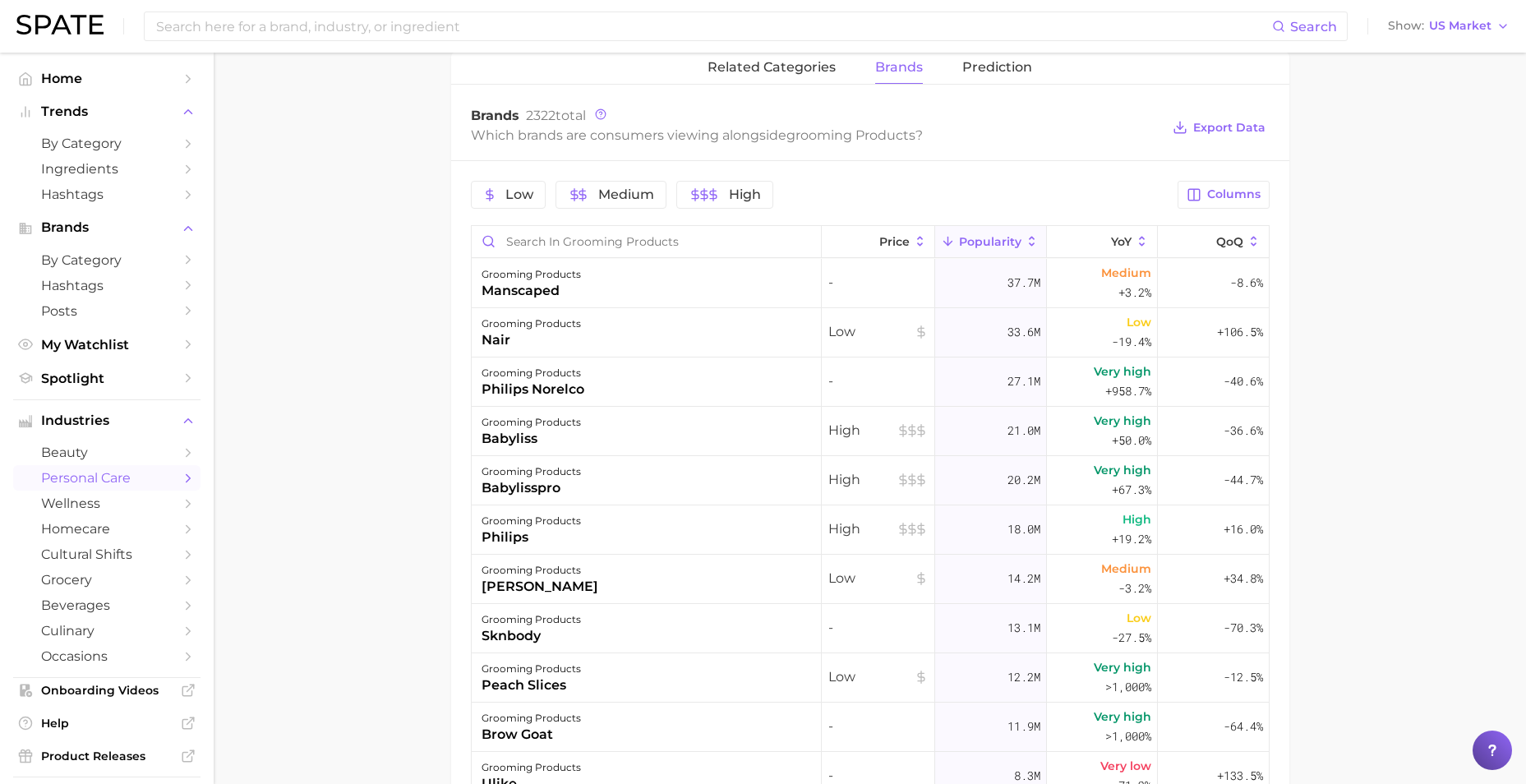
click at [335, 365] on main "1. grooming 2. grooming products 3. Subcategory Overview Google TikTok Instagra…" at bounding box center [870, 253] width 1313 height 1716
click at [595, 626] on div "grooming products sknbody" at bounding box center [647, 628] width 350 height 49
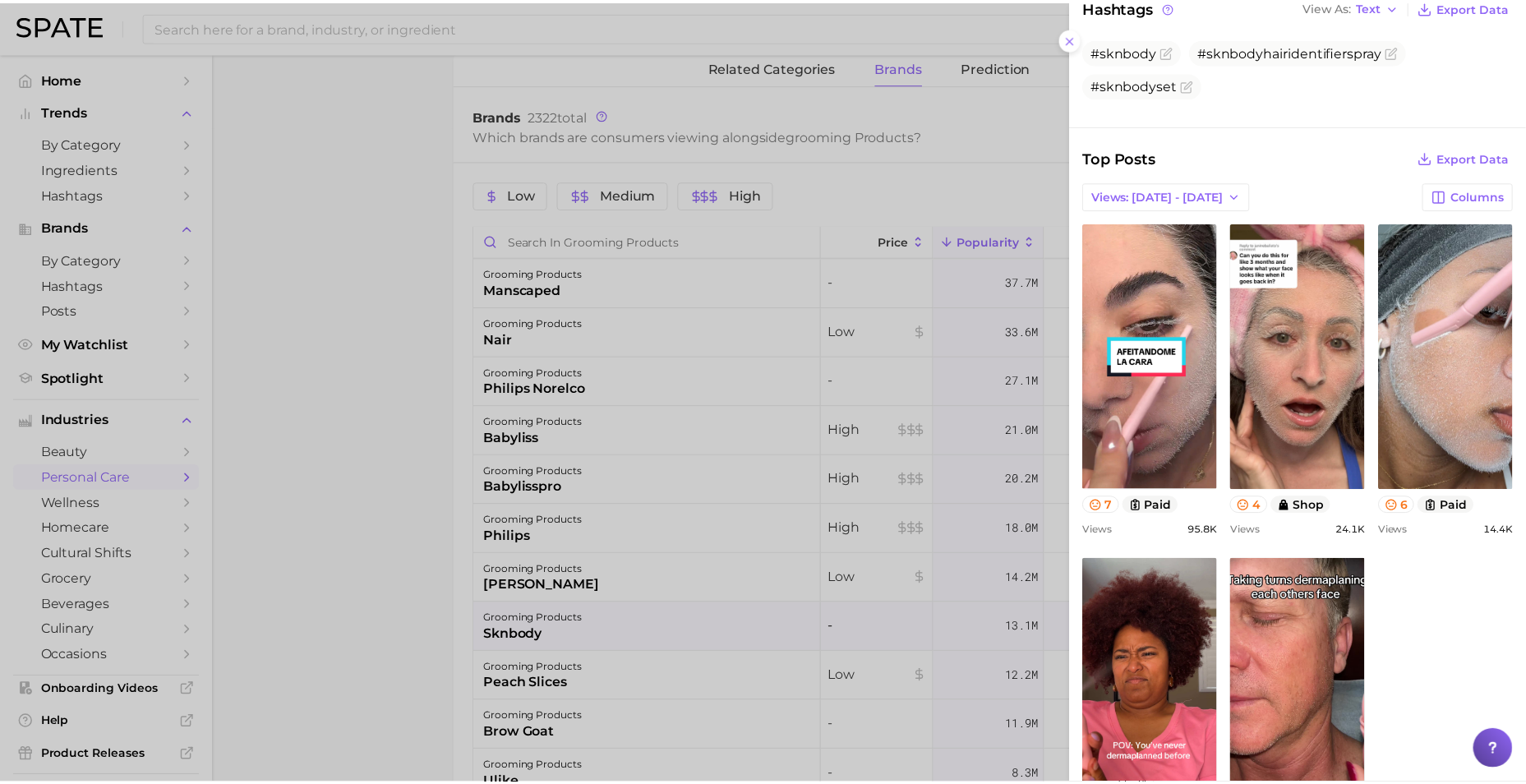
scroll to position [411, 0]
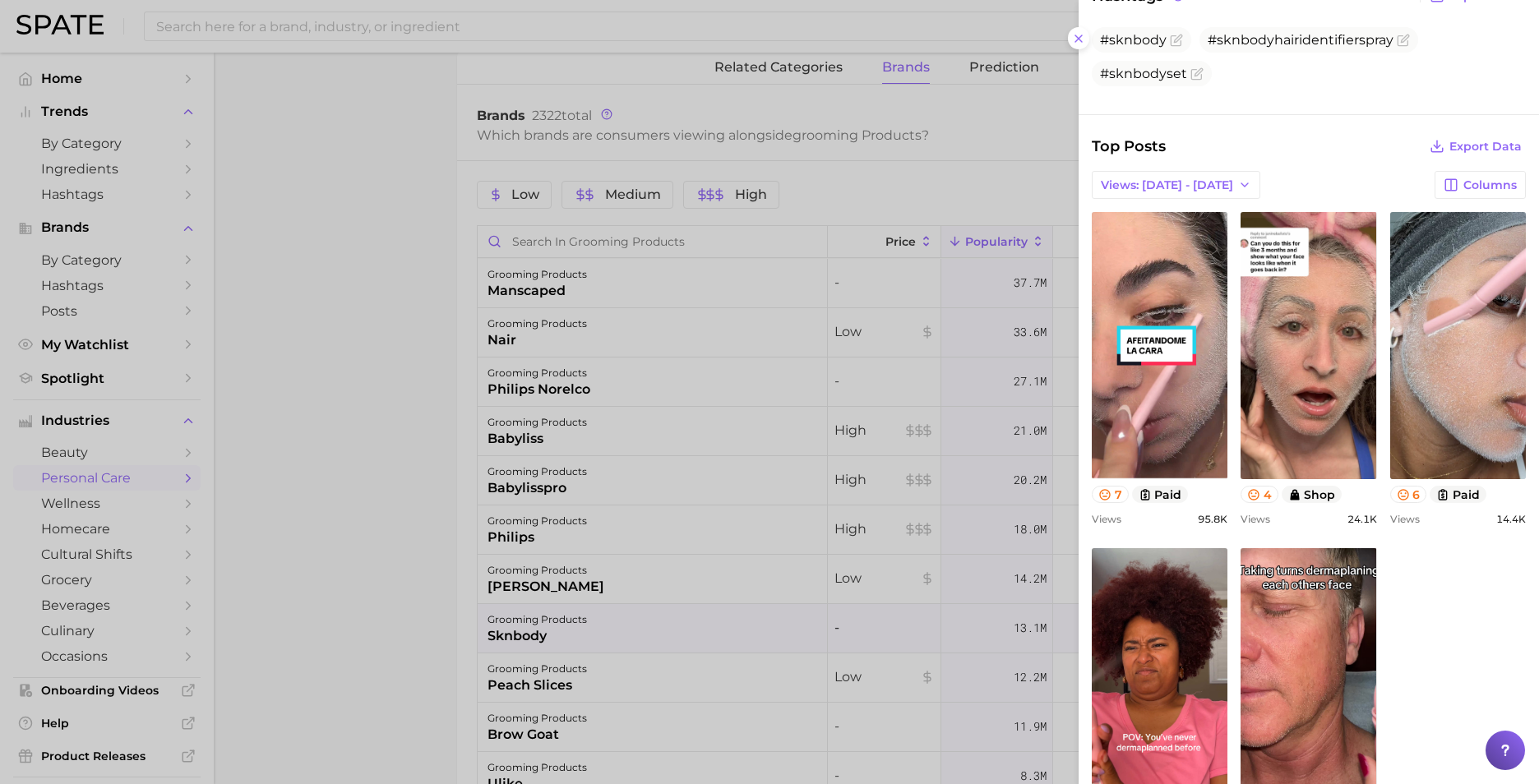
click at [367, 627] on div at bounding box center [769, 392] width 1539 height 784
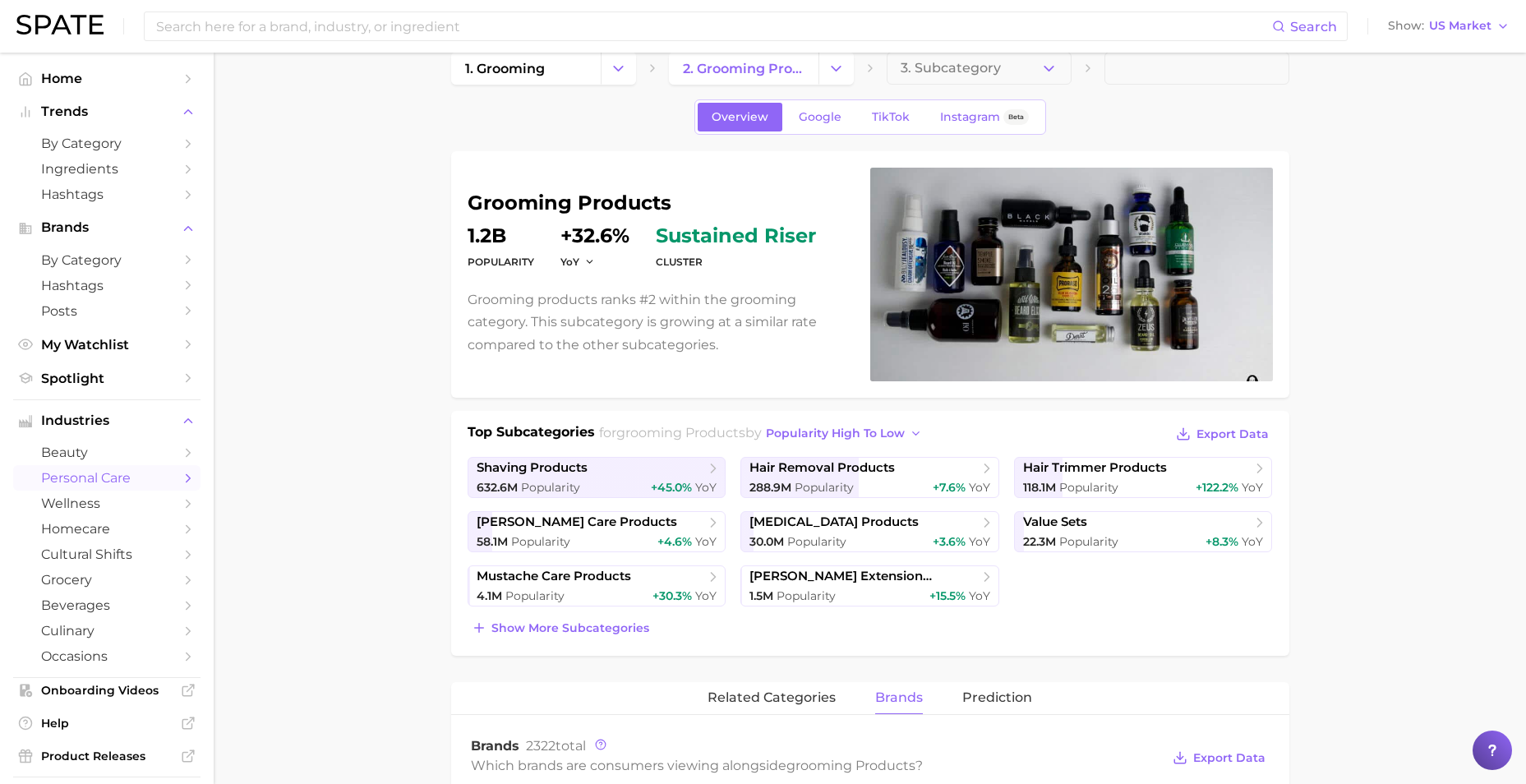
scroll to position [0, 0]
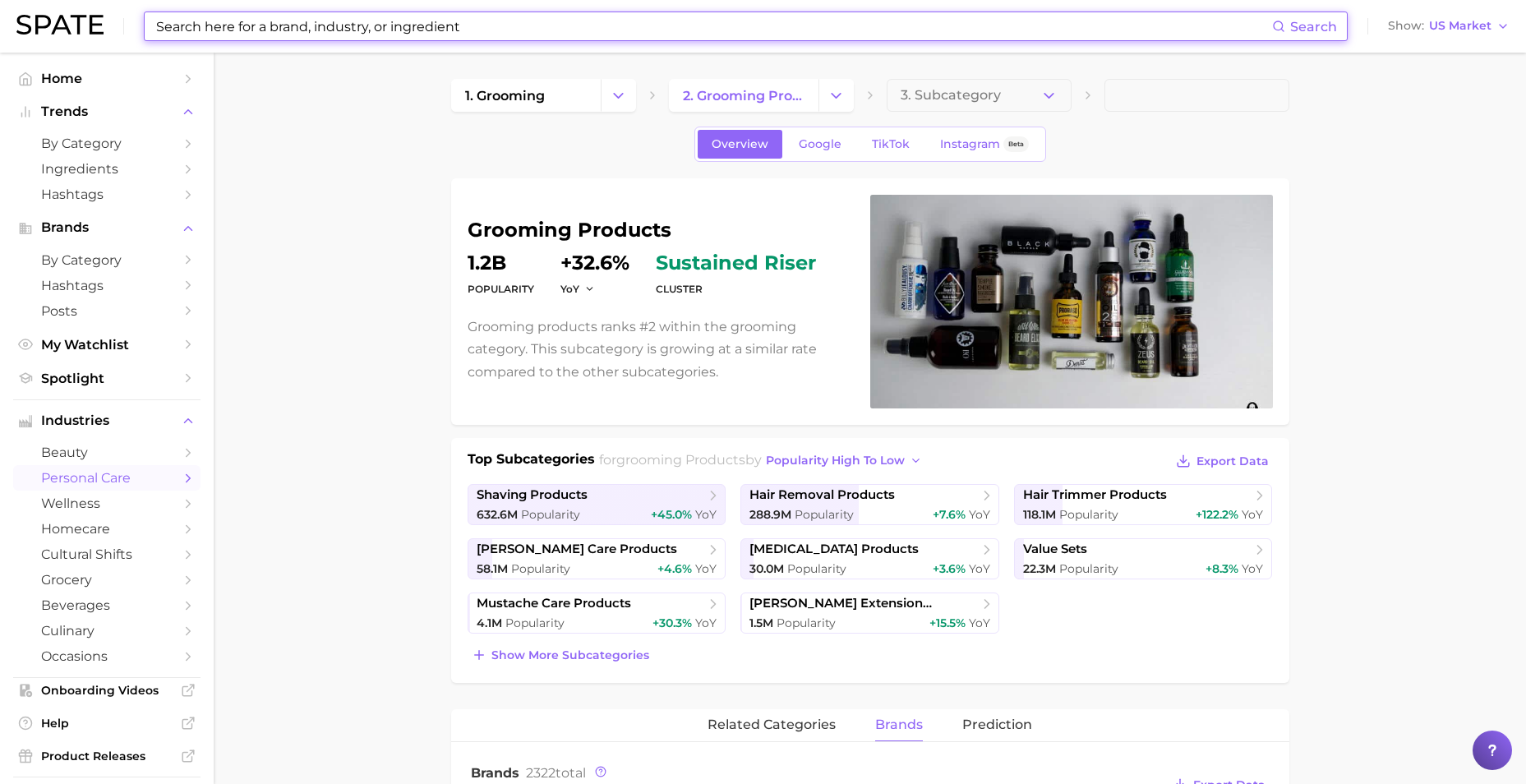
click at [498, 18] on input at bounding box center [714, 26] width 1118 height 28
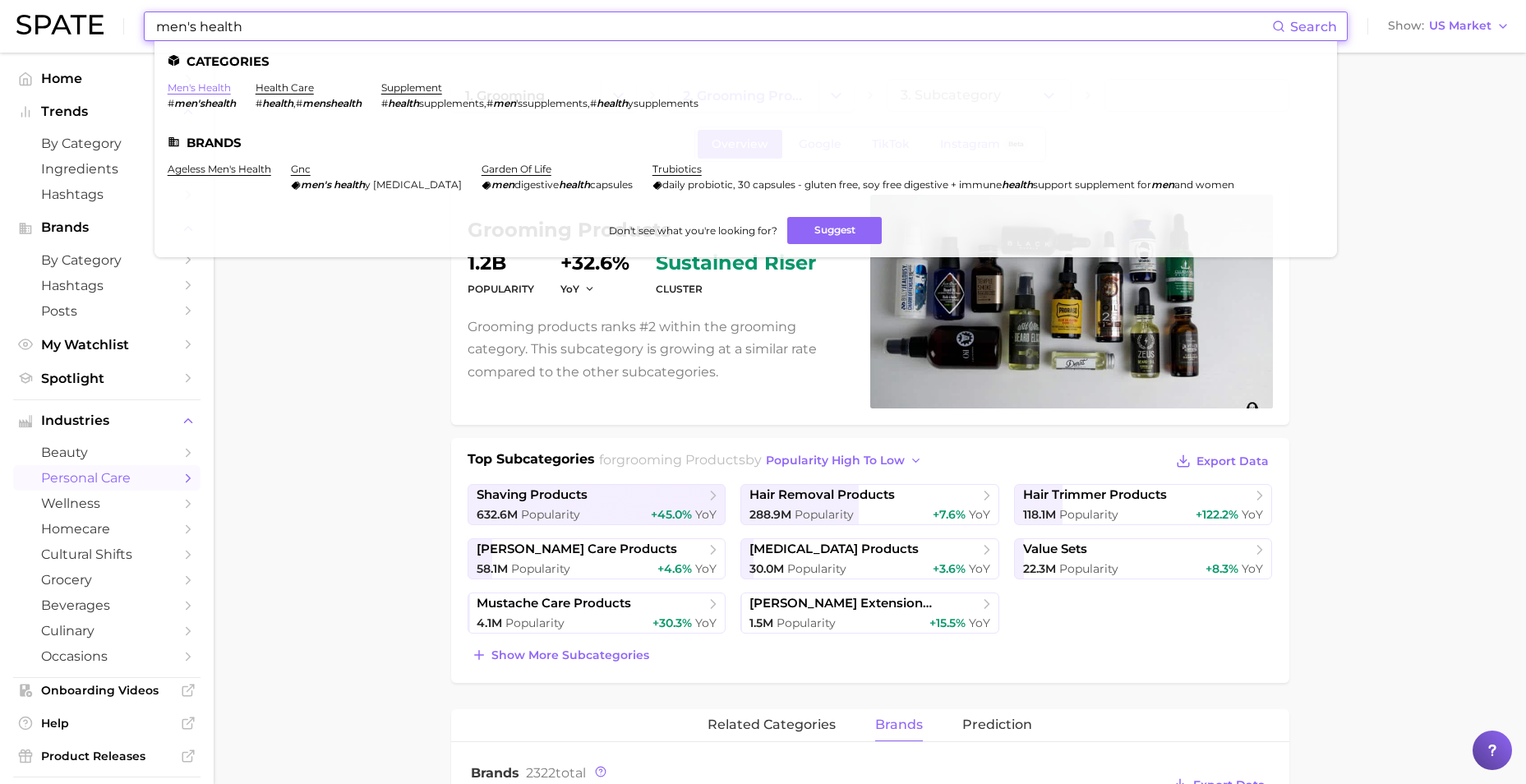
type input "men's health"
click at [210, 85] on link "men's health" at bounding box center [199, 87] width 63 height 12
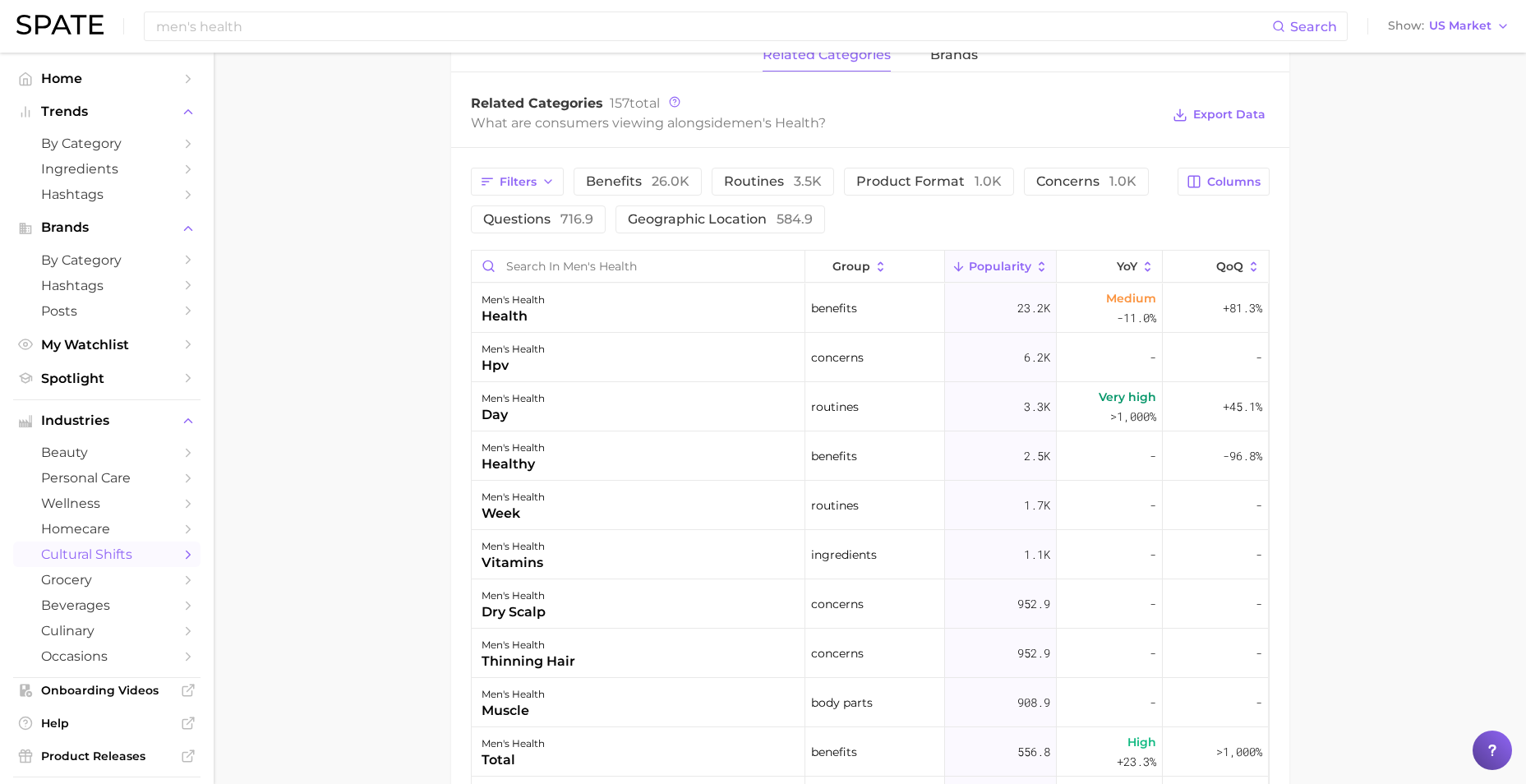
scroll to position [822, 0]
